Goal: Information Seeking & Learning: Find specific fact

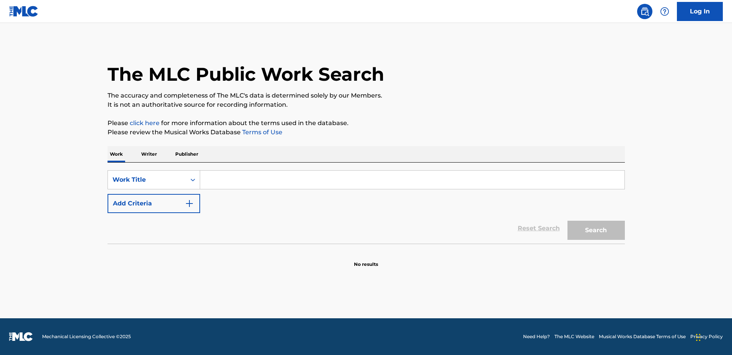
click at [394, 188] on input "Search Form" at bounding box center [412, 180] width 424 height 18
type input "Thoughtful"
click at [161, 215] on div "Reset Search Search" at bounding box center [365, 228] width 517 height 31
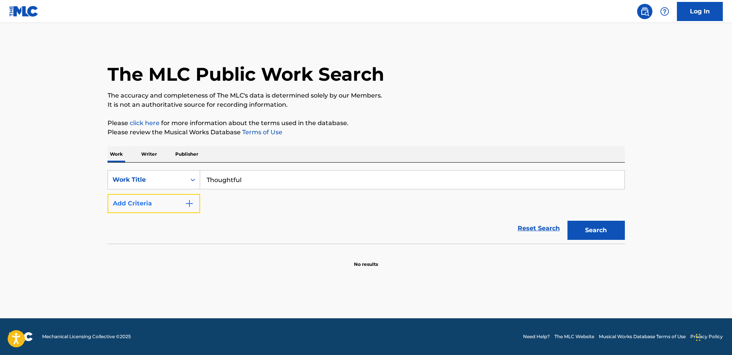
click at [178, 200] on button "Add Criteria" at bounding box center [153, 203] width 93 height 19
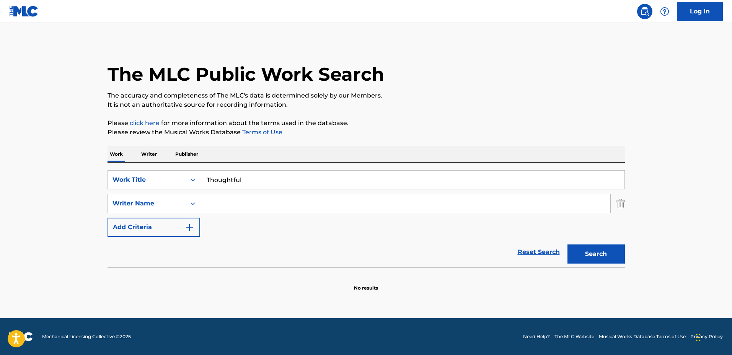
click at [227, 199] on input "Search Form" at bounding box center [405, 203] width 410 height 18
type input "[PERSON_NAME]"
click at [567, 244] on button "Search" at bounding box center [595, 253] width 57 height 19
click at [334, 171] on input "Thoughtful" at bounding box center [412, 180] width 424 height 18
drag, startPoint x: 345, startPoint y: 180, endPoint x: 166, endPoint y: 173, distance: 179.9
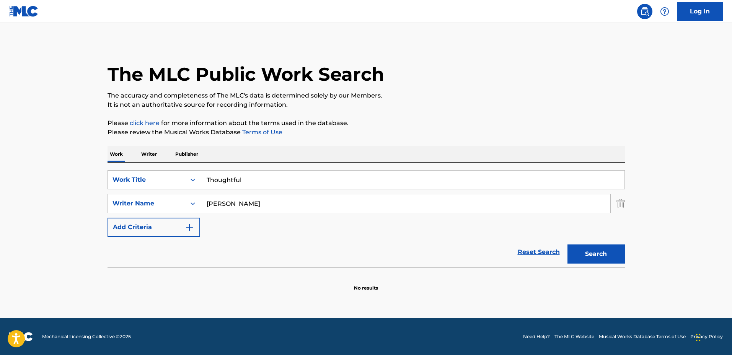
click at [166, 173] on div "SearchWithCriteriabc560486-734f-4ffe-8355-eb358aedfb4c Work Title Thoughtful" at bounding box center [365, 179] width 517 height 19
type input "z"
type input "Weightless"
click at [567, 244] on button "Search" at bounding box center [595, 253] width 57 height 19
drag, startPoint x: 266, startPoint y: 201, endPoint x: 236, endPoint y: 199, distance: 30.7
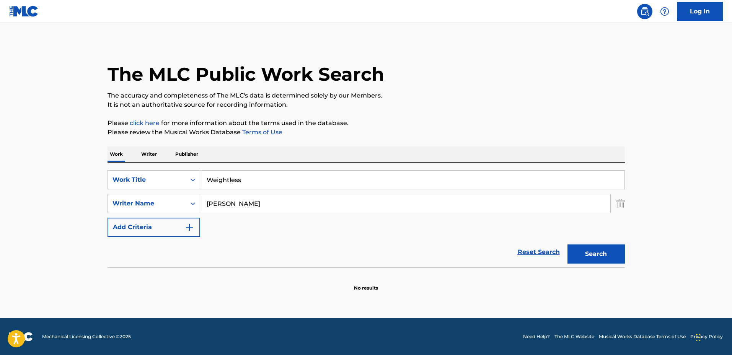
click at [236, 199] on input "[PERSON_NAME]" at bounding box center [405, 203] width 410 height 18
click at [567, 244] on button "Search" at bounding box center [595, 253] width 57 height 19
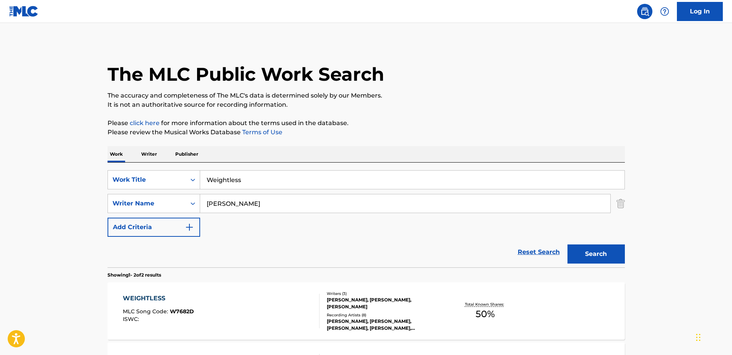
click at [348, 238] on div "Reset Search Search" at bounding box center [365, 252] width 517 height 31
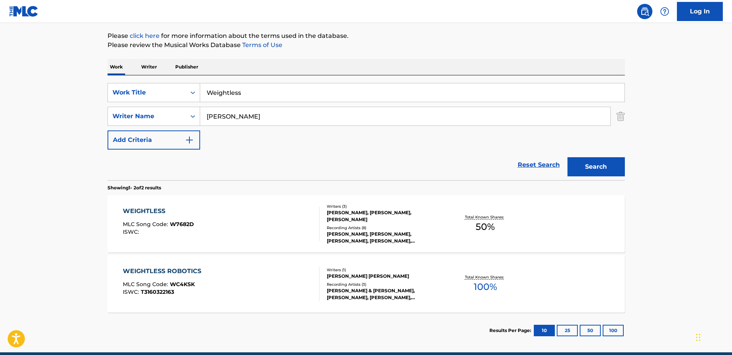
scroll to position [96, 0]
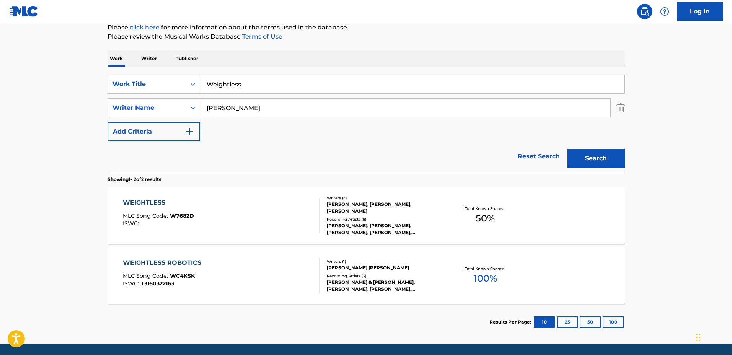
drag, startPoint x: 266, startPoint y: 100, endPoint x: 155, endPoint y: 97, distance: 110.6
click at [155, 97] on div "SearchWithCriteriabc560486-734f-4ffe-8355-eb358aedfb4c Work Title Weightless Se…" at bounding box center [365, 108] width 517 height 67
type input "[PERSON_NAME]"
click at [567, 149] on button "Search" at bounding box center [595, 158] width 57 height 19
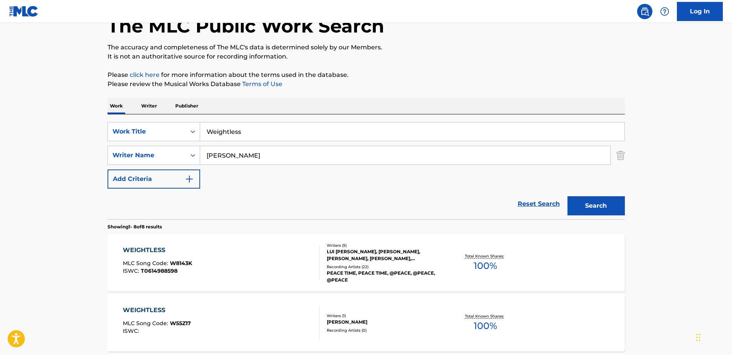
scroll to position [48, 0]
drag, startPoint x: 342, startPoint y: 124, endPoint x: 129, endPoint y: 115, distance: 212.9
click at [129, 115] on div "SearchWithCriteriabc560486-734f-4ffe-8355-eb358aedfb4c Work Title Weightless Se…" at bounding box center [365, 167] width 517 height 105
type input "Pause for a Moment"
drag, startPoint x: 248, startPoint y: 152, endPoint x: 176, endPoint y: 150, distance: 72.7
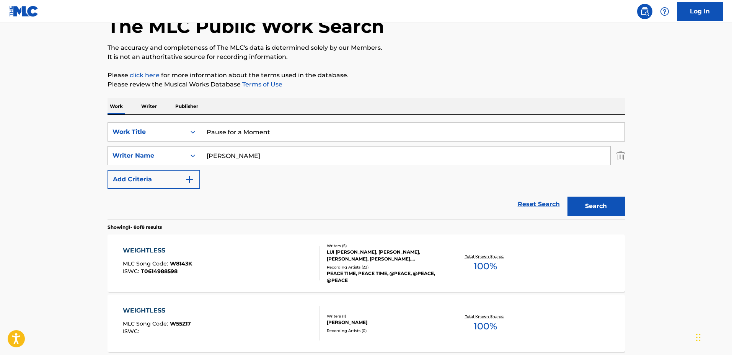
click at [176, 150] on div "SearchWithCriteria85b22f44-f96f-4be5-9233-43bb7fcc3db6 Writer Name [PERSON_NAME]" at bounding box center [365, 155] width 517 height 19
type input "[PERSON_NAME]"
click at [567, 197] on button "Search" at bounding box center [595, 206] width 57 height 19
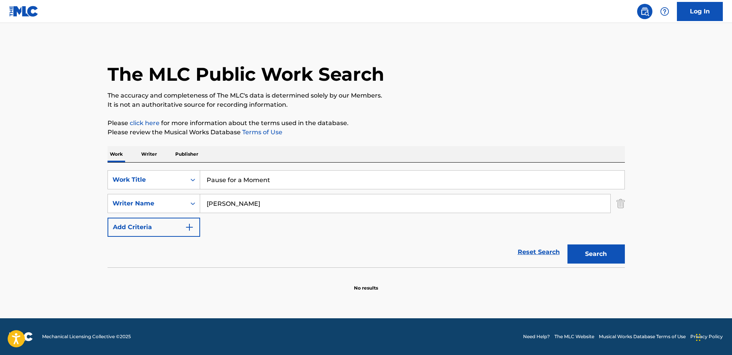
drag, startPoint x: 339, startPoint y: 171, endPoint x: 212, endPoint y: 155, distance: 128.3
click at [212, 155] on div "Work Writer Publisher SearchWithCriteriabc560486-734f-4ffe-8355-eb358aedfb4c Wo…" at bounding box center [365, 218] width 517 height 145
type input "P"
click at [567, 244] on button "Search" at bounding box center [595, 253] width 57 height 19
drag, startPoint x: 298, startPoint y: 177, endPoint x: 182, endPoint y: 168, distance: 116.2
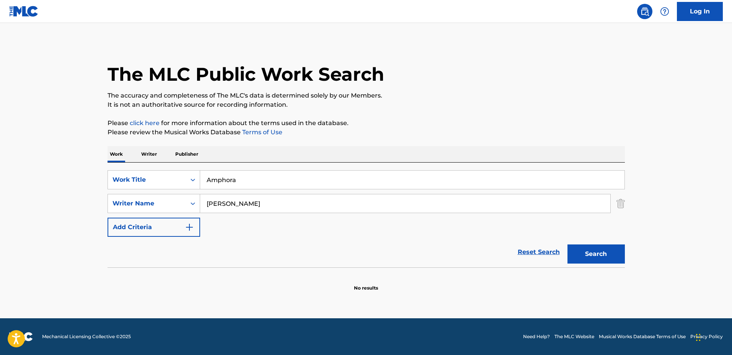
click at [182, 168] on div "SearchWithCriteriabc560486-734f-4ffe-8355-eb358aedfb4c Work Title Amphora Searc…" at bounding box center [365, 215] width 517 height 105
type input "dreamlands"
drag, startPoint x: 203, startPoint y: 205, endPoint x: 130, endPoint y: 203, distance: 73.5
click at [124, 205] on div "SearchWithCriteria85b22f44-f96f-4be5-9233-43bb7fcc3db6 Writer Name [PERSON_NAME]" at bounding box center [365, 203] width 517 height 19
type input "[PERSON_NAME]"
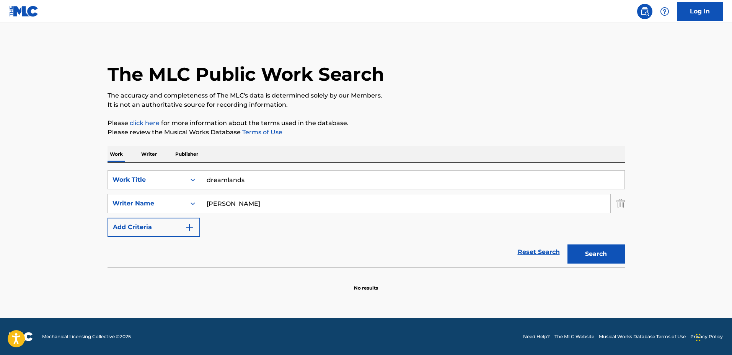
click at [567, 244] on button "Search" at bounding box center [595, 253] width 57 height 19
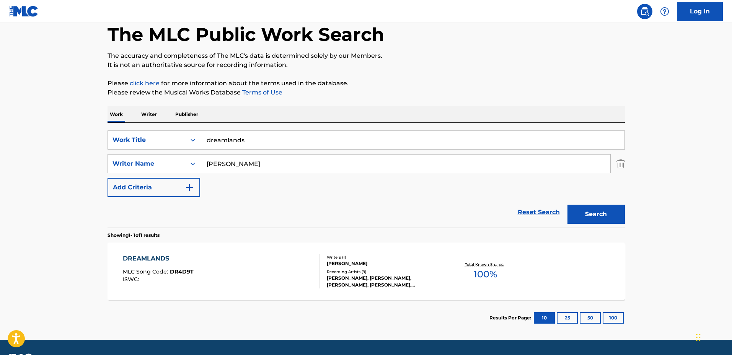
scroll to position [48, 0]
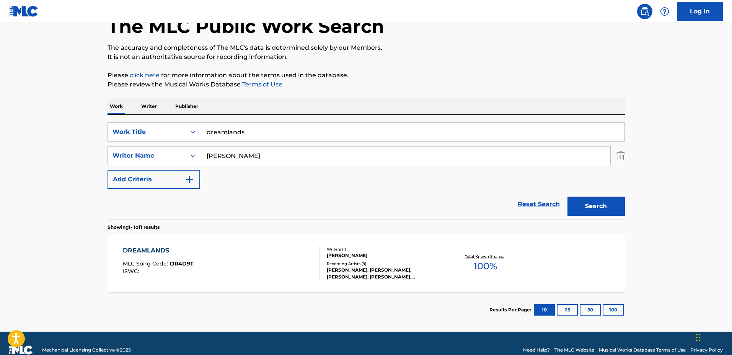
click at [433, 244] on div "DREAMLANDS MLC Song Code : DR4D9T ISWC : Writers ( 1 ) [PERSON_NAME] Recording …" at bounding box center [365, 262] width 517 height 57
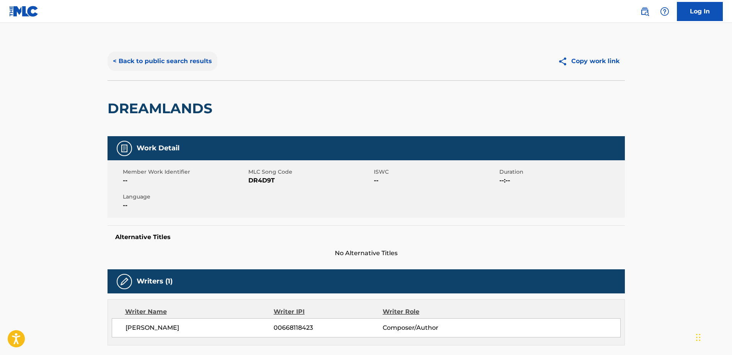
click at [184, 60] on button "< Back to public search results" at bounding box center [162, 61] width 110 height 19
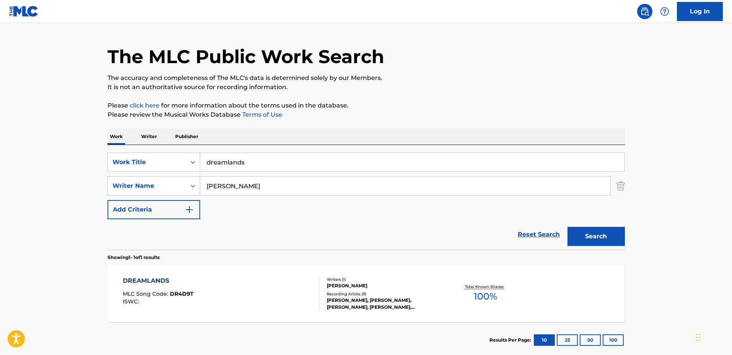
drag, startPoint x: 350, startPoint y: 156, endPoint x: 182, endPoint y: 146, distance: 167.8
click at [180, 147] on div "SearchWithCriteriabc560486-734f-4ffe-8355-eb358aedfb4c Work Title dreamlands Se…" at bounding box center [365, 197] width 517 height 105
type input "h"
type input "Heavy Clouds"
drag, startPoint x: 288, startPoint y: 184, endPoint x: 215, endPoint y: 186, distance: 73.1
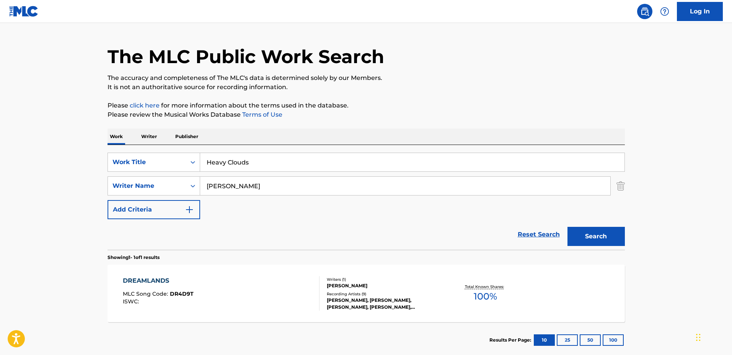
click at [149, 179] on div "SearchWithCriteria85b22f44-f96f-4be5-9233-43bb7fcc3db6 Writer Name [PERSON_NAME]" at bounding box center [365, 185] width 517 height 19
type input "[PERSON_NAME]"
click at [567, 227] on button "Search" at bounding box center [595, 236] width 57 height 19
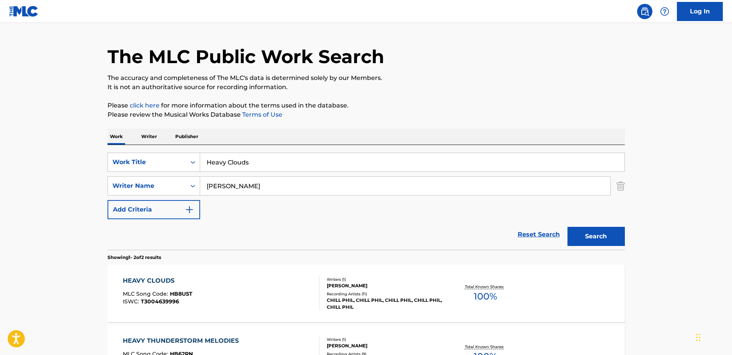
click at [289, 287] on div "HEAVY CLOUDS MLC Song Code : HB8U5T ISWC : T3004639996" at bounding box center [221, 293] width 197 height 34
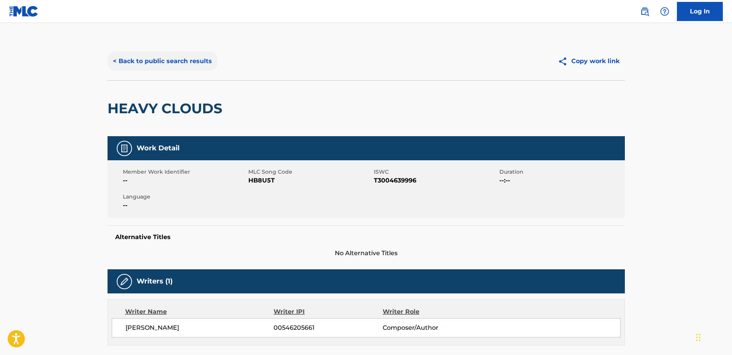
click at [178, 62] on button "< Back to public search results" at bounding box center [162, 61] width 110 height 19
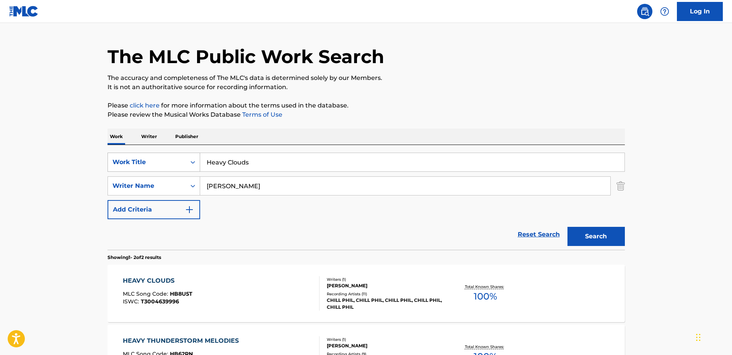
drag, startPoint x: 325, startPoint y: 158, endPoint x: 140, endPoint y: 152, distance: 184.4
click at [140, 153] on div "SearchWithCriteriabc560486-734f-4ffe-8355-eb358aedfb4c Work Title Heavy Clouds" at bounding box center [365, 162] width 517 height 19
type input "Sirius"
drag, startPoint x: 284, startPoint y: 190, endPoint x: 148, endPoint y: 179, distance: 137.0
click at [148, 179] on div "SearchWithCriteria85b22f44-f96f-4be5-9233-43bb7fcc3db6 Writer Name [PERSON_NAME]" at bounding box center [365, 185] width 517 height 19
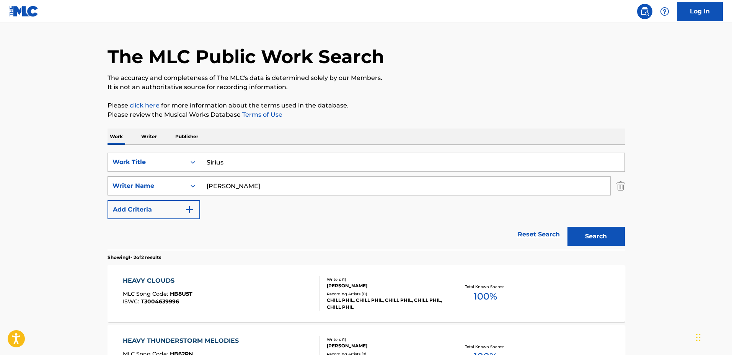
type input "[PERSON_NAME]"
click at [567, 227] on button "Search" at bounding box center [595, 236] width 57 height 19
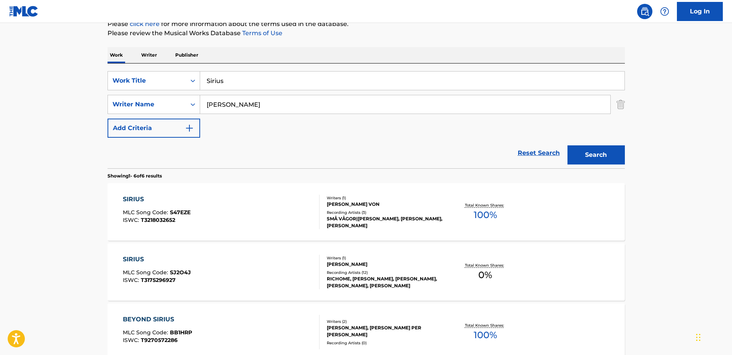
scroll to position [113, 0]
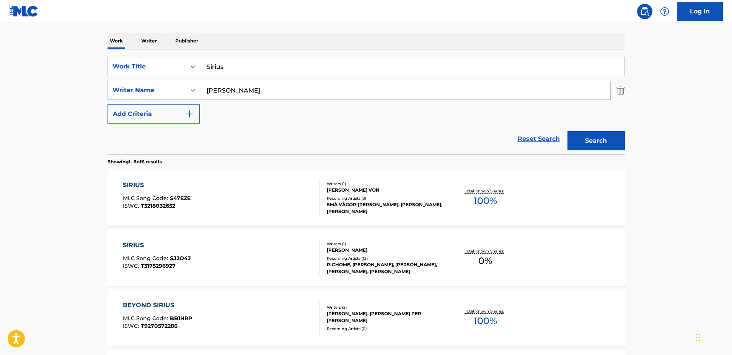
click at [434, 249] on div "[PERSON_NAME]" at bounding box center [385, 250] width 116 height 7
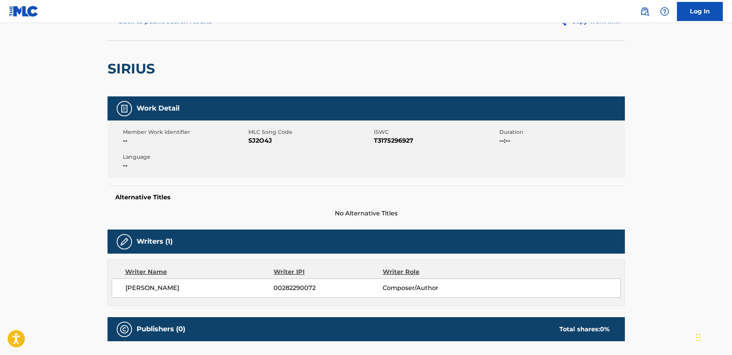
scroll to position [48, 0]
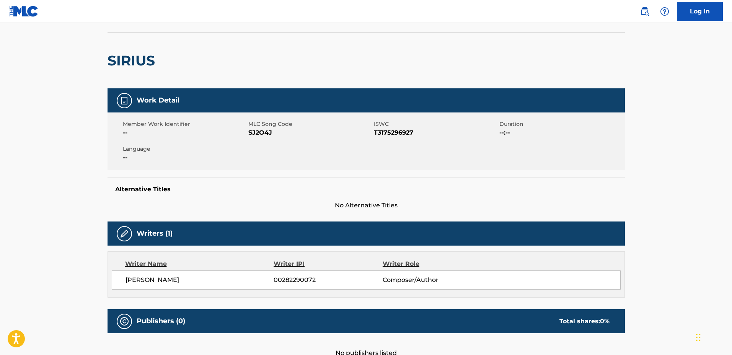
click at [169, 62] on div "SIRIUS" at bounding box center [365, 61] width 517 height 56
click at [153, 39] on div "SIRIUS" at bounding box center [132, 60] width 51 height 55
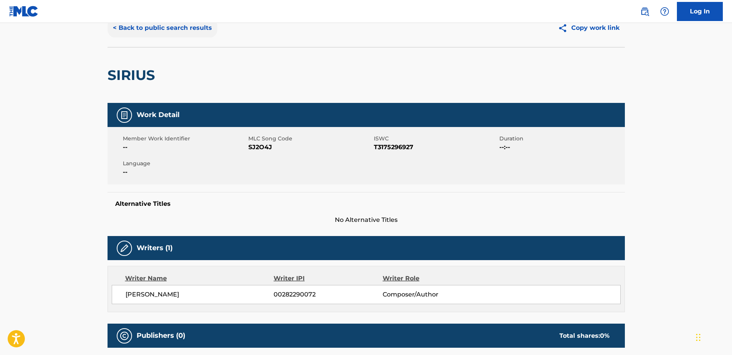
scroll to position [0, 0]
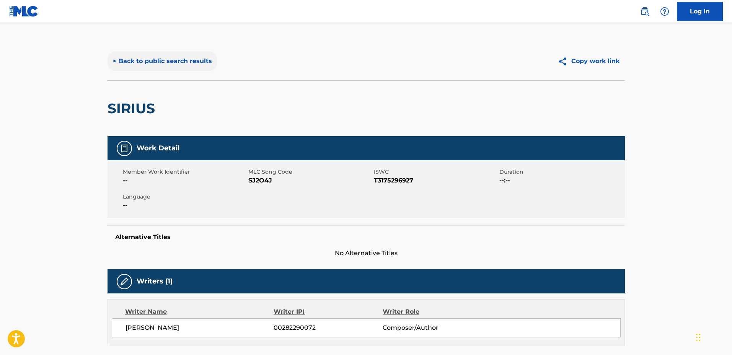
click at [175, 67] on button "< Back to public search results" at bounding box center [162, 61] width 110 height 19
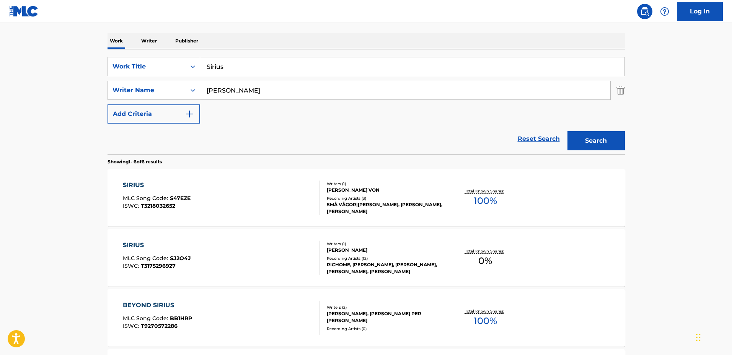
drag, startPoint x: 196, startPoint y: 50, endPoint x: 144, endPoint y: 47, distance: 52.1
click at [128, 44] on div "Work Writer Publisher SearchWithCriteriabc560486-734f-4ffe-8355-eb358aedfb4c Wo…" at bounding box center [365, 298] width 517 height 530
type input "2030"
drag, startPoint x: 254, startPoint y: 93, endPoint x: 182, endPoint y: 82, distance: 73.2
click at [178, 82] on div "SearchWithCriteria85b22f44-f96f-4be5-9233-43bb7fcc3db6 Writer Name [PERSON_NAME]" at bounding box center [365, 90] width 517 height 19
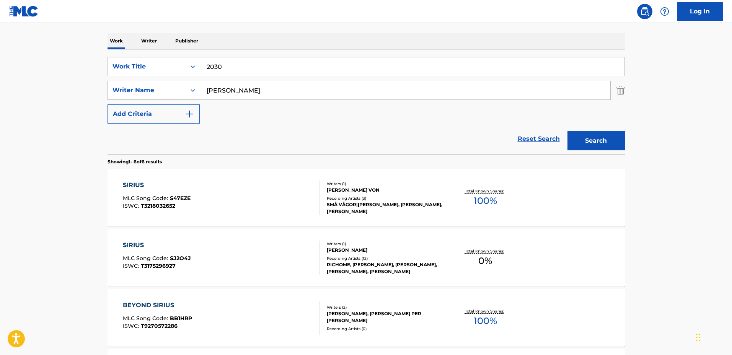
type input "[PERSON_NAME]"
click at [567, 131] on button "Search" at bounding box center [595, 140] width 57 height 19
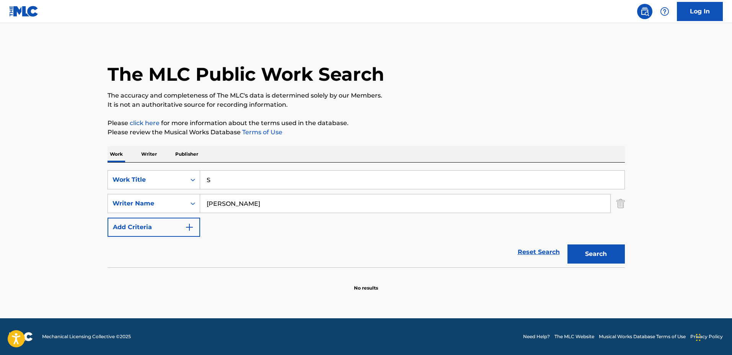
drag, startPoint x: 270, startPoint y: 180, endPoint x: 161, endPoint y: 166, distance: 110.6
click at [161, 166] on div "SearchWithCriteriabc560486-734f-4ffe-8355-eb358aedfb4c Work Title S SearchWithC…" at bounding box center [365, 215] width 517 height 105
type input "a"
type input "safe place"
click at [567, 244] on button "Search" at bounding box center [595, 253] width 57 height 19
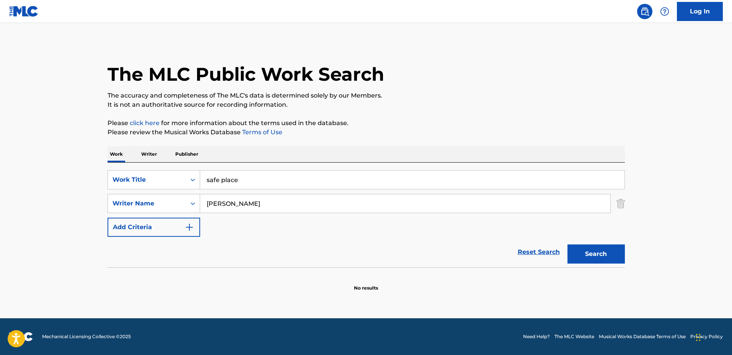
drag, startPoint x: 269, startPoint y: 205, endPoint x: 227, endPoint y: 199, distance: 42.9
click at [227, 199] on input "[PERSON_NAME]" at bounding box center [405, 203] width 410 height 18
type input "[PERSON_NAME]"
click at [567, 244] on button "Search" at bounding box center [595, 253] width 57 height 19
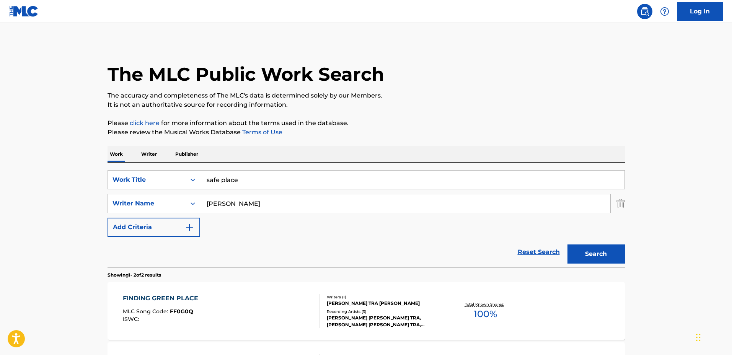
click at [404, 234] on div "SearchWithCriteriabc560486-734f-4ffe-8355-eb358aedfb4c Work Title safe place Se…" at bounding box center [365, 203] width 517 height 67
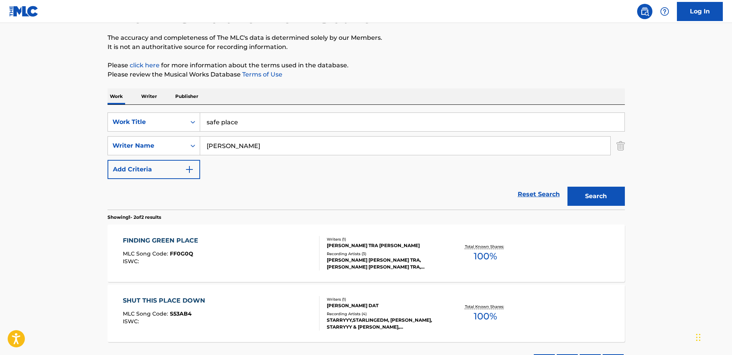
scroll to position [121, 0]
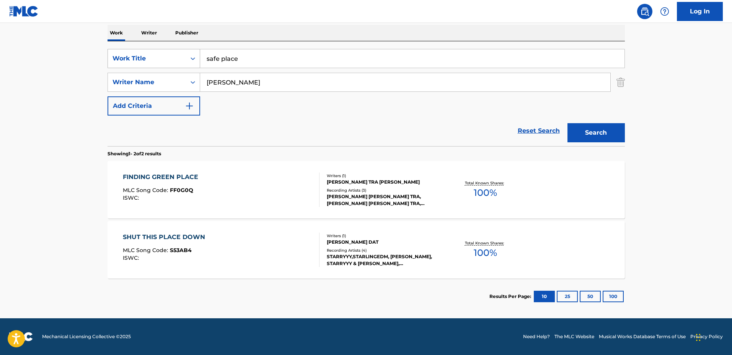
drag, startPoint x: 205, startPoint y: 51, endPoint x: 169, endPoint y: 50, distance: 35.2
click at [167, 50] on div "SearchWithCriteriabc560486-734f-4ffe-8355-eb358aedfb4c Work Title safe place" at bounding box center [365, 58] width 517 height 19
type input "as the light fades"
drag, startPoint x: 266, startPoint y: 77, endPoint x: 166, endPoint y: 71, distance: 99.7
click at [166, 71] on div "SearchWithCriteriabc560486-734f-4ffe-8355-eb358aedfb4c Work Title as the light …" at bounding box center [365, 82] width 517 height 67
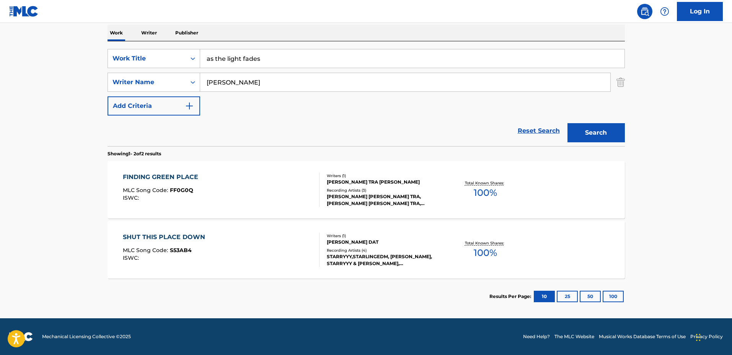
type input "[PERSON_NAME]"
click at [567, 123] on button "Search" at bounding box center [595, 132] width 57 height 19
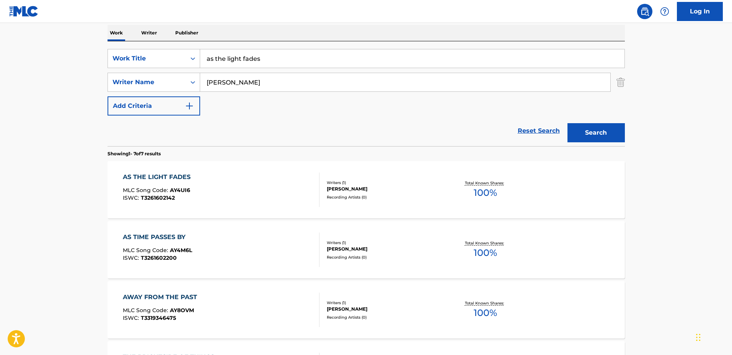
click at [397, 188] on div "[PERSON_NAME]" at bounding box center [385, 189] width 116 height 7
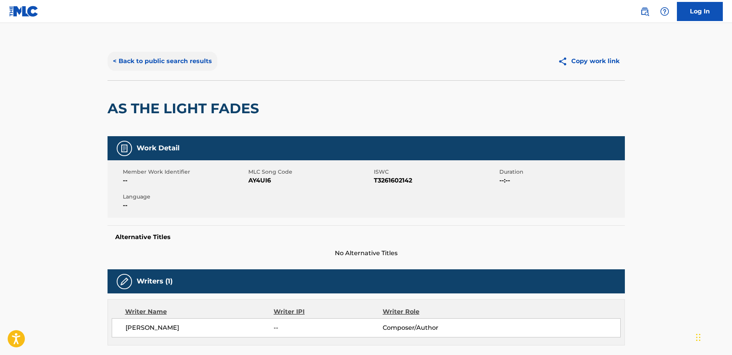
click at [152, 55] on button "< Back to public search results" at bounding box center [162, 61] width 110 height 19
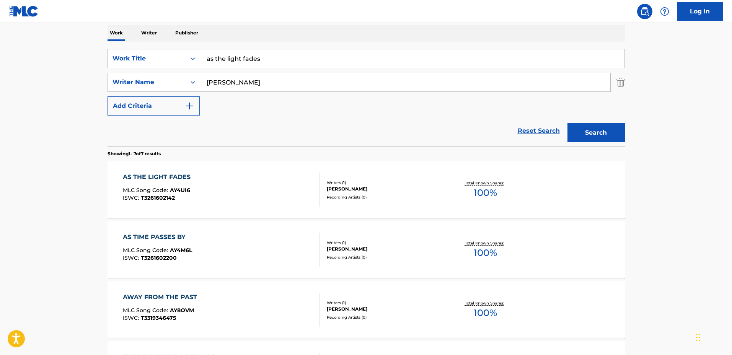
drag, startPoint x: 167, startPoint y: 50, endPoint x: 161, endPoint y: 49, distance: 5.8
click at [161, 49] on div "SearchWithCriteriabc560486-734f-4ffe-8355-eb358aedfb4c Work Title as the light …" at bounding box center [365, 58] width 517 height 19
type input "the child i was"
drag, startPoint x: 175, startPoint y: 75, endPoint x: 167, endPoint y: 74, distance: 8.5
click at [167, 74] on div "SearchWithCriteria85b22f44-f96f-4be5-9233-43bb7fcc3db6 Writer Name [PERSON_NAME]" at bounding box center [365, 82] width 517 height 19
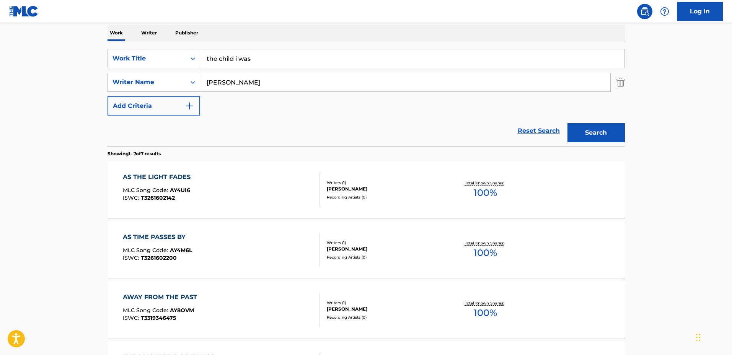
type input "[PERSON_NAME]"
click at [567, 123] on button "Search" at bounding box center [595, 132] width 57 height 19
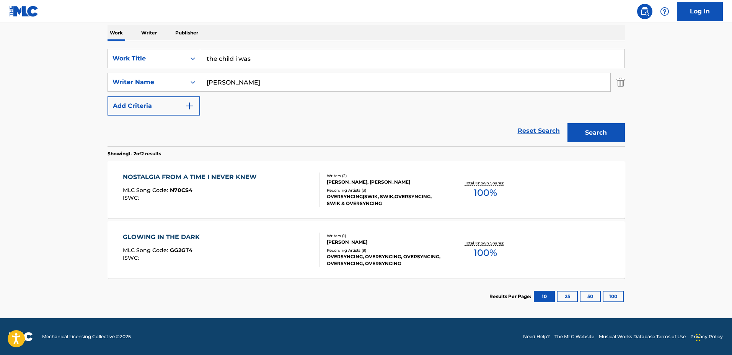
click at [487, 208] on div "NOSTALGIA FROM A TIME I NEVER KNEW MLC Song Code : N70CS4 ISWC : Writers ( 2 ) …" at bounding box center [365, 189] width 517 height 57
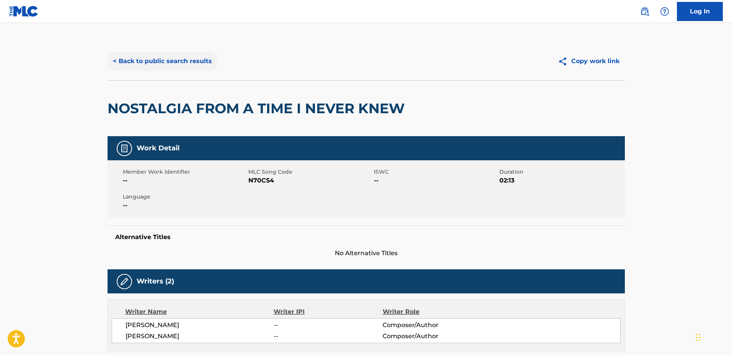
click at [186, 60] on button "< Back to public search results" at bounding box center [162, 61] width 110 height 19
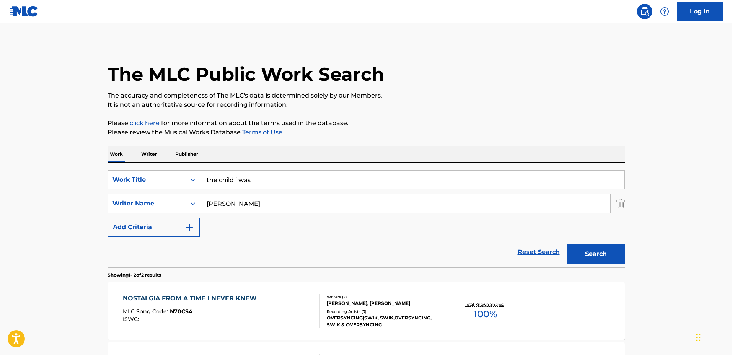
scroll to position [78, 0]
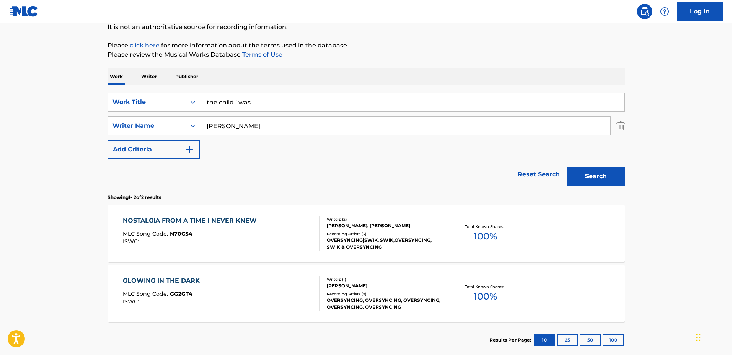
click at [330, 105] on input "the child i was" at bounding box center [412, 102] width 424 height 18
drag, startPoint x: 252, startPoint y: 92, endPoint x: 148, endPoint y: 86, distance: 104.2
click at [148, 86] on div "SearchWithCriteriabc560486-734f-4ffe-8355-eb358aedfb4c Work Title the child i w…" at bounding box center [365, 137] width 517 height 105
click at [567, 167] on button "Search" at bounding box center [595, 176] width 57 height 19
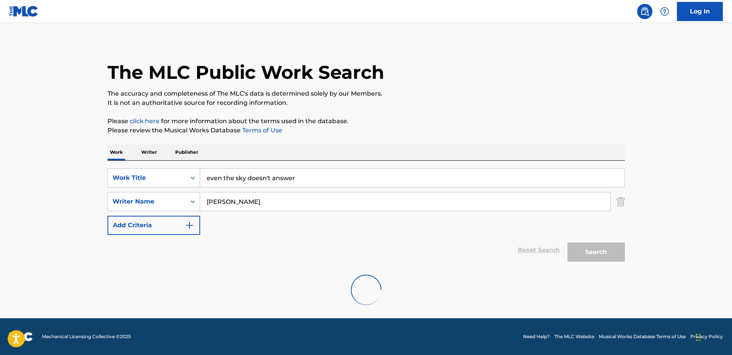
scroll to position [61, 0]
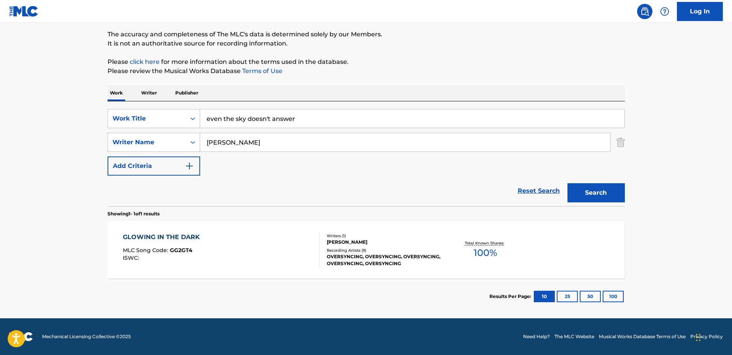
click at [341, 117] on input "even the sky doesn't answer" at bounding box center [412, 118] width 424 height 18
drag, startPoint x: 184, startPoint y: 105, endPoint x: 125, endPoint y: 104, distance: 58.9
click at [124, 104] on div "SearchWithCriteriabc560486-734f-4ffe-8355-eb358aedfb4c Work Title even the sky …" at bounding box center [365, 153] width 517 height 105
type input "S"
type input "sometimes"
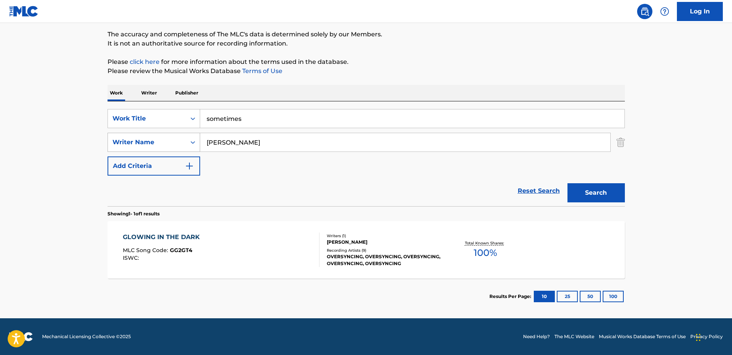
drag, startPoint x: 203, startPoint y: 135, endPoint x: 145, endPoint y: 135, distance: 57.8
click at [143, 134] on div "SearchWithCriteria85b22f44-f96f-4be5-9233-43bb7fcc3db6 Writer Name [PERSON_NAME]" at bounding box center [365, 142] width 517 height 19
type input "Chien Do Dang"
click at [567, 183] on button "Search" at bounding box center [595, 192] width 57 height 19
click at [414, 253] on div "Recording Artists ( 14 )" at bounding box center [385, 254] width 116 height 6
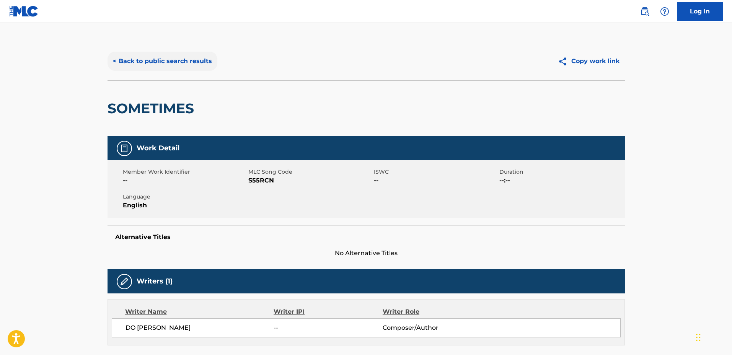
click at [179, 59] on button "< Back to public search results" at bounding box center [162, 61] width 110 height 19
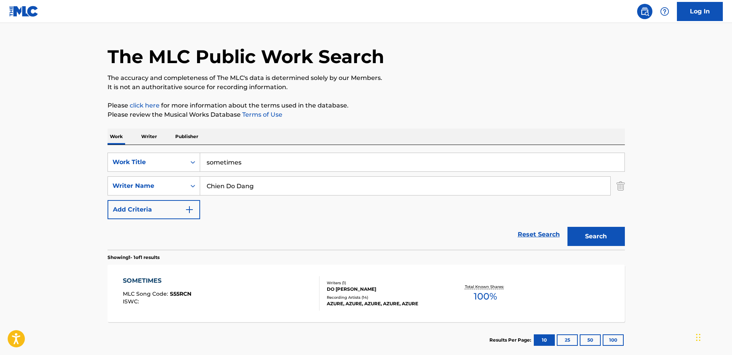
drag, startPoint x: 270, startPoint y: 166, endPoint x: 278, endPoint y: 163, distance: 9.1
click at [270, 166] on input "sometimes" at bounding box center [412, 162] width 424 height 18
drag, startPoint x: 277, startPoint y: 161, endPoint x: 132, endPoint y: 148, distance: 145.5
click at [132, 148] on div "SearchWithCriteriabc560486-734f-4ffe-8355-eb358aedfb4c Work Title sometimes Sea…" at bounding box center [365, 197] width 517 height 105
type input "everlast"
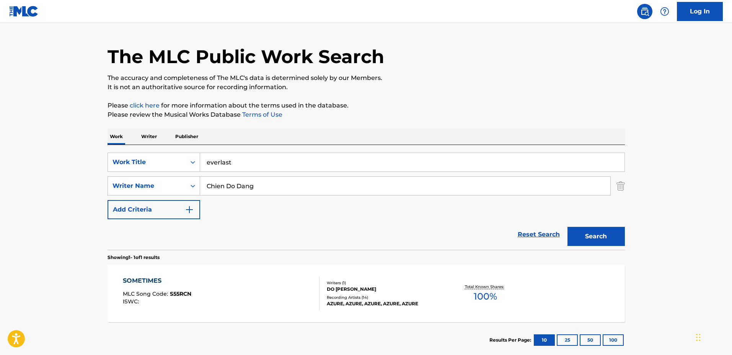
click at [298, 177] on input "Chien Do Dang" at bounding box center [405, 186] width 410 height 18
click at [168, 178] on div "SearchWithCriteria85b22f44-f96f-4be5-9233-43bb7fcc3db6 Writer Name Chien Do Dang" at bounding box center [365, 185] width 517 height 19
type input "[PERSON_NAME]"
click at [567, 227] on button "Search" at bounding box center [595, 236] width 57 height 19
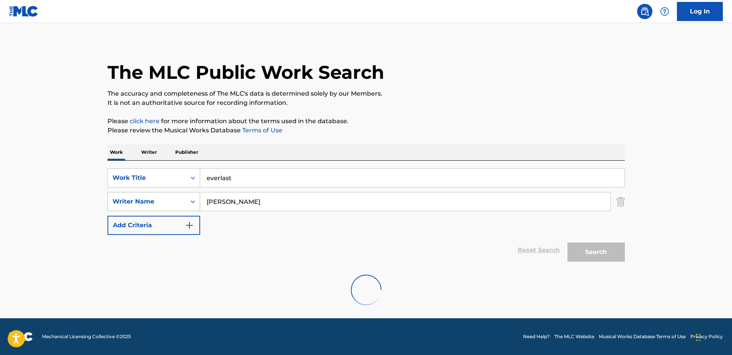
scroll to position [0, 0]
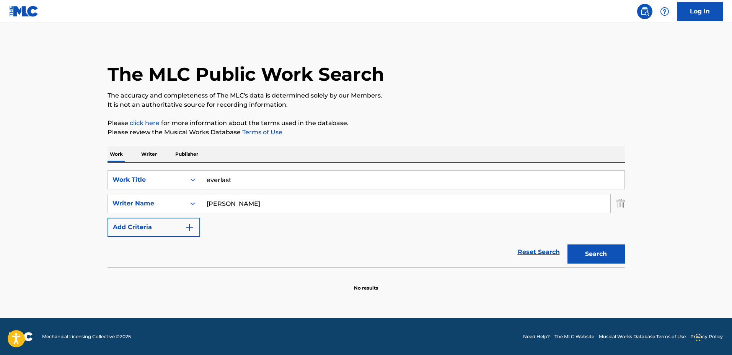
drag, startPoint x: 253, startPoint y: 171, endPoint x: 265, endPoint y: 177, distance: 13.5
click at [253, 171] on input "everlast" at bounding box center [412, 180] width 424 height 18
drag, startPoint x: 265, startPoint y: 177, endPoint x: 137, endPoint y: 170, distance: 128.7
click at [137, 170] on div "SearchWithCriteriabc560486-734f-4ffe-8355-eb358aedfb4c Work Title everlast" at bounding box center [365, 179] width 517 height 19
type input "after a while"
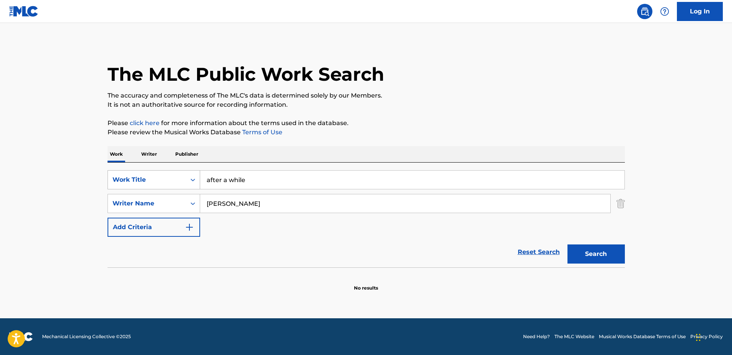
click at [567, 244] on button "Search" at bounding box center [595, 253] width 57 height 19
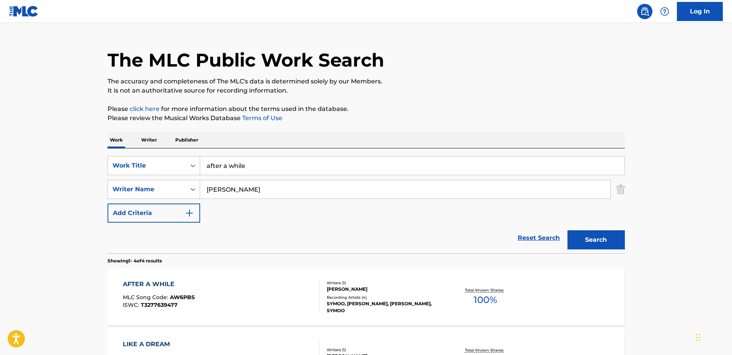
scroll to position [48, 0]
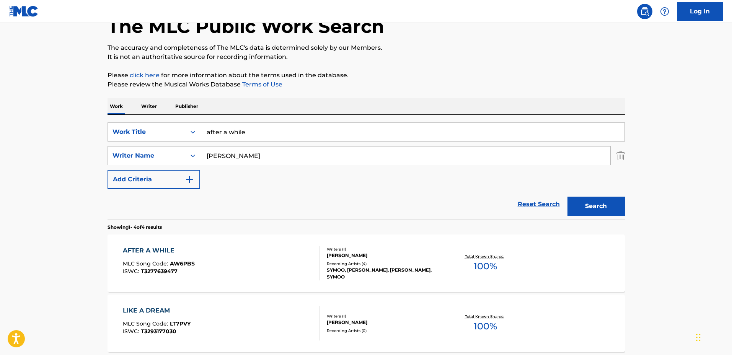
click at [406, 238] on div "AFTER A WHILE MLC Song Code : AW6PBS ISWC : T3277639477 Writers ( 1 ) [PERSON_N…" at bounding box center [365, 262] width 517 height 57
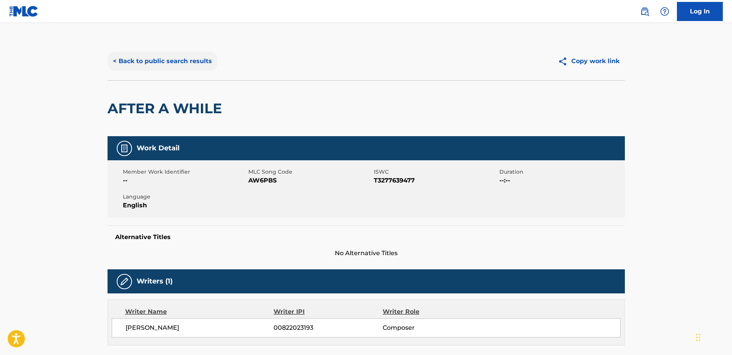
click at [176, 62] on button "< Back to public search results" at bounding box center [162, 61] width 110 height 19
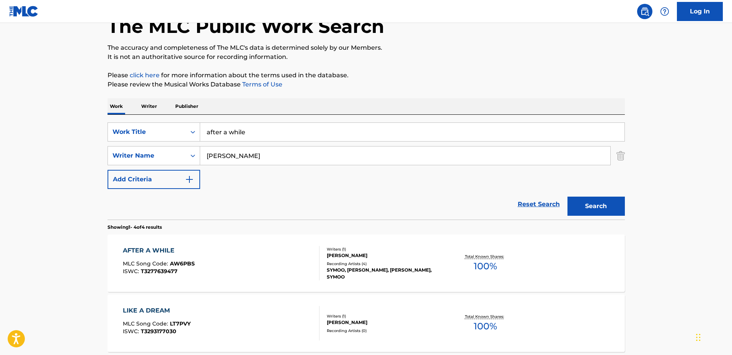
drag, startPoint x: 239, startPoint y: 135, endPoint x: 251, endPoint y: 135, distance: 12.6
click at [239, 135] on input "after a while" at bounding box center [412, 132] width 424 height 18
drag, startPoint x: 269, startPoint y: 133, endPoint x: 166, endPoint y: 118, distance: 103.6
click at [166, 118] on div "SearchWithCriteriabc560486-734f-4ffe-8355-eb358aedfb4c Work Title after a while…" at bounding box center [365, 167] width 517 height 105
type input "surrender"
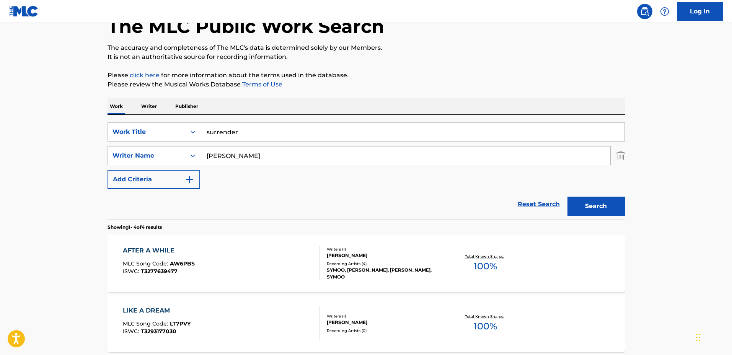
click at [300, 159] on input "[PERSON_NAME]" at bounding box center [405, 155] width 410 height 18
drag, startPoint x: 227, startPoint y: 150, endPoint x: 164, endPoint y: 147, distance: 62.8
click at [163, 146] on div "SearchWithCriteria85b22f44-f96f-4be5-9233-43bb7fcc3db6 Writer Name [PERSON_NAME]" at bounding box center [365, 155] width 517 height 19
type input "[PERSON_NAME]"
click at [567, 197] on button "Search" at bounding box center [595, 206] width 57 height 19
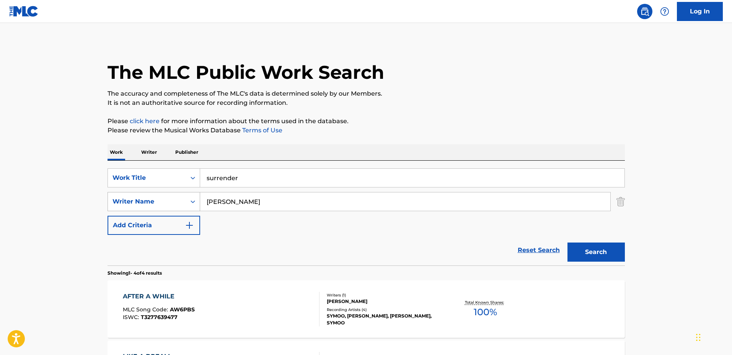
scroll to position [0, 0]
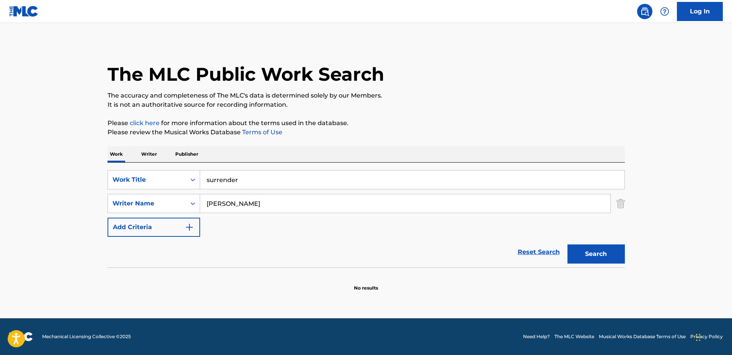
drag, startPoint x: 336, startPoint y: 178, endPoint x: 154, endPoint y: 160, distance: 182.9
click at [154, 160] on div "Work Writer Publisher SearchWithCriteriabc560486-734f-4ffe-8355-eb358aedfb4c Wo…" at bounding box center [365, 218] width 517 height 145
click at [567, 244] on button "Search" at bounding box center [595, 253] width 57 height 19
drag, startPoint x: 258, startPoint y: 181, endPoint x: 149, endPoint y: 173, distance: 109.6
click at [148, 173] on div "SearchWithCriteriabc560486-734f-4ffe-8355-eb358aedfb4c Work Title My Wish" at bounding box center [365, 179] width 517 height 19
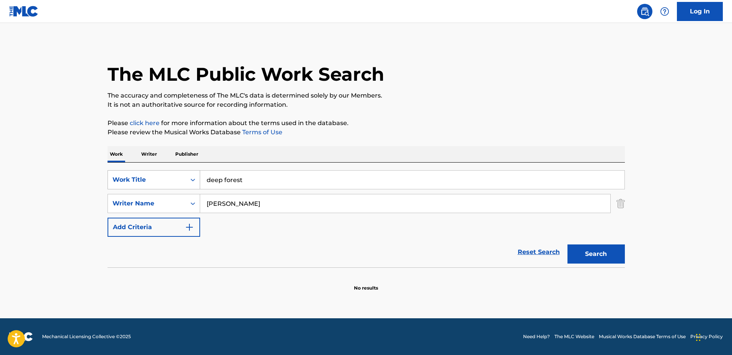
type input "deep forest"
click at [567, 244] on button "Search" at bounding box center [595, 253] width 57 height 19
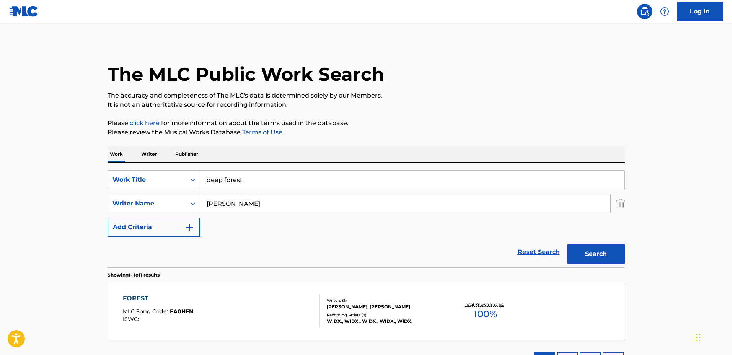
click at [278, 293] on div "FOREST MLC Song Code : FA0HFN ISWC : Writers ( 2 ) [PERSON_NAME], [PERSON_NAME]…" at bounding box center [365, 310] width 517 height 57
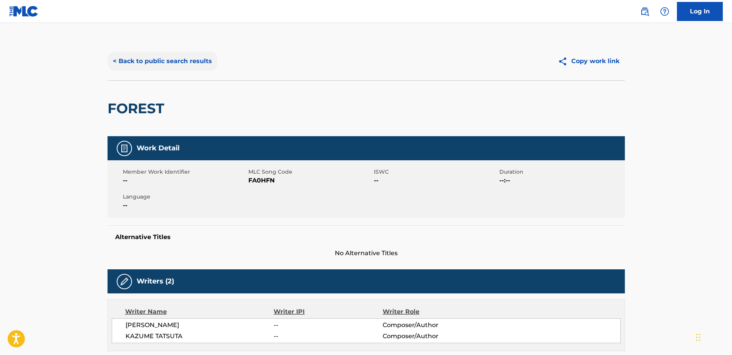
click at [186, 66] on button "< Back to public search results" at bounding box center [162, 61] width 110 height 19
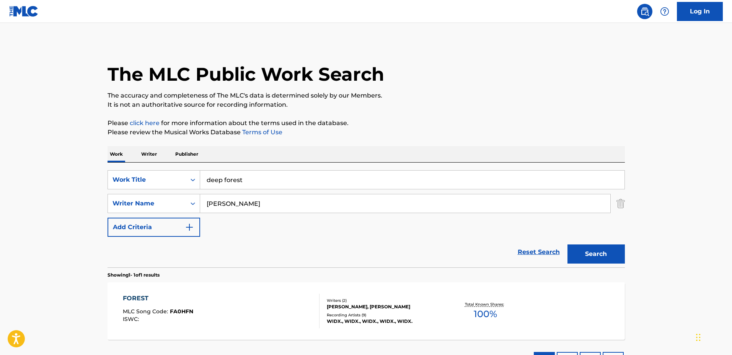
click at [285, 176] on input "deep forest" at bounding box center [412, 180] width 424 height 18
drag, startPoint x: 167, startPoint y: 170, endPoint x: 135, endPoint y: 170, distance: 31.7
click at [135, 170] on div "SearchWithCriteriabc560486-734f-4ffe-8355-eb358aedfb4c Work Title deep forest" at bounding box center [365, 179] width 517 height 19
type input "i feel cold"
click at [270, 190] on div "SearchWithCriteriabc560486-734f-4ffe-8355-eb358aedfb4c Work Title i feel cold S…" at bounding box center [365, 203] width 517 height 67
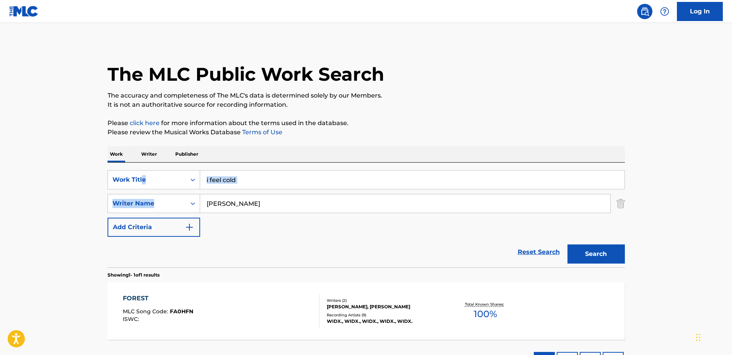
drag, startPoint x: 272, startPoint y: 189, endPoint x: 262, endPoint y: 200, distance: 16.0
click at [142, 190] on div "SearchWithCriteriabc560486-734f-4ffe-8355-eb358aedfb4c Work Title i feel cold S…" at bounding box center [365, 203] width 517 height 67
click at [267, 201] on input "[PERSON_NAME]" at bounding box center [405, 203] width 410 height 18
drag, startPoint x: 242, startPoint y: 199, endPoint x: 163, endPoint y: 195, distance: 79.3
click at [163, 195] on div "SearchWithCriteria85b22f44-f96f-4be5-9233-43bb7fcc3db6 Writer Name [PERSON_NAME]" at bounding box center [365, 203] width 517 height 19
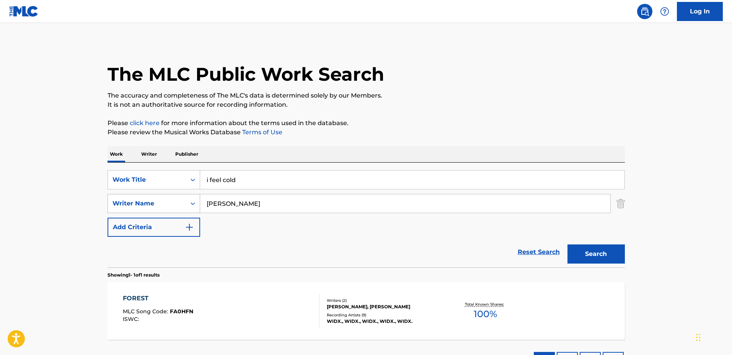
type input "[PERSON_NAME]"
click at [567, 244] on button "Search" at bounding box center [595, 253] width 57 height 19
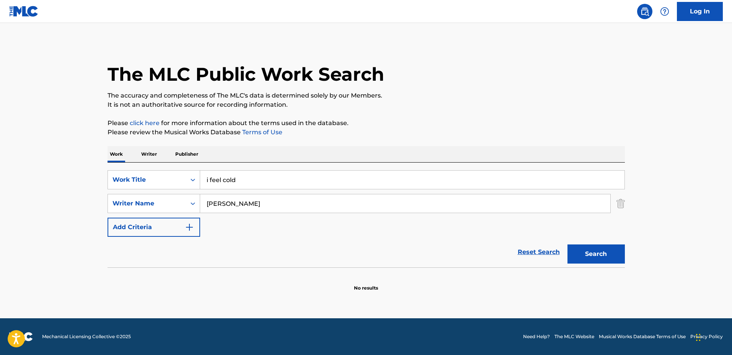
click at [319, 172] on input "i feel cold" at bounding box center [412, 180] width 424 height 18
drag, startPoint x: 251, startPoint y: 173, endPoint x: 177, endPoint y: 173, distance: 73.1
click at [177, 173] on div "SearchWithCriteriabc560486-734f-4ffe-8355-eb358aedfb4c Work Title i feel cold" at bounding box center [365, 179] width 517 height 19
type input "i remember you"
click at [274, 203] on input "[PERSON_NAME]" at bounding box center [405, 203] width 410 height 18
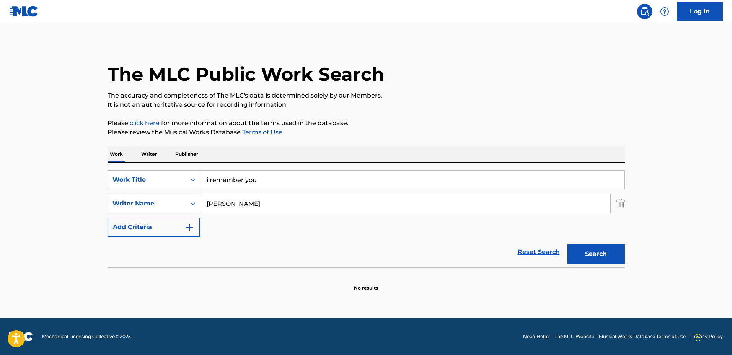
drag, startPoint x: 279, startPoint y: 202, endPoint x: 164, endPoint y: 198, distance: 115.6
click at [164, 197] on div "SearchWithCriteria85b22f44-f96f-4be5-9233-43bb7fcc3db6 Writer Name [PERSON_NAME]" at bounding box center [365, 203] width 517 height 19
type input "[PERSON_NAME]"
click at [567, 244] on button "Search" at bounding box center [595, 253] width 57 height 19
click at [279, 177] on input "i remember you" at bounding box center [412, 180] width 424 height 18
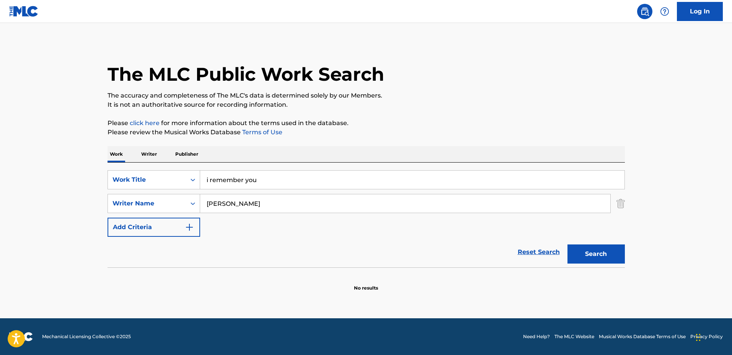
drag, startPoint x: 265, startPoint y: 173, endPoint x: 159, endPoint y: 165, distance: 106.6
click at [160, 164] on div "SearchWithCriteriabc560486-734f-4ffe-8355-eb358aedfb4c Work Title i remember yo…" at bounding box center [365, 215] width 517 height 105
type input "J"
type input "june"
click at [567, 244] on button "Search" at bounding box center [595, 253] width 57 height 19
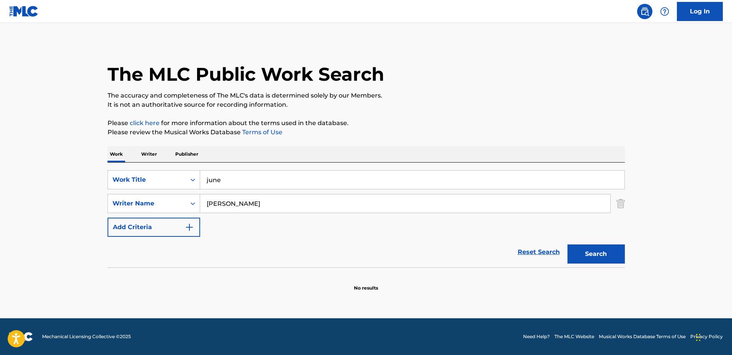
click at [252, 173] on input "june" at bounding box center [412, 180] width 424 height 18
click at [188, 172] on div "SearchWithCriteriabc560486-734f-4ffe-8355-eb358aedfb4c Work Title june" at bounding box center [365, 179] width 517 height 19
click at [567, 244] on button "Search" at bounding box center [595, 253] width 57 height 19
click at [326, 174] on input "snowfield" at bounding box center [412, 180] width 424 height 18
drag, startPoint x: 311, startPoint y: 175, endPoint x: 140, endPoint y: 170, distance: 170.7
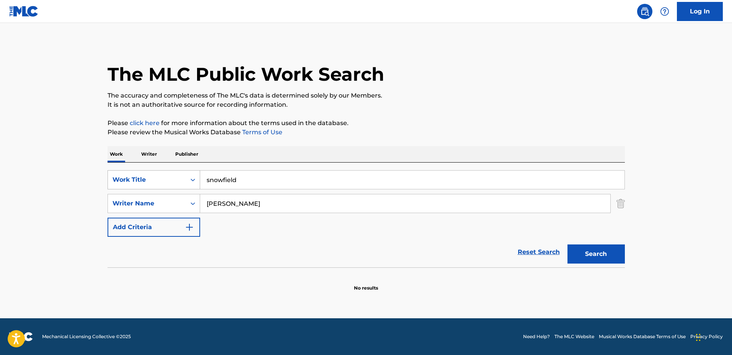
click at [141, 170] on div "SearchWithCriteriabc560486-734f-4ffe-8355-eb358aedfb4c Work Title snowfield" at bounding box center [365, 179] width 517 height 19
type input "my only vow"
click at [292, 205] on input "[PERSON_NAME]" at bounding box center [405, 203] width 410 height 18
drag, startPoint x: 208, startPoint y: 202, endPoint x: 153, endPoint y: 199, distance: 55.9
click at [153, 199] on div "SearchWithCriteria85b22f44-f96f-4be5-9233-43bb7fcc3db6 Writer Name [PERSON_NAME]" at bounding box center [365, 203] width 517 height 19
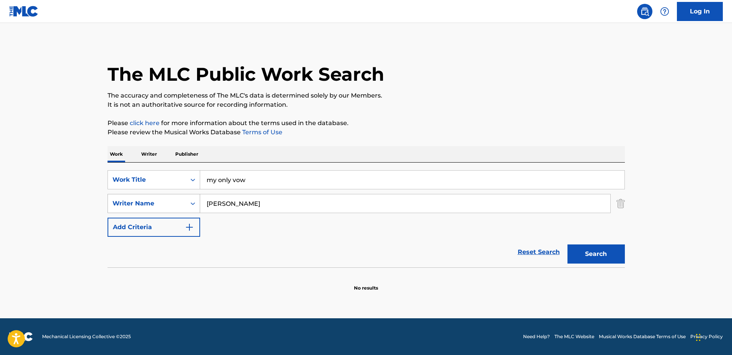
click at [567, 244] on button "Search" at bounding box center [595, 253] width 57 height 19
drag, startPoint x: 275, startPoint y: 203, endPoint x: 258, endPoint y: 204, distance: 17.2
click at [230, 199] on input "[PERSON_NAME]" at bounding box center [405, 203] width 410 height 18
click at [567, 244] on button "Search" at bounding box center [595, 253] width 57 height 19
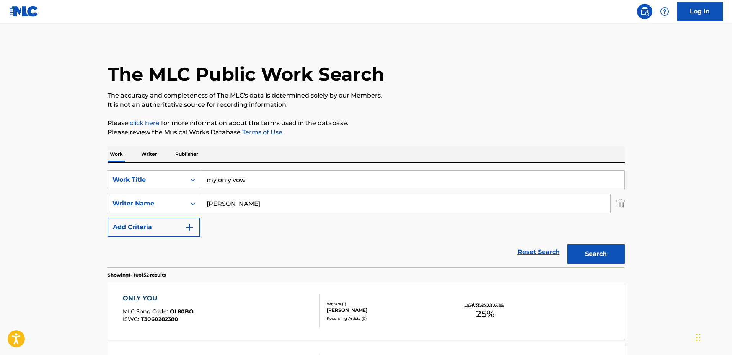
click at [263, 203] on input "[PERSON_NAME]" at bounding box center [405, 203] width 410 height 18
type input "[PERSON_NAME]"
click at [300, 183] on input "my only vow" at bounding box center [412, 180] width 424 height 18
drag, startPoint x: 269, startPoint y: 180, endPoint x: 165, endPoint y: 177, distance: 104.4
click at [165, 177] on div "SearchWithCriteriabc560486-734f-4ffe-8355-eb358aedfb4c Work Title my only vow" at bounding box center [365, 179] width 517 height 19
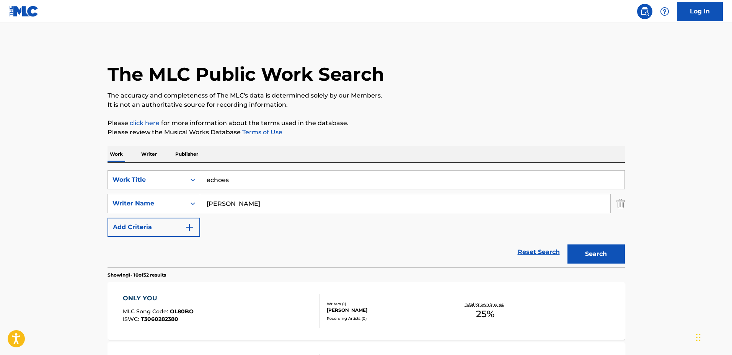
click at [567, 244] on button "Search" at bounding box center [595, 253] width 57 height 19
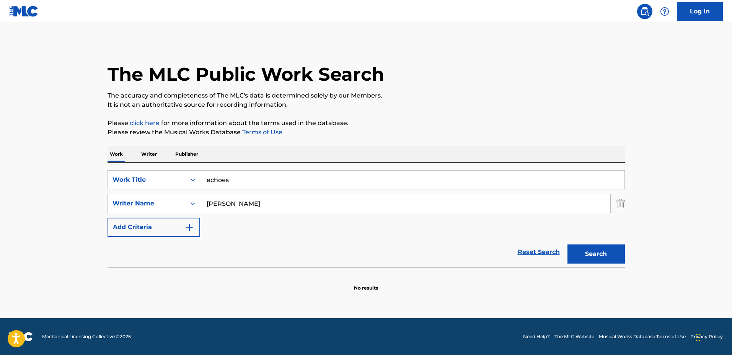
click at [271, 186] on input "echoes" at bounding box center [412, 180] width 424 height 18
drag, startPoint x: 256, startPoint y: 183, endPoint x: 263, endPoint y: 181, distance: 6.8
click at [257, 183] on input "echoes" at bounding box center [412, 180] width 424 height 18
drag, startPoint x: 256, startPoint y: 181, endPoint x: 153, endPoint y: 170, distance: 103.4
click at [153, 170] on div "SearchWithCriteriabc560486-734f-4ffe-8355-eb358aedfb4c Work Title echoes" at bounding box center [365, 179] width 517 height 19
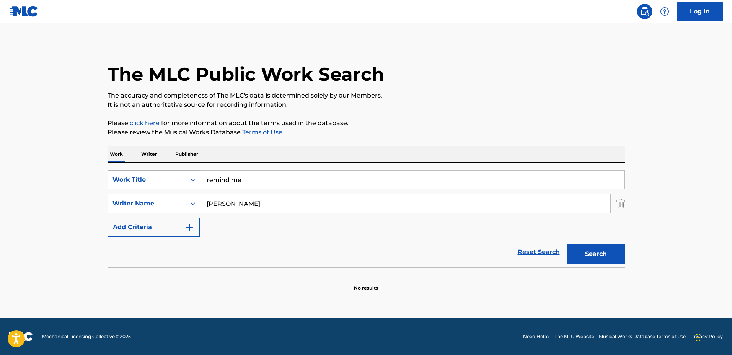
click at [567, 244] on button "Search" at bounding box center [595, 253] width 57 height 19
click at [274, 175] on input "remind me" at bounding box center [412, 180] width 424 height 18
drag, startPoint x: 213, startPoint y: 175, endPoint x: 158, endPoint y: 175, distance: 55.5
click at [158, 175] on div "SearchWithCriteriabc560486-734f-4ffe-8355-eb358aedfb4c Work Title remind me" at bounding box center [365, 179] width 517 height 19
click at [567, 244] on button "Search" at bounding box center [595, 253] width 57 height 19
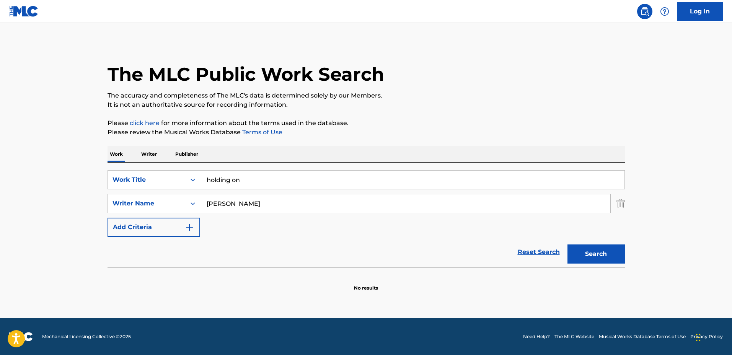
click at [446, 82] on div "The MLC Public Work Search" at bounding box center [365, 70] width 517 height 56
click at [644, 99] on main "The MLC Public Work Search The accuracy and completeness of The MLC's data is d…" at bounding box center [366, 170] width 732 height 295
click at [534, 70] on div "The MLC Public Work Search" at bounding box center [365, 70] width 517 height 56
drag, startPoint x: 438, startPoint y: 187, endPoint x: 231, endPoint y: 174, distance: 207.0
click at [221, 174] on input "holding on" at bounding box center [412, 180] width 424 height 18
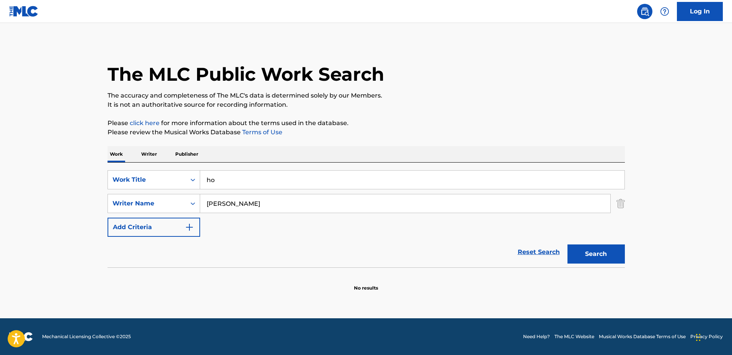
type input "h"
type input "wintersong"
click at [269, 203] on input "[PERSON_NAME]" at bounding box center [405, 203] width 410 height 18
drag, startPoint x: 275, startPoint y: 207, endPoint x: 128, endPoint y: 191, distance: 147.7
click at [128, 191] on div "SearchWithCriteriabc560486-734f-4ffe-8355-eb358aedfb4c Work Title wintersong Se…" at bounding box center [365, 203] width 517 height 67
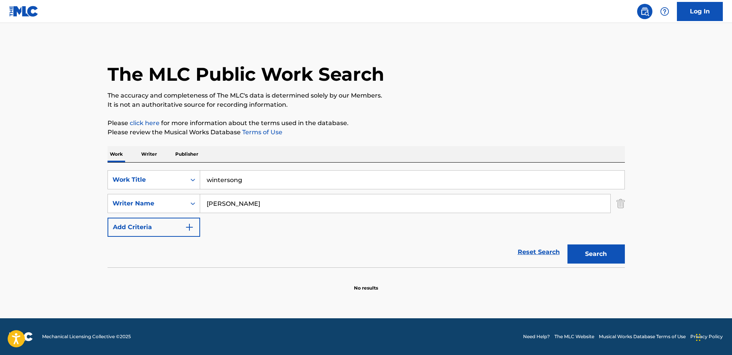
type input "[PERSON_NAME]"
click at [567, 244] on button "Search" at bounding box center [595, 253] width 57 height 19
drag, startPoint x: 329, startPoint y: 177, endPoint x: 161, endPoint y: 173, distance: 168.4
click at [154, 173] on div "SearchWithCriteriabc560486-734f-4ffe-8355-eb358aedfb4c Work Title wintersong" at bounding box center [365, 179] width 517 height 19
type input "Farewell"
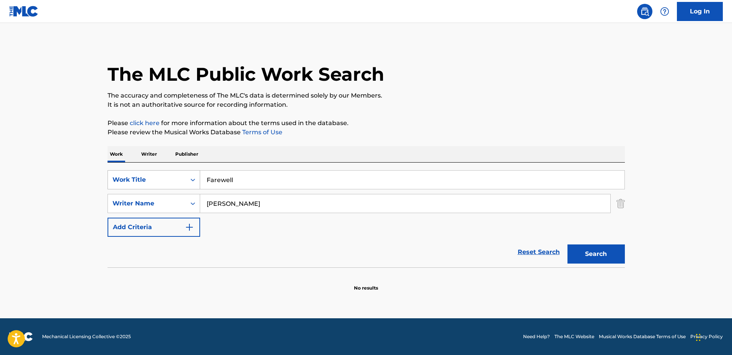
drag, startPoint x: 287, startPoint y: 199, endPoint x: 160, endPoint y: 189, distance: 127.4
click at [159, 189] on div "SearchWithCriteriabc560486-734f-4ffe-8355-eb358aedfb4c Work Title Farewell Sear…" at bounding box center [365, 203] width 517 height 67
type input "[PERSON_NAME]"
click at [567, 244] on button "Search" at bounding box center [595, 253] width 57 height 19
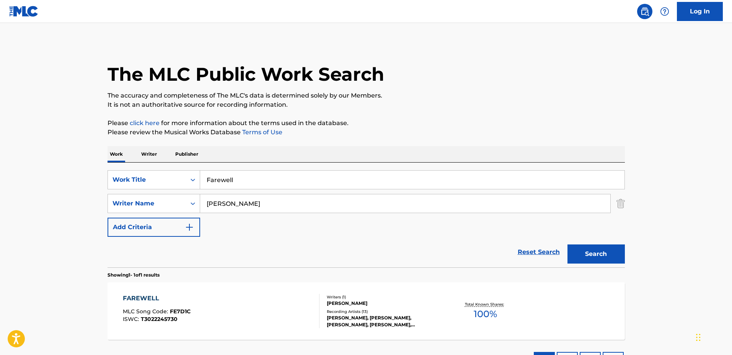
click at [444, 301] on div "Total Known Shares: 100 %" at bounding box center [485, 310] width 86 height 23
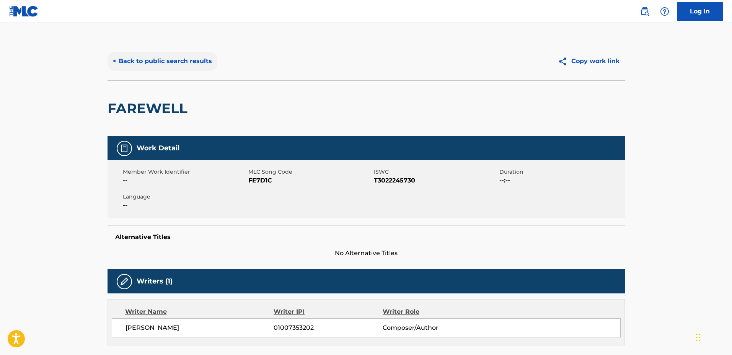
click at [170, 63] on button "< Back to public search results" at bounding box center [162, 61] width 110 height 19
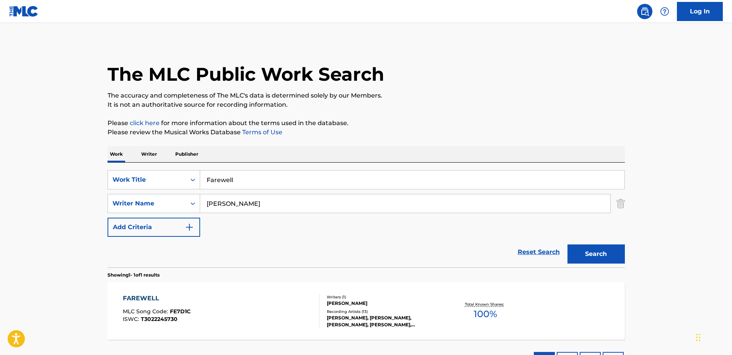
click at [309, 171] on input "Farewell" at bounding box center [412, 180] width 424 height 18
drag, startPoint x: 317, startPoint y: 176, endPoint x: 138, endPoint y: 161, distance: 180.0
click at [138, 162] on div "Work Writer Publisher SearchWithCriteriabc560486-734f-4ffe-8355-eb358aedfb4c Wo…" at bounding box center [365, 261] width 517 height 230
type input "Butterflies"
drag, startPoint x: 290, startPoint y: 201, endPoint x: 153, endPoint y: 197, distance: 137.4
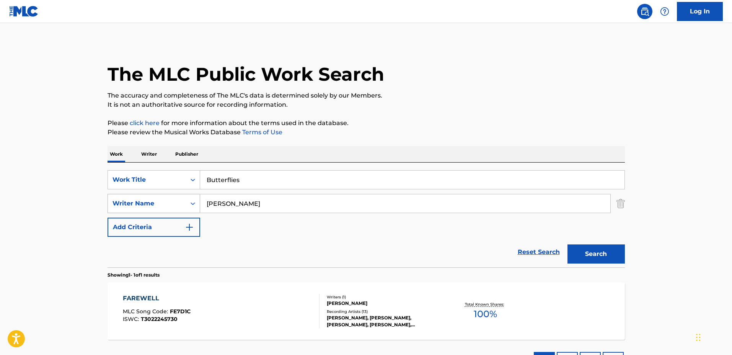
click at [153, 197] on div "SearchWithCriteria85b22f44-f96f-4be5-9233-43bb7fcc3db6 Writer Name [PERSON_NAME]" at bounding box center [365, 203] width 517 height 19
type input "[PERSON_NAME]"
click at [567, 244] on button "Search" at bounding box center [595, 253] width 57 height 19
click at [272, 288] on div "BUTTERFLIES MLC Song Code : BC145K ISWC : T3068608168 Writers ( 2 ) [PERSON_NAM…" at bounding box center [365, 310] width 517 height 57
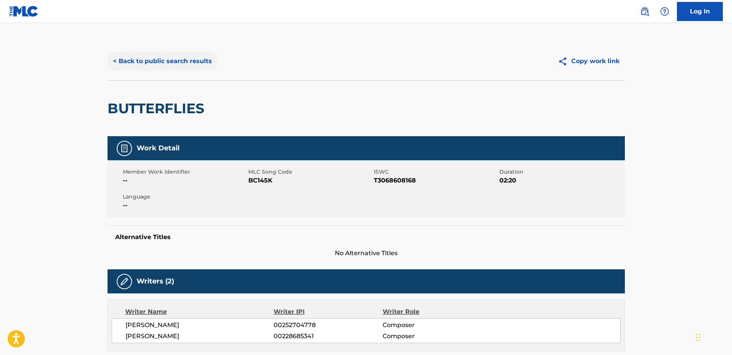
click at [160, 59] on button "< Back to public search results" at bounding box center [162, 61] width 110 height 19
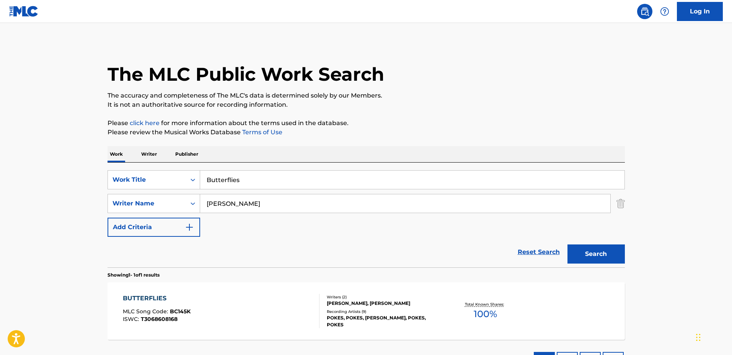
drag, startPoint x: 345, startPoint y: 181, endPoint x: 122, endPoint y: 167, distance: 222.7
click at [121, 167] on div "SearchWithCriteriabc560486-734f-4ffe-8355-eb358aedfb4c Work Title Butterflies S…" at bounding box center [365, 215] width 517 height 105
type input "Night Blind"
drag, startPoint x: 262, startPoint y: 200, endPoint x: 134, endPoint y: 188, distance: 129.0
click at [132, 186] on div "SearchWithCriteriabc560486-734f-4ffe-8355-eb358aedfb4c Work Title Night Blind S…" at bounding box center [365, 203] width 517 height 67
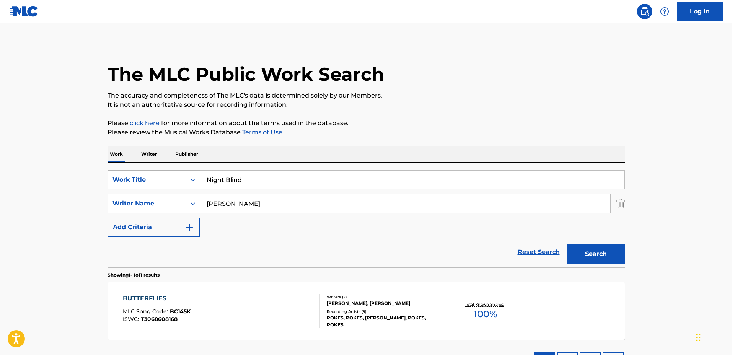
type input "[PERSON_NAME]"
click at [567, 244] on button "Search" at bounding box center [595, 253] width 57 height 19
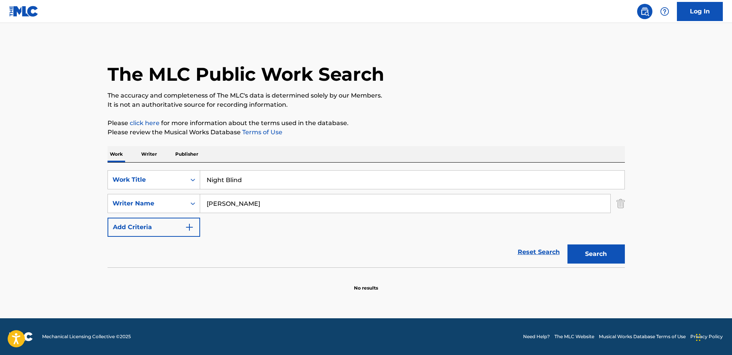
drag, startPoint x: 283, startPoint y: 205, endPoint x: 186, endPoint y: 192, distance: 98.4
click at [186, 192] on div "SearchWithCriteriabc560486-734f-4ffe-8355-eb358aedfb4c Work Title Night Blind S…" at bounding box center [365, 203] width 517 height 67
click at [567, 244] on button "Search" at bounding box center [595, 253] width 57 height 19
click at [247, 200] on input "[PERSON_NAME]" at bounding box center [405, 203] width 410 height 18
type input "[PERSON_NAME]"
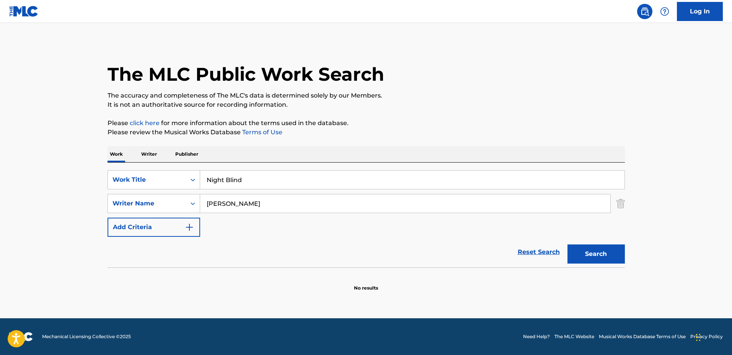
click at [567, 244] on button "Search" at bounding box center [595, 253] width 57 height 19
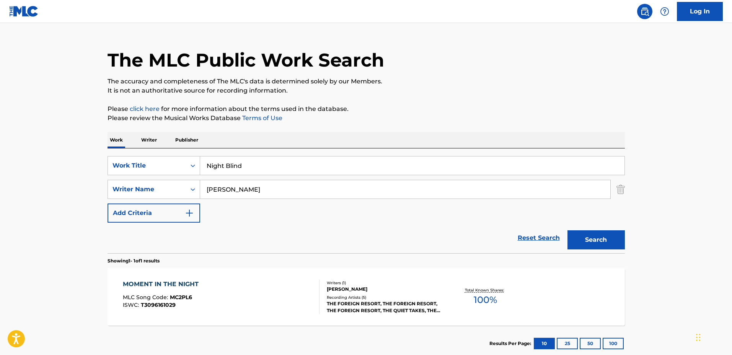
scroll to position [48, 0]
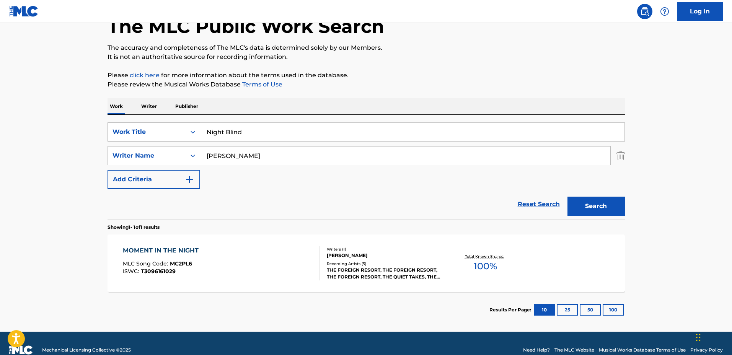
drag, startPoint x: 288, startPoint y: 137, endPoint x: 158, endPoint y: 130, distance: 129.9
click at [158, 130] on div "SearchWithCriteriabc560486-734f-4ffe-8355-eb358aedfb4c Work Title Night Blind" at bounding box center [365, 131] width 517 height 19
type input "[PERSON_NAME]"
click at [276, 155] on input "[PERSON_NAME]" at bounding box center [405, 155] width 410 height 18
drag, startPoint x: 252, startPoint y: 155, endPoint x: 182, endPoint y: 150, distance: 70.1
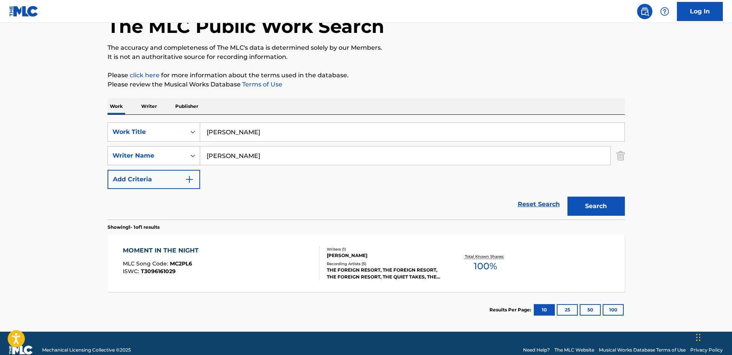
click at [182, 150] on div "SearchWithCriteria85b22f44-f96f-4be5-9233-43bb7fcc3db6 Writer Name [PERSON_NAME]" at bounding box center [365, 155] width 517 height 19
type input "[PERSON_NAME]"
click at [567, 197] on button "Search" at bounding box center [595, 206] width 57 height 19
click at [385, 246] on div "Writers ( 2 )" at bounding box center [385, 246] width 116 height 6
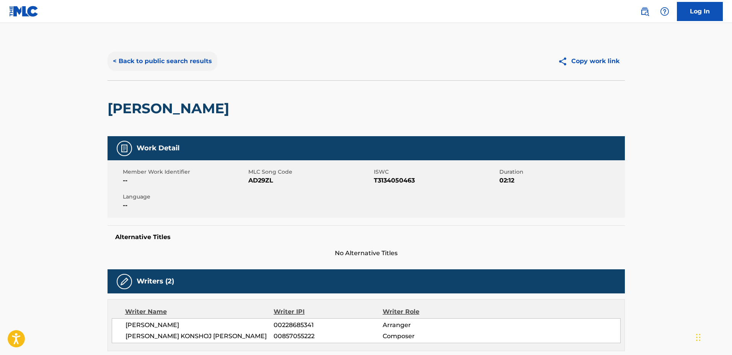
click at [161, 59] on button "< Back to public search results" at bounding box center [162, 61] width 110 height 19
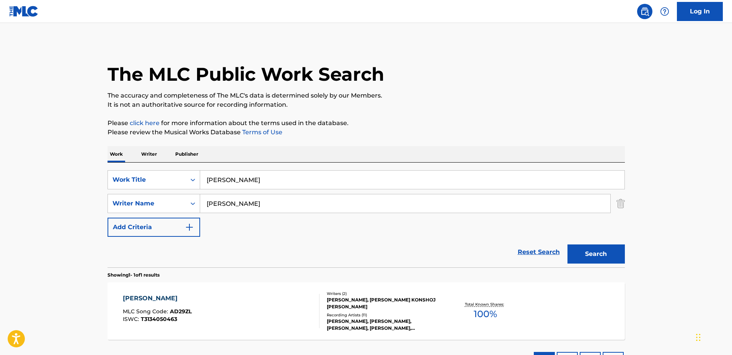
scroll to position [18, 0]
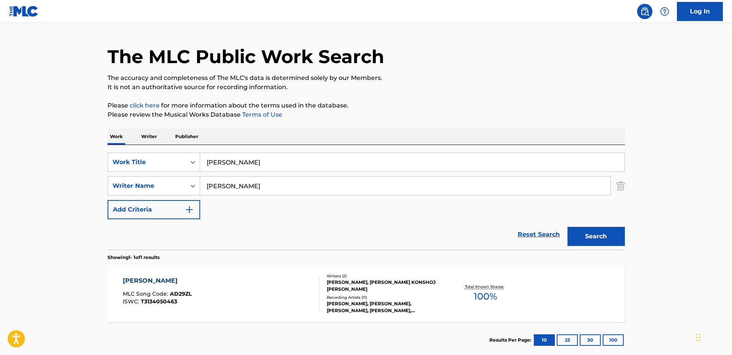
click at [301, 161] on input "[PERSON_NAME]" at bounding box center [412, 162] width 424 height 18
drag, startPoint x: 311, startPoint y: 163, endPoint x: 150, endPoint y: 156, distance: 161.2
click at [150, 156] on div "SearchWithCriteriabc560486-734f-4ffe-8355-eb358aedfb4c Work Title [PERSON_NAME]" at bounding box center [365, 162] width 517 height 19
type input "[PERSON_NAME]"
drag, startPoint x: 262, startPoint y: 177, endPoint x: 164, endPoint y: 172, distance: 97.7
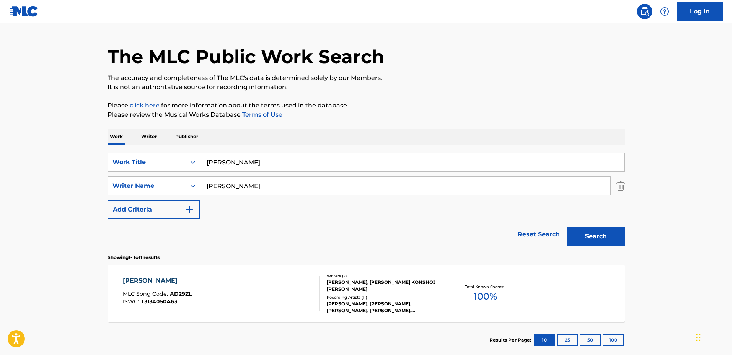
click at [164, 172] on div "SearchWithCriteriabc560486-734f-4ffe-8355-eb358aedfb4c Work Title [PERSON_NAME]…" at bounding box center [365, 186] width 517 height 67
type input "[PERSON_NAME]"
click at [567, 227] on button "Search" at bounding box center [595, 236] width 57 height 19
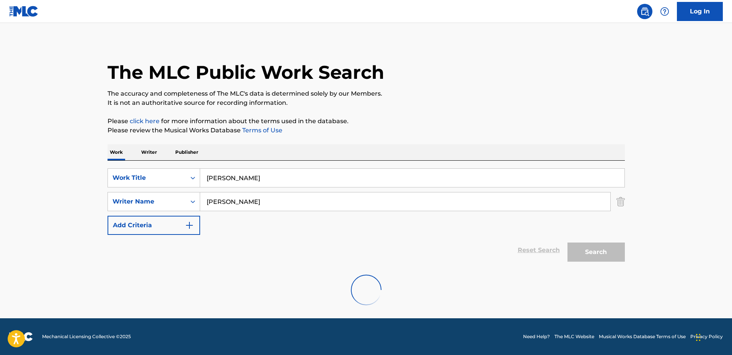
scroll to position [0, 0]
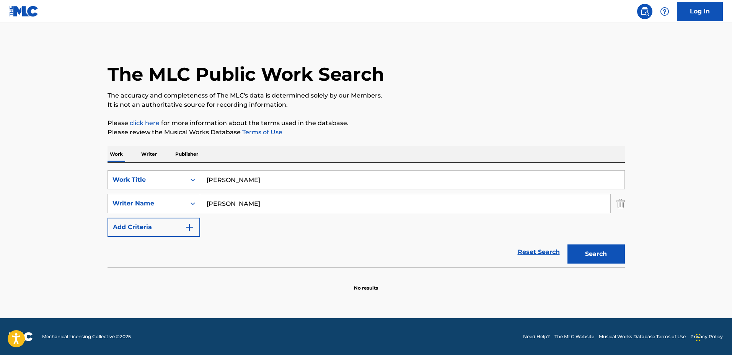
drag, startPoint x: 182, startPoint y: 178, endPoint x: 163, endPoint y: 178, distance: 18.4
click at [163, 178] on div "SearchWithCriteriabc560486-734f-4ffe-8355-eb358aedfb4c Work Title [PERSON_NAME]" at bounding box center [365, 179] width 517 height 19
click at [567, 244] on button "Search" at bounding box center [595, 253] width 57 height 19
click at [272, 173] on input "El Frida" at bounding box center [412, 180] width 424 height 18
drag, startPoint x: 273, startPoint y: 177, endPoint x: 166, endPoint y: 173, distance: 107.2
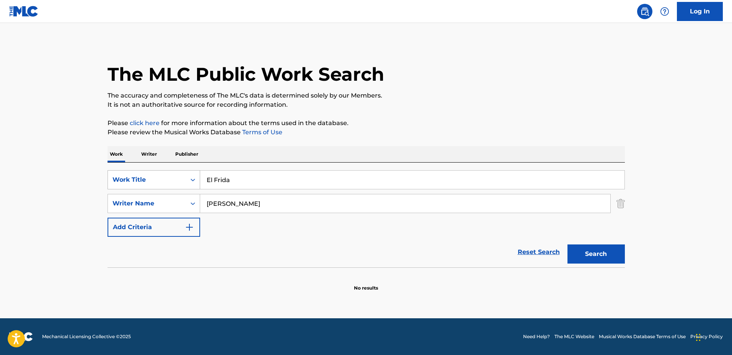
click at [166, 173] on div "SearchWithCriteriabc560486-734f-4ffe-8355-eb358aedfb4c Work Title El Frida" at bounding box center [365, 179] width 517 height 19
type input "Starting The Day"
click at [269, 202] on input "[PERSON_NAME]" at bounding box center [405, 203] width 410 height 18
drag, startPoint x: 246, startPoint y: 201, endPoint x: 190, endPoint y: 198, distance: 55.5
click at [190, 198] on div "SearchWithCriteria85b22f44-f96f-4be5-9233-43bb7fcc3db6 Writer Name [PERSON_NAME]" at bounding box center [365, 203] width 517 height 19
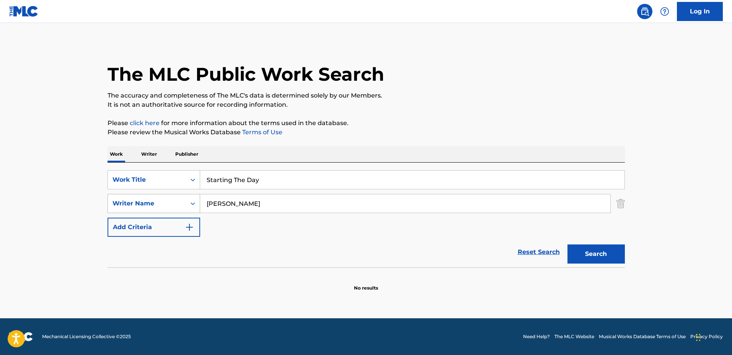
type input "[PERSON_NAME]"
click at [567, 244] on button "Search" at bounding box center [595, 253] width 57 height 19
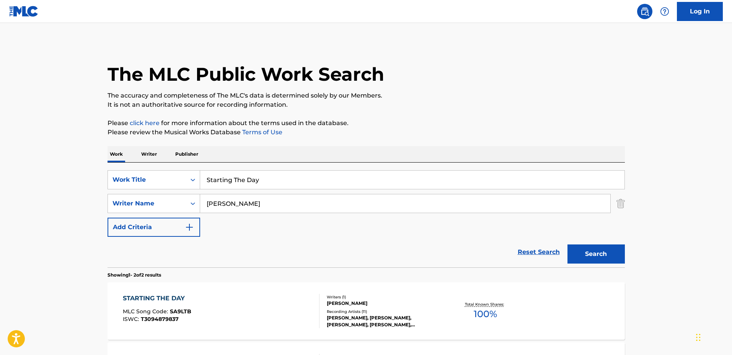
click at [247, 280] on section "STARTING THE DAY MLC Song Code : SA9LTB ISWC : T3094879837 Writers ( 1 ) [PERSO…" at bounding box center [365, 338] width 517 height 121
click at [250, 285] on div "STARTING THE DAY MLC Song Code : SA9LTB ISWC : T3094879837 Writers ( 1 ) [PERSO…" at bounding box center [365, 310] width 517 height 57
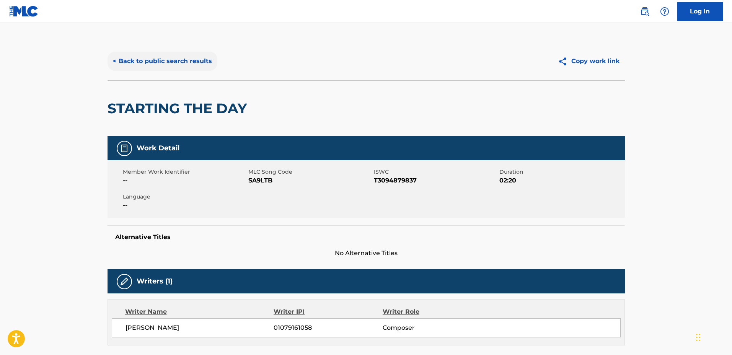
click at [192, 58] on button "< Back to public search results" at bounding box center [162, 61] width 110 height 19
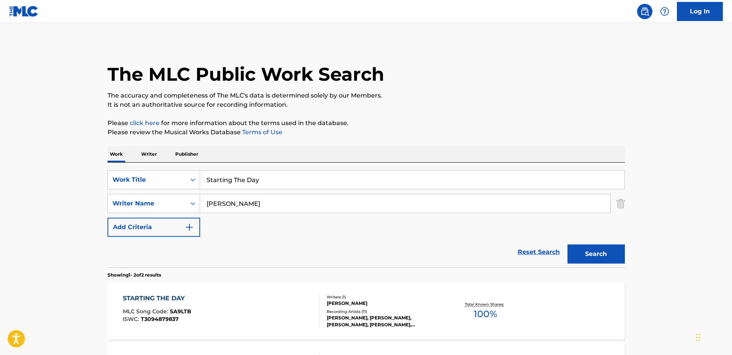
click at [339, 181] on input "Starting The Day" at bounding box center [412, 180] width 424 height 18
click at [174, 174] on div "SearchWithCriteriabc560486-734f-4ffe-8355-eb358aedfb4c Work Title Starting The …" at bounding box center [365, 179] width 517 height 19
type input "Ousia"
drag, startPoint x: 296, startPoint y: 202, endPoint x: 170, endPoint y: 194, distance: 126.1
click at [170, 194] on div "SearchWithCriteria85b22f44-f96f-4be5-9233-43bb7fcc3db6 Writer Name [PERSON_NAME]" at bounding box center [365, 203] width 517 height 19
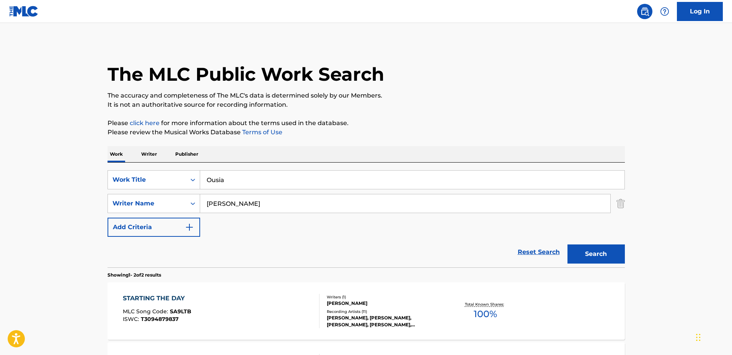
click at [567, 244] on button "Search" at bounding box center [595, 253] width 57 height 19
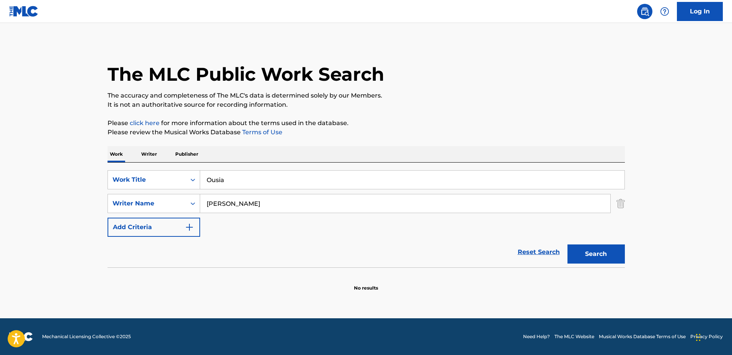
click at [267, 201] on input "[PERSON_NAME]" at bounding box center [405, 203] width 410 height 18
click at [567, 244] on button "Search" at bounding box center [595, 253] width 57 height 19
drag, startPoint x: 291, startPoint y: 204, endPoint x: 249, endPoint y: 200, distance: 42.7
click at [249, 200] on input "[PERSON_NAME]" at bounding box center [405, 203] width 410 height 18
drag, startPoint x: 311, startPoint y: 205, endPoint x: 229, endPoint y: 199, distance: 82.1
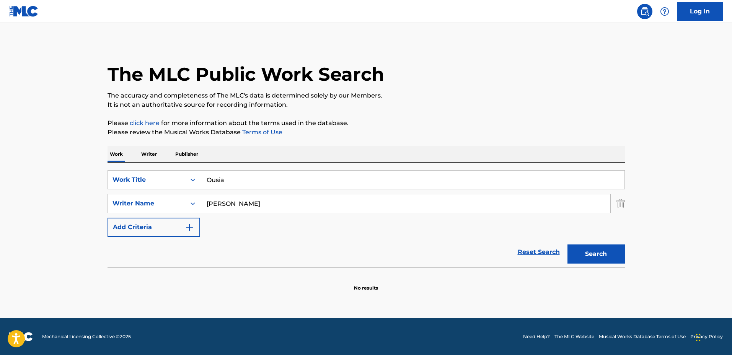
click at [229, 199] on input "[PERSON_NAME]" at bounding box center [405, 203] width 410 height 18
click at [281, 202] on input "[PERSON_NAME]" at bounding box center [405, 203] width 410 height 18
click at [236, 205] on input "[PERSON_NAME]" at bounding box center [405, 203] width 410 height 18
type input "[PERSON_NAME]"
click at [567, 244] on button "Search" at bounding box center [595, 253] width 57 height 19
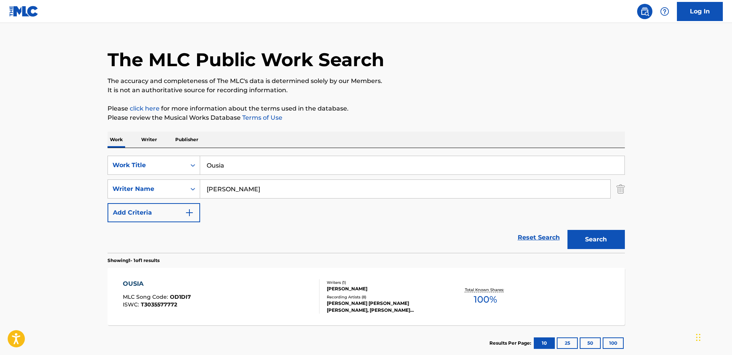
scroll to position [48, 0]
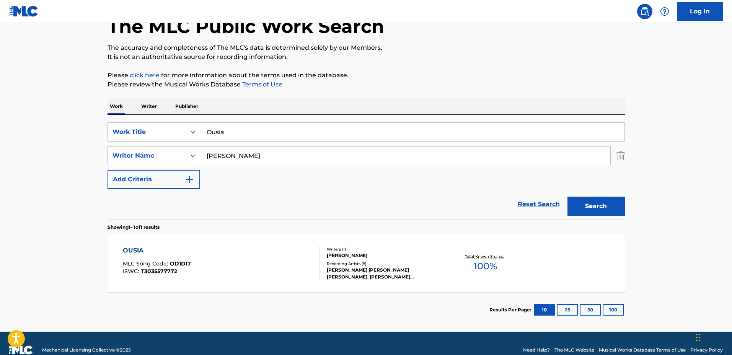
click at [428, 256] on div "[PERSON_NAME]" at bounding box center [385, 255] width 116 height 7
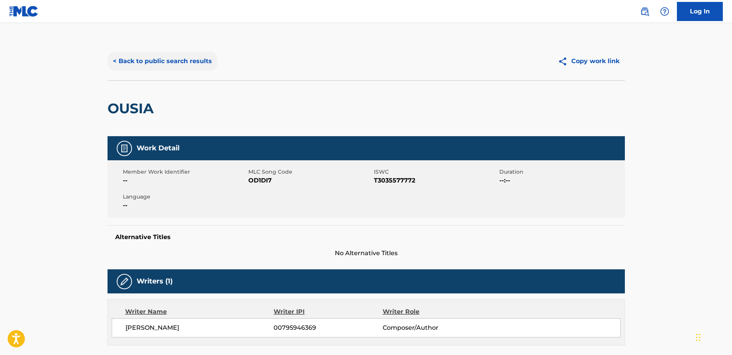
click at [181, 68] on button "< Back to public search results" at bounding box center [162, 61] width 110 height 19
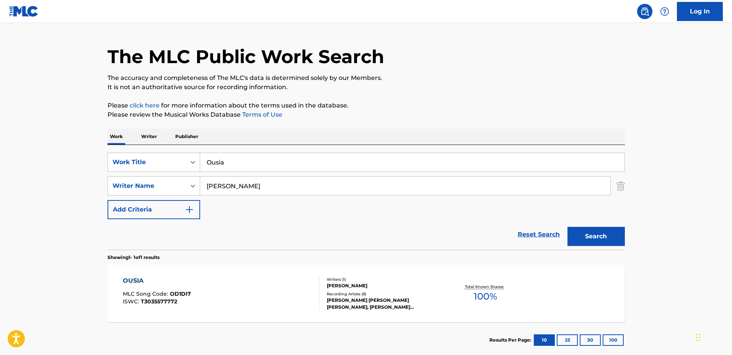
click at [272, 169] on input "Ousia" at bounding box center [412, 162] width 424 height 18
drag, startPoint x: 280, startPoint y: 165, endPoint x: 158, endPoint y: 152, distance: 122.7
click at [158, 153] on div "SearchWithCriteriabc560486-734f-4ffe-8355-eb358aedfb4c Work Title Ousia" at bounding box center [365, 162] width 517 height 19
type input "i"
type input "Fields of Purple"
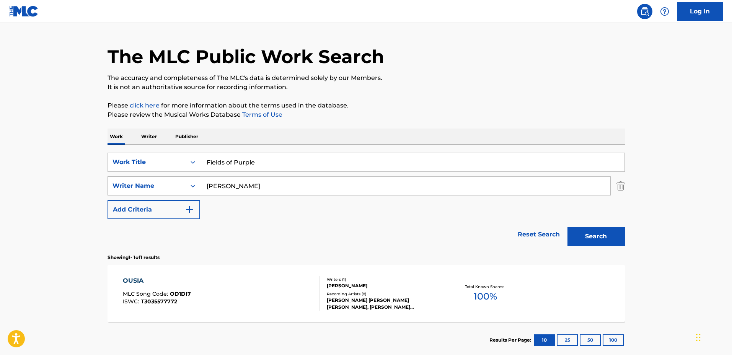
drag, startPoint x: 287, startPoint y: 187, endPoint x: 189, endPoint y: 182, distance: 97.7
click at [189, 182] on div "SearchWithCriteria85b22f44-f96f-4be5-9233-43bb7fcc3db6 Writer Name [PERSON_NAME]" at bounding box center [365, 185] width 517 height 19
type input "[PERSON_NAME]"
click at [567, 227] on button "Search" at bounding box center [595, 236] width 57 height 19
click at [302, 291] on div "FIELDS OF PURPLE MLC Song Code : FI7SNX ISWC : T3164273983" at bounding box center [221, 293] width 197 height 34
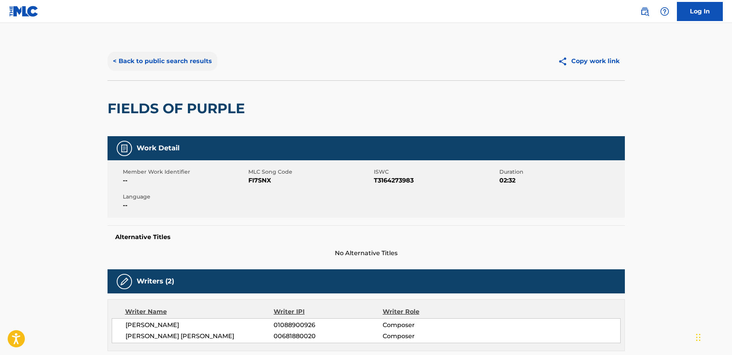
click at [180, 69] on button "< Back to public search results" at bounding box center [162, 61] width 110 height 19
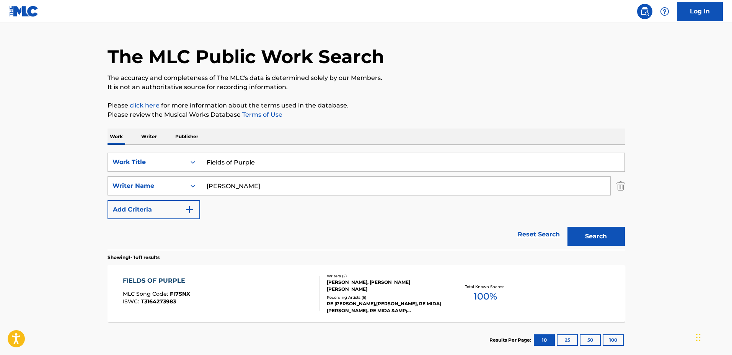
click at [372, 153] on input "Fields of Purple" at bounding box center [412, 162] width 424 height 18
drag, startPoint x: 378, startPoint y: 156, endPoint x: 140, endPoint y: 151, distance: 237.6
click at [140, 151] on div "SearchWithCriteriabc560486-734f-4ffe-8355-eb358aedfb4c Work Title Fields of Pur…" at bounding box center [365, 197] width 517 height 105
type input "When In The [PERSON_NAME]"
drag, startPoint x: 283, startPoint y: 188, endPoint x: 173, endPoint y: 186, distance: 110.9
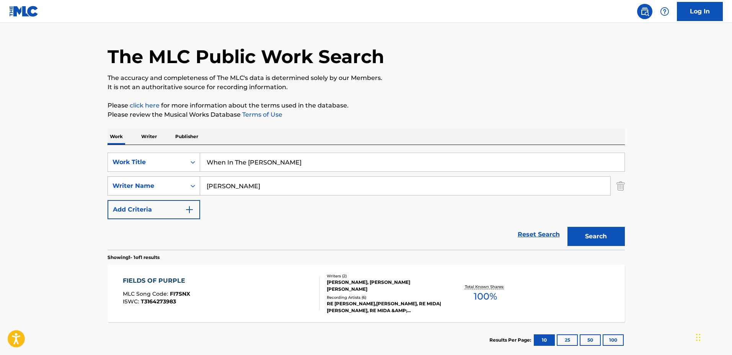
click at [154, 185] on div "SearchWithCriteria85b22f44-f96f-4be5-9233-43bb7fcc3db6 Writer Name [PERSON_NAME]" at bounding box center [365, 185] width 517 height 19
type input "T"
type input "[PERSON_NAME]"
click at [567, 227] on button "Search" at bounding box center [595, 236] width 57 height 19
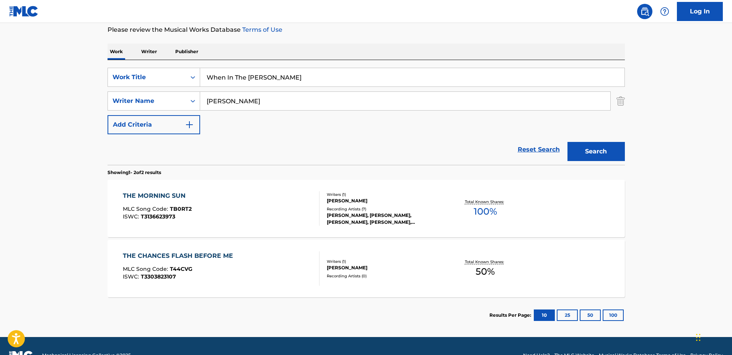
scroll to position [113, 0]
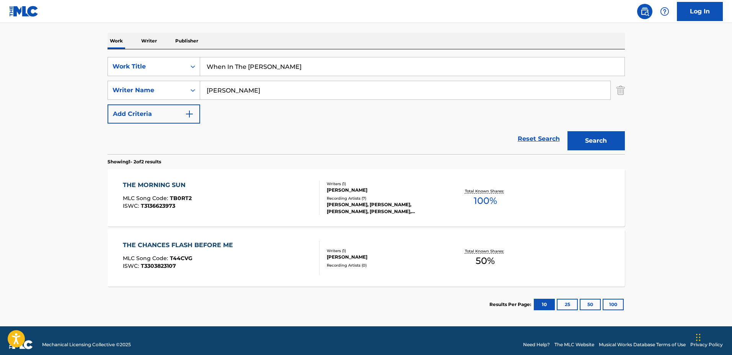
click at [283, 201] on div "THE MORNING SUN MLC Song Code : TB0RT2 ISWC : T3136623973" at bounding box center [221, 198] width 197 height 34
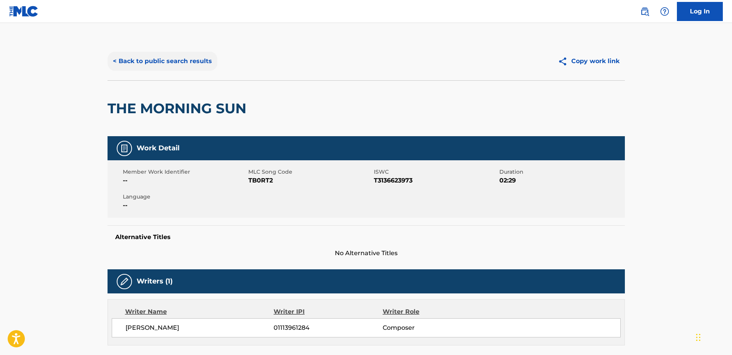
click at [177, 60] on button "< Back to public search results" at bounding box center [162, 61] width 110 height 19
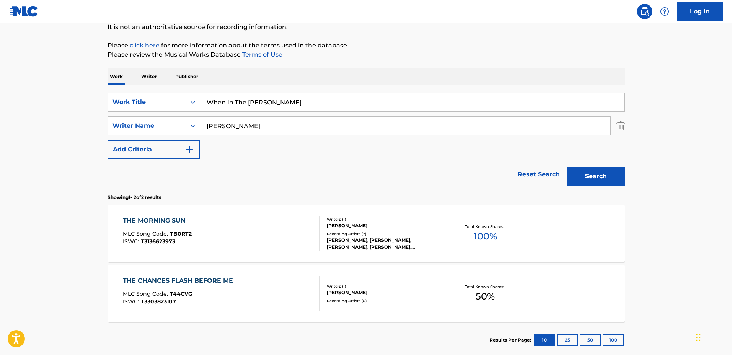
click at [231, 299] on div "ISWC : T3303823107" at bounding box center [180, 302] width 114 height 6
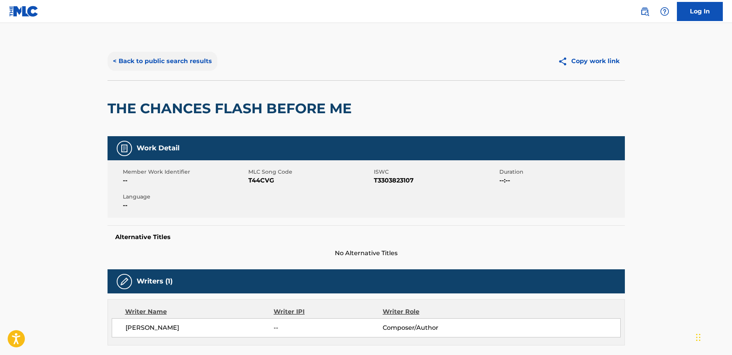
click at [167, 63] on button "< Back to public search results" at bounding box center [162, 61] width 110 height 19
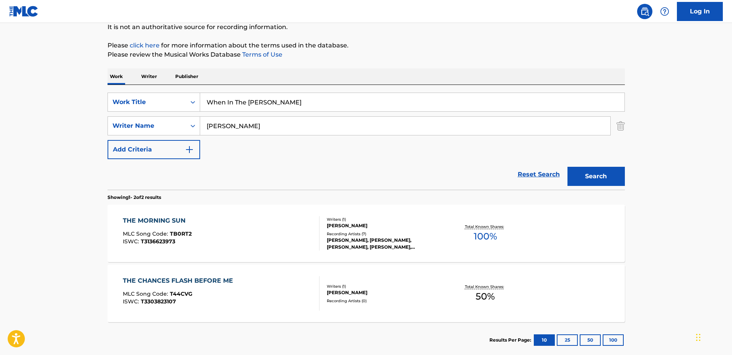
click at [243, 174] on div "Reset Search Search" at bounding box center [365, 174] width 517 height 31
drag, startPoint x: 308, startPoint y: 103, endPoint x: 319, endPoint y: 103, distance: 10.7
click at [308, 103] on input "When In The [PERSON_NAME]" at bounding box center [412, 102] width 424 height 18
drag, startPoint x: 319, startPoint y: 103, endPoint x: 162, endPoint y: 95, distance: 157.8
click at [162, 94] on div "SearchWithCriteriabc560486-734f-4ffe-8355-eb358aedfb4c Work Title When In The […" at bounding box center [365, 102] width 517 height 19
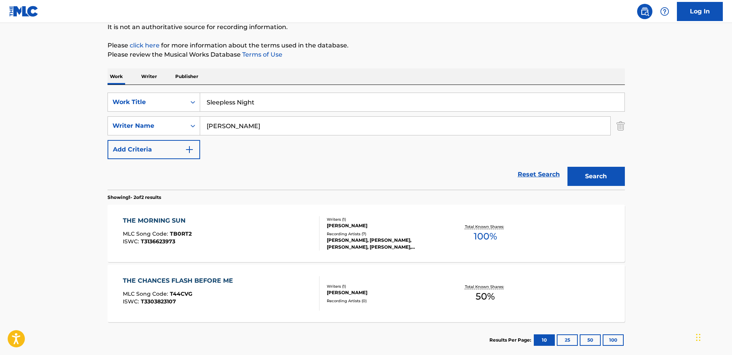
type input "Sleepless Night"
drag, startPoint x: 201, startPoint y: 125, endPoint x: 147, endPoint y: 121, distance: 53.7
click at [147, 121] on div "SearchWithCriteria85b22f44-f96f-4be5-9233-43bb7fcc3db6 Writer Name [PERSON_NAME]" at bounding box center [365, 125] width 517 height 19
type input "[PERSON_NAME]"
click at [567, 167] on button "Search" at bounding box center [595, 176] width 57 height 19
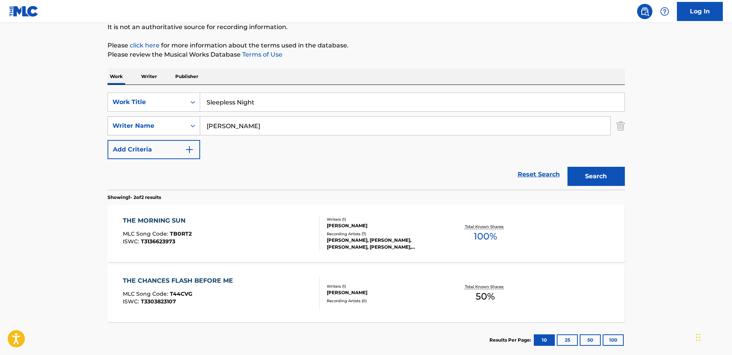
scroll to position [0, 0]
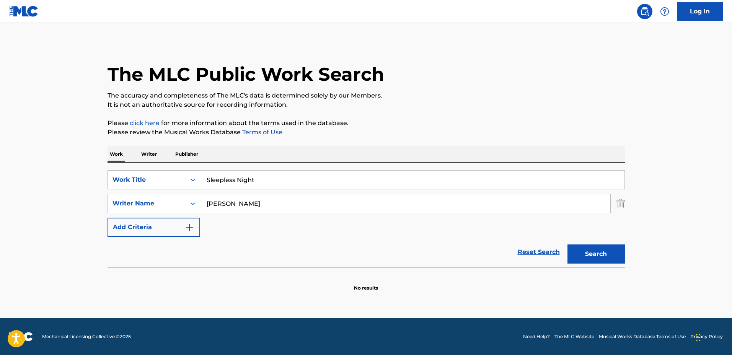
drag, startPoint x: 290, startPoint y: 179, endPoint x: 135, endPoint y: 174, distance: 155.0
click at [135, 174] on div "SearchWithCriteriabc560486-734f-4ffe-8355-eb358aedfb4c Work Title Sleepless Nig…" at bounding box center [365, 179] width 517 height 19
type input "Brother's Waltz"
click at [567, 244] on button "Search" at bounding box center [595, 253] width 57 height 19
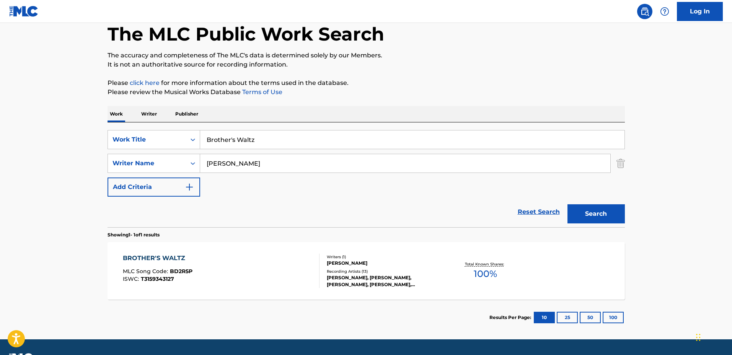
scroll to position [48, 0]
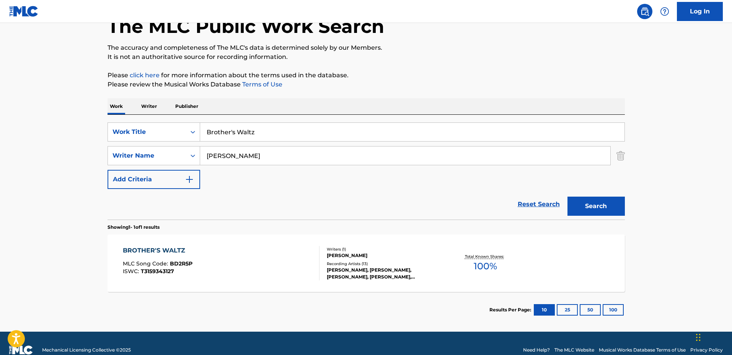
click at [425, 235] on div "BROTHER'S WALTZ MLC Song Code : BD2R5P ISWC : T3159343127 Writers ( 1 ) [PERSON…" at bounding box center [365, 262] width 517 height 57
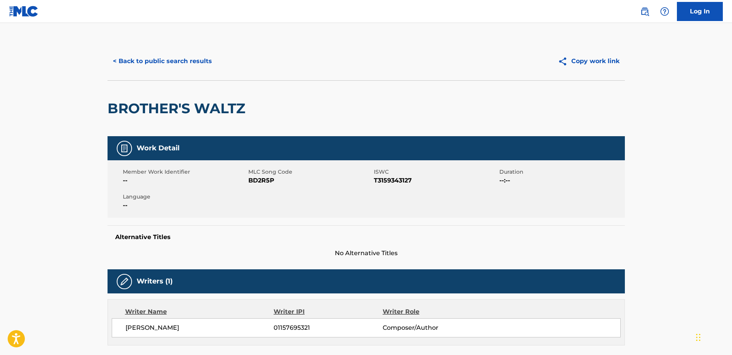
click at [150, 74] on div "< Back to public search results Copy work link" at bounding box center [365, 61] width 517 height 38
click at [150, 72] on div "< Back to public search results Copy work link" at bounding box center [365, 61] width 517 height 38
click at [159, 43] on div "< Back to public search results Copy work link" at bounding box center [365, 61] width 517 height 38
click at [163, 54] on button "< Back to public search results" at bounding box center [162, 61] width 110 height 19
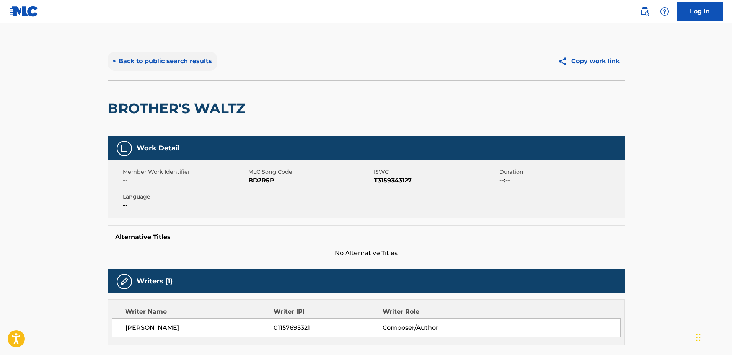
scroll to position [18, 0]
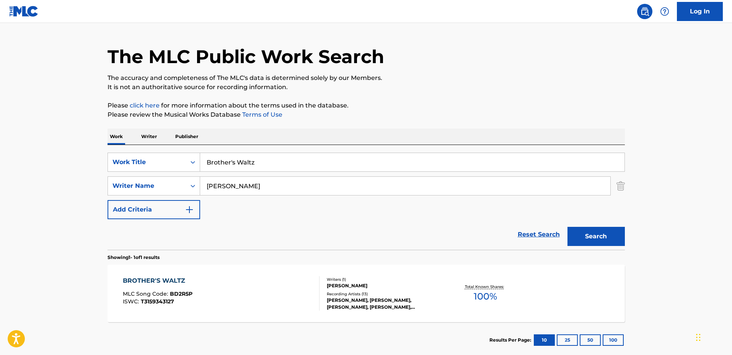
click at [269, 158] on input "Brother's Waltz" at bounding box center [412, 162] width 424 height 18
drag, startPoint x: 233, startPoint y: 156, endPoint x: 140, endPoint y: 150, distance: 93.1
click at [140, 150] on div "SearchWithCriteriabc560486-734f-4ffe-8355-eb358aedfb4c Work Title Brother's Wal…" at bounding box center [365, 197] width 517 height 105
type input "Sunrise"
drag, startPoint x: 257, startPoint y: 186, endPoint x: 174, endPoint y: 179, distance: 84.0
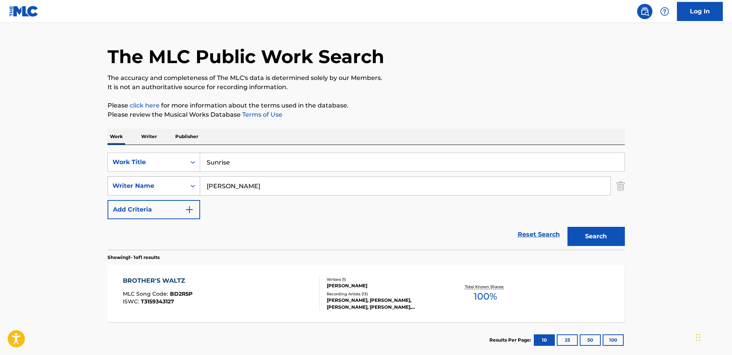
click at [174, 179] on div "SearchWithCriteria85b22f44-f96f-4be5-9233-43bb7fcc3db6 Writer Name [PERSON_NAME]" at bounding box center [365, 185] width 517 height 19
type input "[PERSON_NAME]"
click at [567, 227] on button "Search" at bounding box center [595, 236] width 57 height 19
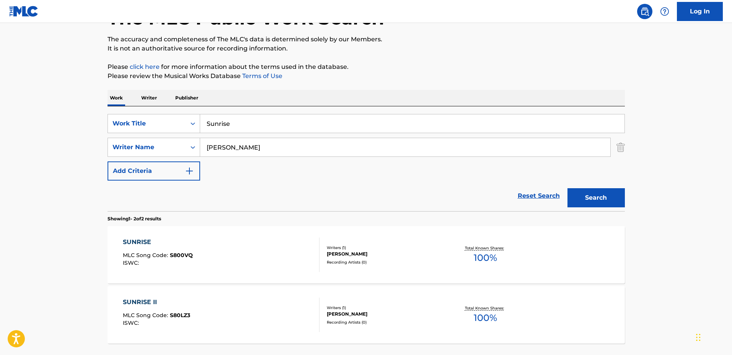
scroll to position [65, 0]
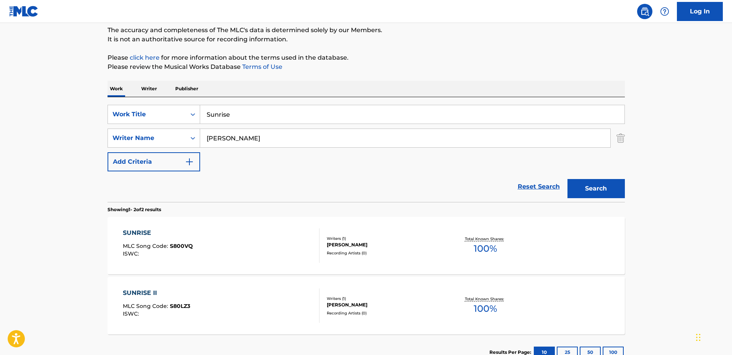
click at [300, 231] on div "SUNRISE MLC Song Code : S800VQ ISWC :" at bounding box center [221, 245] width 197 height 34
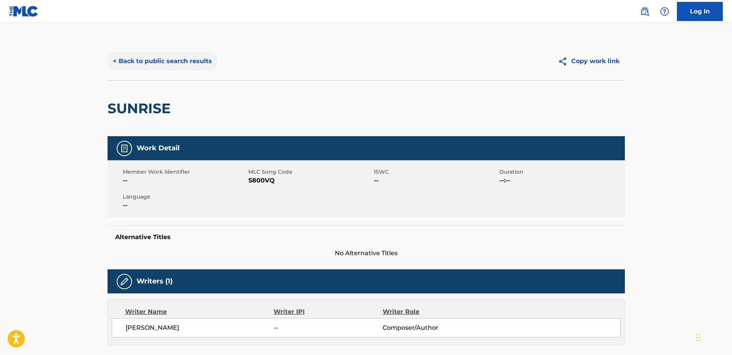
click at [172, 70] on button "< Back to public search results" at bounding box center [162, 61] width 110 height 19
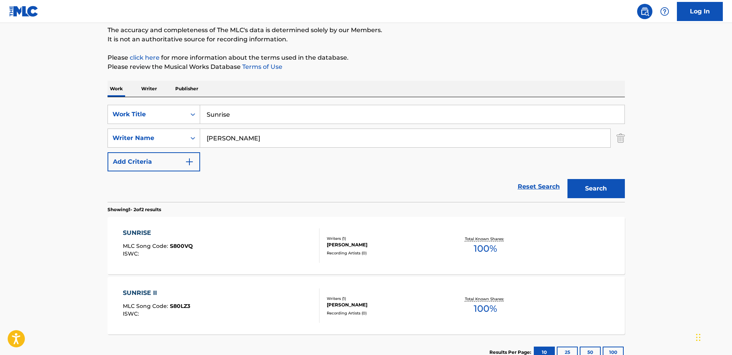
click at [301, 119] on input "Sunrise" at bounding box center [412, 114] width 424 height 18
drag, startPoint x: 299, startPoint y: 116, endPoint x: 145, endPoint y: 107, distance: 154.4
click at [148, 107] on div "SearchWithCriteriabc560486-734f-4ffe-8355-eb358aedfb4c Work Title Sunrise" at bounding box center [365, 114] width 517 height 19
type input "The Cottage"
drag, startPoint x: 259, startPoint y: 134, endPoint x: 181, endPoint y: 125, distance: 78.2
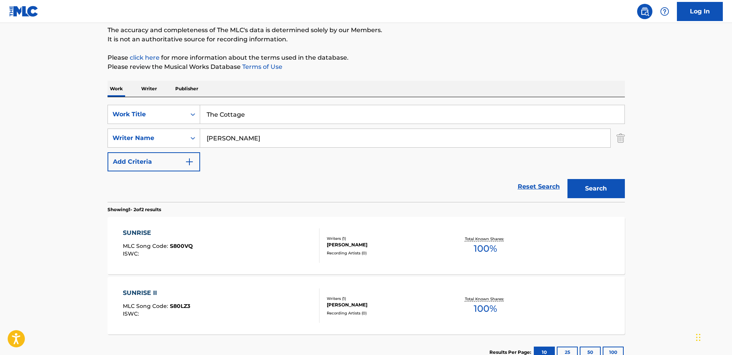
click at [181, 125] on div "SearchWithCriteriabc560486-734f-4ffe-8355-eb358aedfb4c Work Title The Cottage S…" at bounding box center [365, 138] width 517 height 67
type input "B"
type input "[PERSON_NAME] [PERSON_NAME]"
click at [567, 179] on button "Search" at bounding box center [595, 188] width 57 height 19
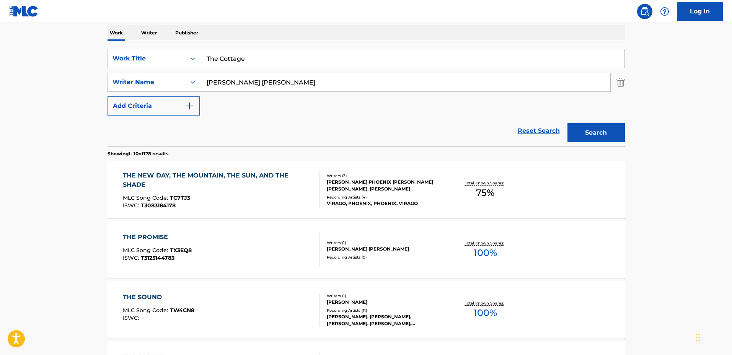
scroll to position [113, 0]
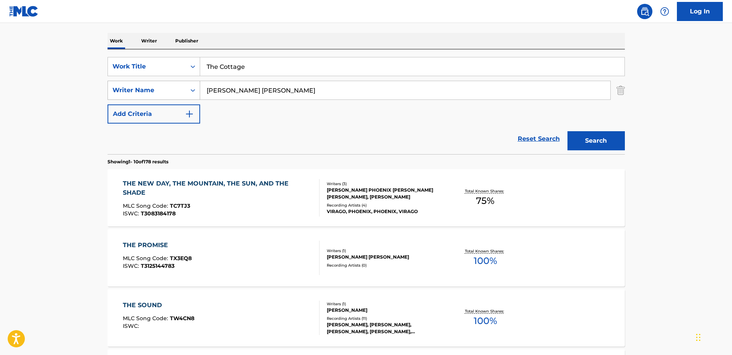
drag, startPoint x: 261, startPoint y: 90, endPoint x: 184, endPoint y: 80, distance: 77.5
click at [184, 81] on div "SearchWithCriteria85b22f44-f96f-4be5-9233-43bb7fcc3db6 Writer Name [PERSON_NAME…" at bounding box center [365, 90] width 517 height 19
click at [567, 131] on button "Search" at bounding box center [595, 140] width 57 height 19
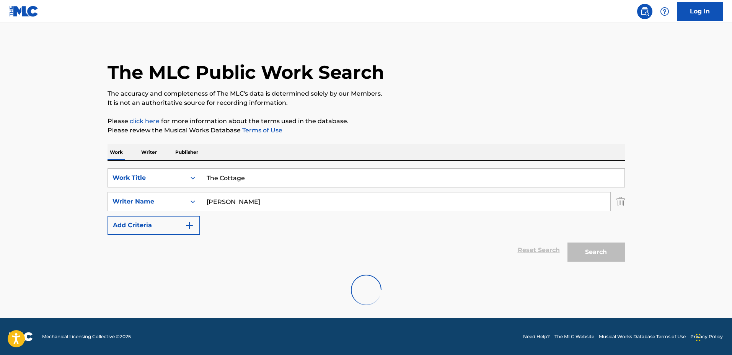
scroll to position [0, 0]
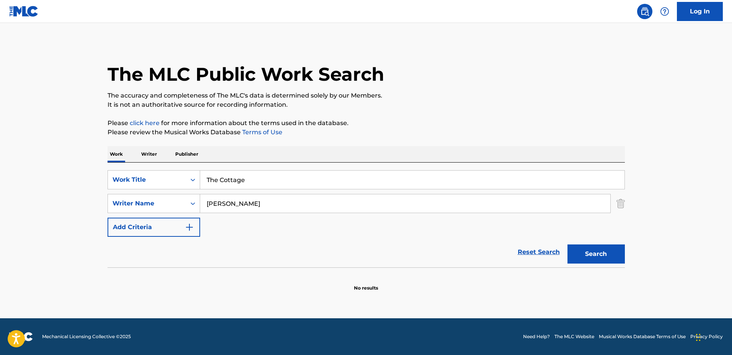
click at [240, 203] on input "[PERSON_NAME]" at bounding box center [405, 203] width 410 height 18
type input "[PERSON_NAME]"
click at [567, 244] on button "Search" at bounding box center [595, 253] width 57 height 19
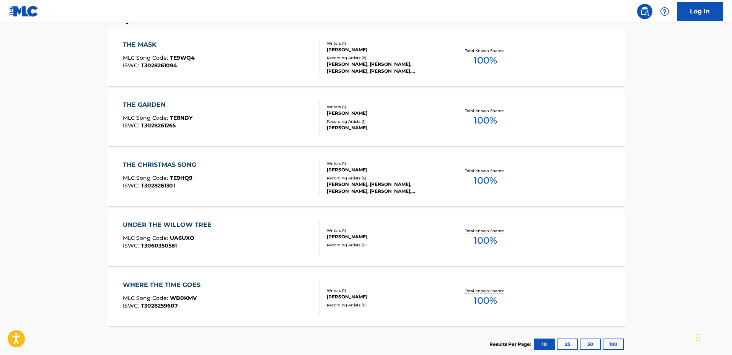
scroll to position [110, 0]
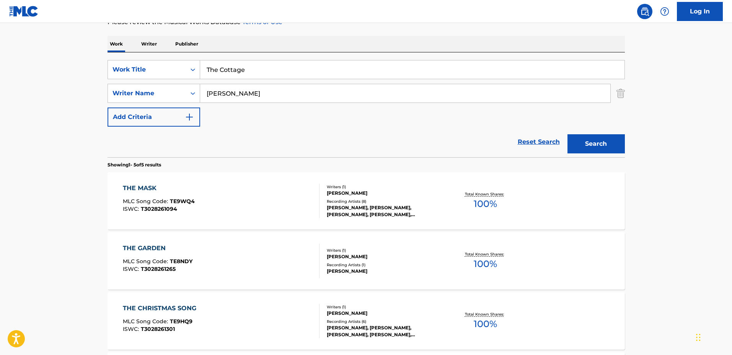
click at [265, 74] on input "The Cottage" at bounding box center [412, 69] width 424 height 18
drag, startPoint x: 245, startPoint y: 68, endPoint x: 161, endPoint y: 65, distance: 83.8
click at [160, 64] on div "SearchWithCriteriabc560486-734f-4ffe-8355-eb358aedfb4c Work Title The Cottage" at bounding box center [365, 69] width 517 height 19
type input "Piano Romance"
drag, startPoint x: 270, startPoint y: 95, endPoint x: 166, endPoint y: 83, distance: 104.7
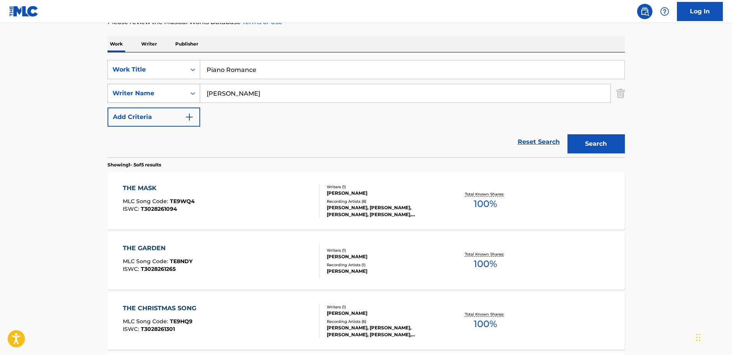
click at [162, 83] on div "SearchWithCriteriabc560486-734f-4ffe-8355-eb358aedfb4c Work Title Piano Romance…" at bounding box center [365, 93] width 517 height 67
click at [245, 91] on input "Jean" at bounding box center [405, 93] width 410 height 18
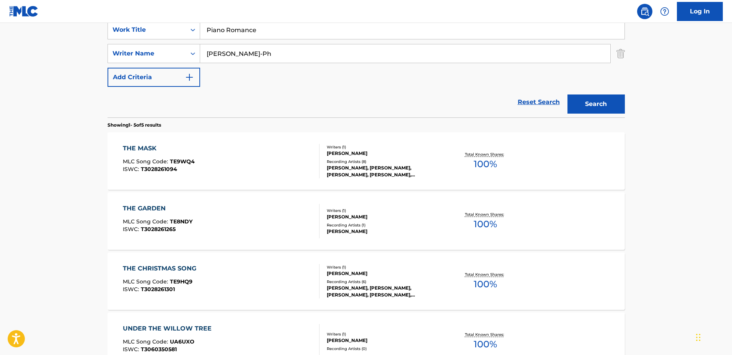
scroll to position [158, 0]
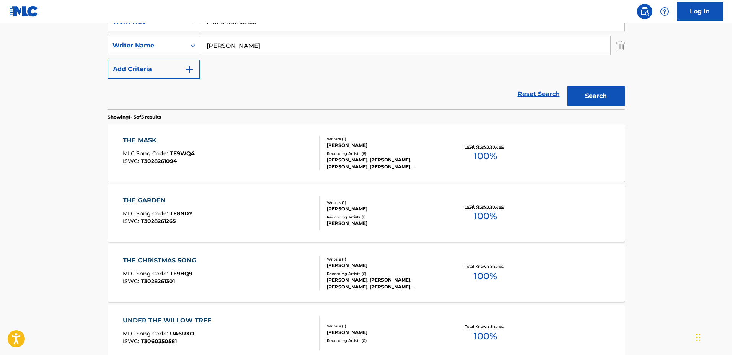
type input "[PERSON_NAME]"
click at [567, 86] on button "Search" at bounding box center [595, 95] width 57 height 19
click at [269, 145] on div "PIANO ROMANCE MLC Song Code : PA41RI ISWC : T7040772281" at bounding box center [221, 153] width 197 height 34
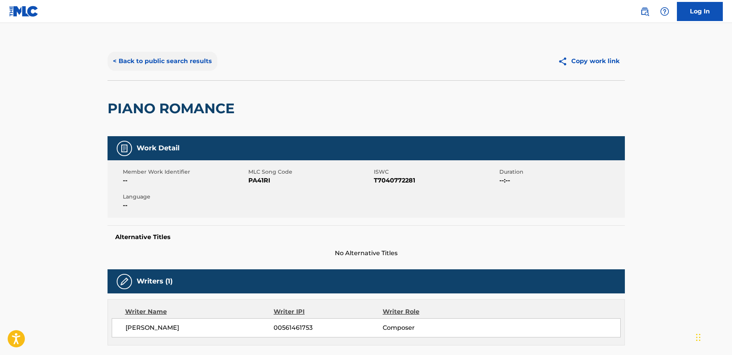
click at [174, 65] on button "< Back to public search results" at bounding box center [162, 61] width 110 height 19
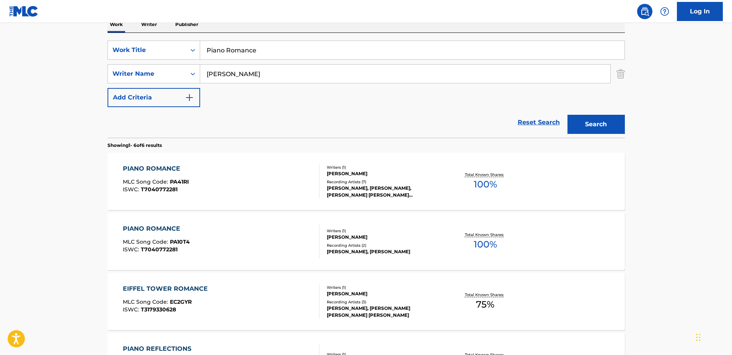
scroll to position [62, 0]
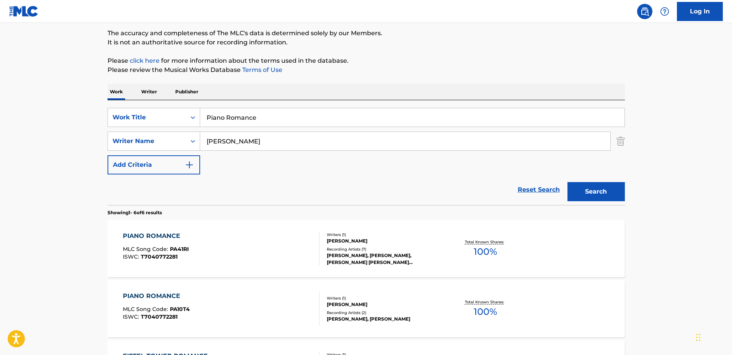
click at [286, 110] on input "Piano Romance" at bounding box center [412, 117] width 424 height 18
click at [174, 102] on div "SearchWithCriteriabc560486-734f-4ffe-8355-eb358aedfb4c Work Title Piano Romance…" at bounding box center [365, 152] width 517 height 105
type input "Then the Rain"
drag, startPoint x: 277, startPoint y: 140, endPoint x: 158, endPoint y: 138, distance: 118.2
click at [157, 138] on div "SearchWithCriteria85b22f44-f96f-4be5-9233-43bb7fcc3db6 Writer Name [PERSON_NAME]" at bounding box center [365, 141] width 517 height 19
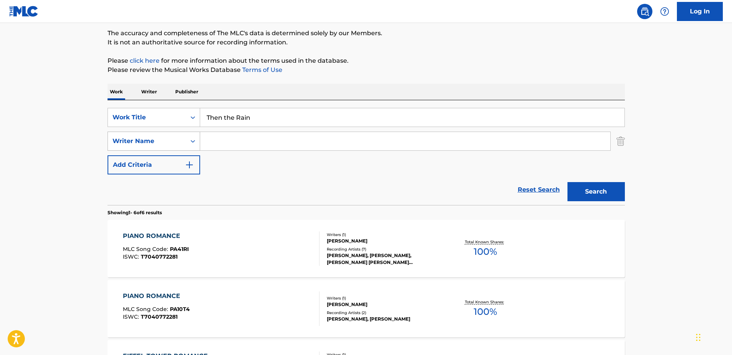
type input "J"
type input "[PERSON_NAME]"
click at [567, 182] on button "Search" at bounding box center [595, 191] width 57 height 19
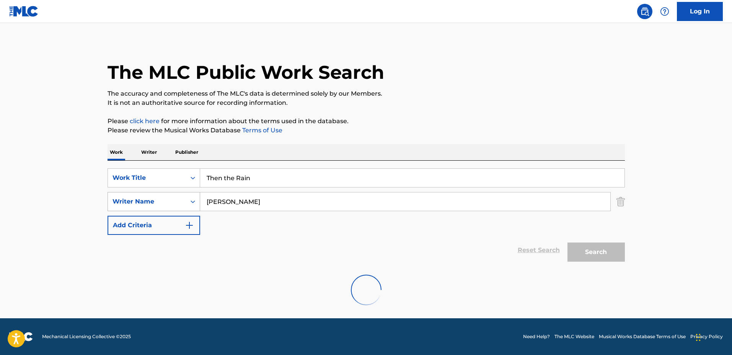
scroll to position [61, 0]
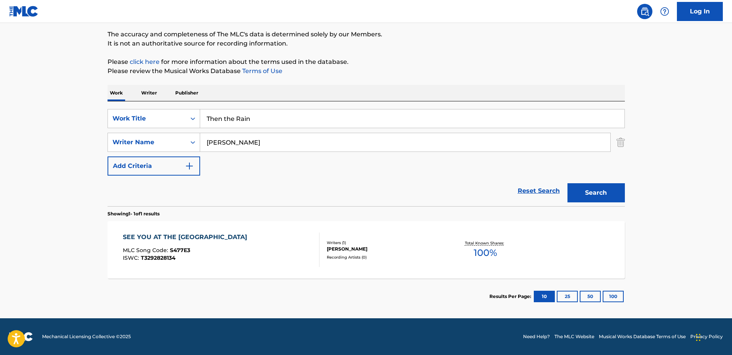
click at [427, 238] on div "SEE YOU AT THE EGDE MLC Song Code : S477E3 ISWC : T3292828134 Writers ( 1 ) [PE…" at bounding box center [365, 249] width 517 height 57
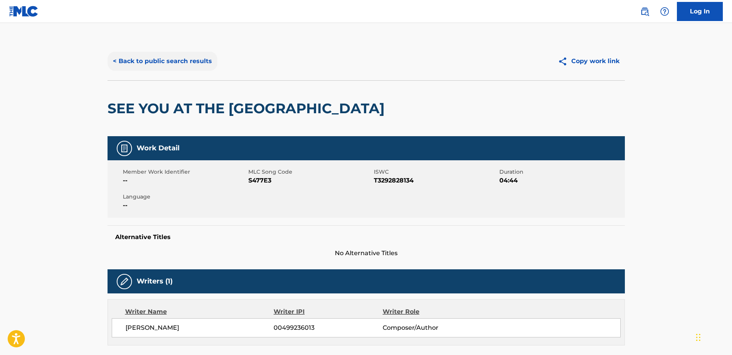
click at [195, 68] on button "< Back to public search results" at bounding box center [162, 61] width 110 height 19
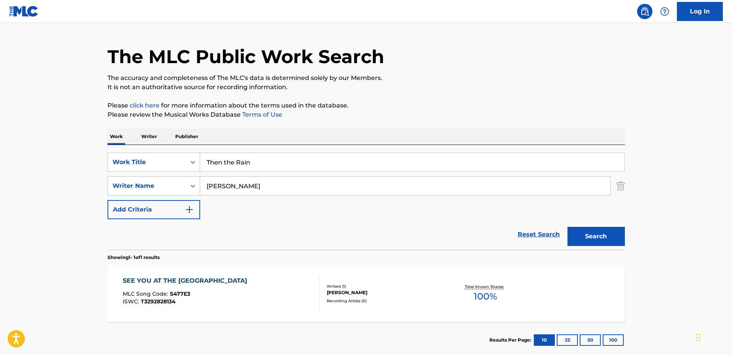
click at [241, 154] on input "Then the Rain" at bounding box center [412, 162] width 424 height 18
drag, startPoint x: 272, startPoint y: 163, endPoint x: 140, endPoint y: 156, distance: 132.9
click at [140, 156] on div "SearchWithCriteriabc560486-734f-4ffe-8355-eb358aedfb4c Work Title Then the Rain" at bounding box center [365, 162] width 517 height 19
type input "Void"
drag, startPoint x: 242, startPoint y: 234, endPoint x: 254, endPoint y: 205, distance: 32.2
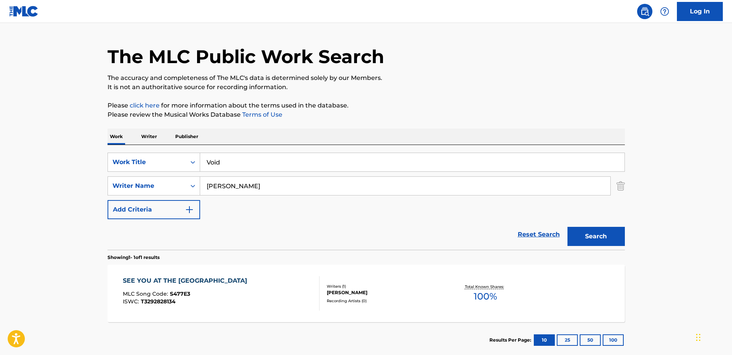
click at [242, 234] on div "Reset Search Search" at bounding box center [365, 234] width 517 height 31
click at [262, 196] on div "SearchWithCriteriabc560486-734f-4ffe-8355-eb358aedfb4c Work Title Void SearchWi…" at bounding box center [365, 186] width 517 height 67
click at [275, 191] on input "[PERSON_NAME]" at bounding box center [405, 186] width 410 height 18
drag, startPoint x: 286, startPoint y: 188, endPoint x: 153, endPoint y: 187, distance: 133.1
click at [153, 185] on div "SearchWithCriteria85b22f44-f96f-4be5-9233-43bb7fcc3db6 Writer Name [PERSON_NAME]" at bounding box center [365, 185] width 517 height 19
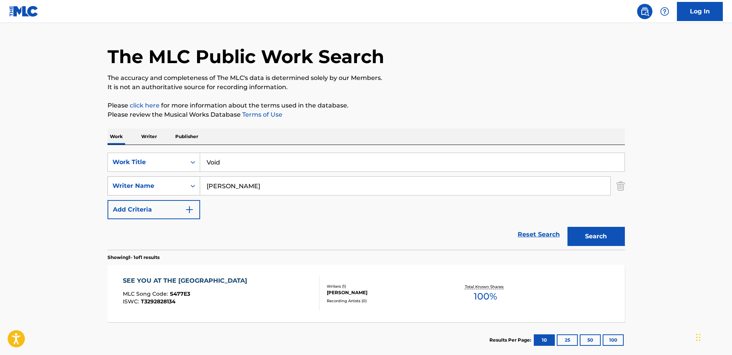
click at [567, 227] on button "Search" at bounding box center [595, 236] width 57 height 19
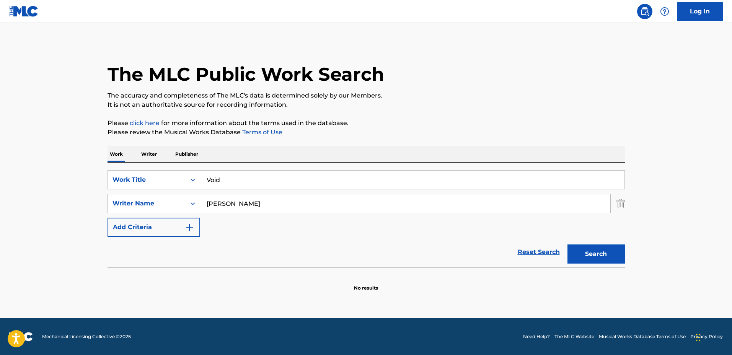
scroll to position [0, 0]
drag, startPoint x: 250, startPoint y: 206, endPoint x: 221, endPoint y: 204, distance: 29.1
click at [221, 204] on input "[PERSON_NAME]" at bounding box center [405, 203] width 410 height 18
click at [567, 244] on button "Search" at bounding box center [595, 253] width 57 height 19
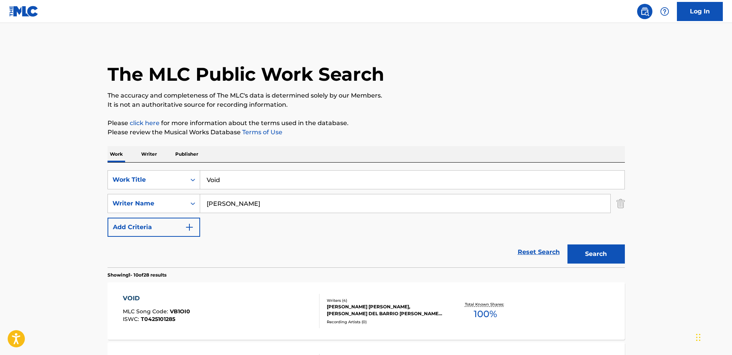
type input "[PERSON_NAME]"
click at [567, 244] on button "Search" at bounding box center [595, 253] width 57 height 19
drag, startPoint x: 262, startPoint y: 182, endPoint x: 148, endPoint y: 165, distance: 115.3
click at [150, 165] on div "SearchWithCriteriabc560486-734f-4ffe-8355-eb358aedfb4c Work Title Void SearchWi…" at bounding box center [365, 215] width 517 height 105
type input "Passage"
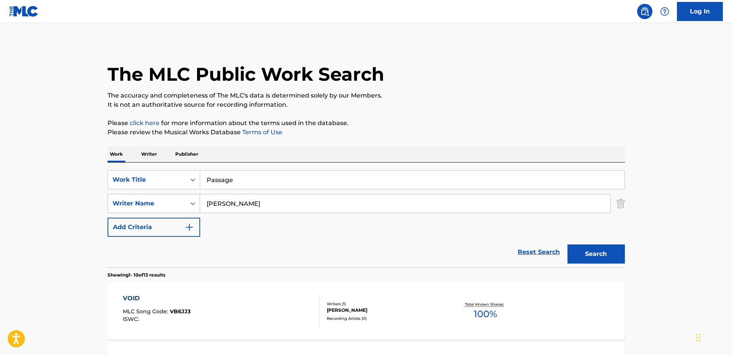
drag, startPoint x: 247, startPoint y: 207, endPoint x: 183, endPoint y: 199, distance: 64.4
click at [183, 199] on div "SearchWithCriteria85b22f44-f96f-4be5-9233-43bb7fcc3db6 Writer Name [PERSON_NAME]" at bounding box center [365, 203] width 517 height 19
type input "[PERSON_NAME]"
click at [567, 244] on button "Search" at bounding box center [595, 253] width 57 height 19
click at [380, 296] on div "PASSAGE MLC Song Code : PO38EQ ISWC : Writers ( 1 ) [PERSON_NAME] Recording Art…" at bounding box center [365, 310] width 517 height 57
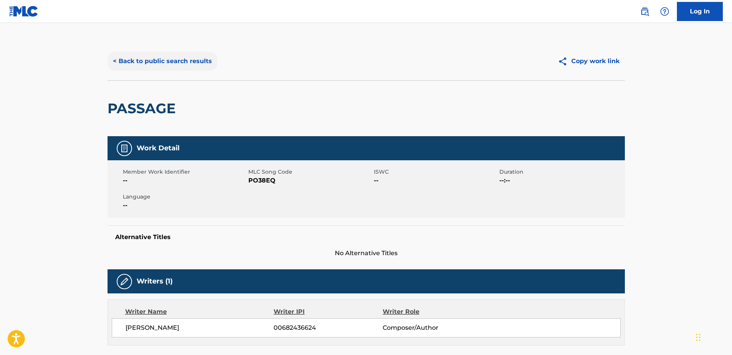
click at [181, 60] on button "< Back to public search results" at bounding box center [162, 61] width 110 height 19
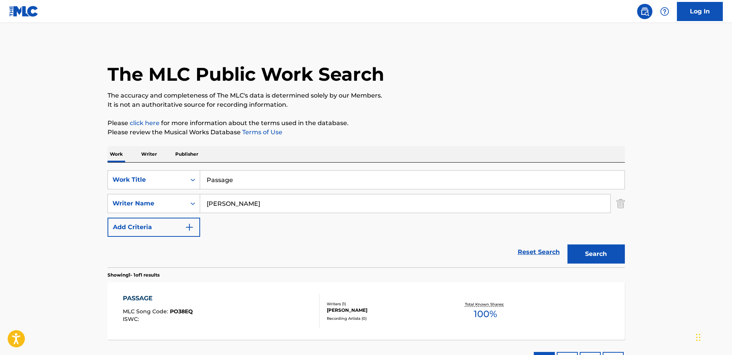
drag, startPoint x: 354, startPoint y: 178, endPoint x: 363, endPoint y: 178, distance: 8.8
click at [354, 178] on input "Passage" at bounding box center [412, 180] width 424 height 18
click at [195, 179] on div "SearchWithCriteriabc560486-734f-4ffe-8355-eb358aedfb4c Work Title Passage" at bounding box center [365, 179] width 517 height 19
type input "Jour de pluie"
drag, startPoint x: 307, startPoint y: 206, endPoint x: 160, endPoint y: 192, distance: 147.9
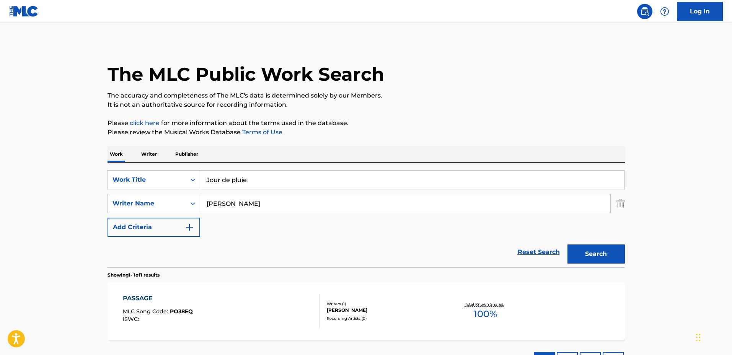
click at [156, 192] on div "SearchWithCriteriabc560486-734f-4ffe-8355-eb358aedfb4c Work Title Jour de pluie…" at bounding box center [365, 203] width 517 height 67
click at [567, 244] on button "Search" at bounding box center [595, 253] width 57 height 19
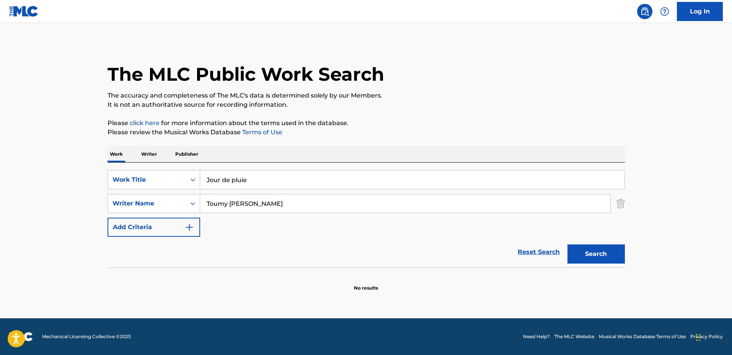
click at [272, 210] on input "Toumy [PERSON_NAME]" at bounding box center [405, 203] width 410 height 18
click at [567, 244] on button "Search" at bounding box center [595, 253] width 57 height 19
drag, startPoint x: 288, startPoint y: 206, endPoint x: 233, endPoint y: 202, distance: 55.2
click at [228, 202] on input "Toumy [PERSON_NAME]-Entier" at bounding box center [405, 203] width 410 height 18
type input "Toumy"
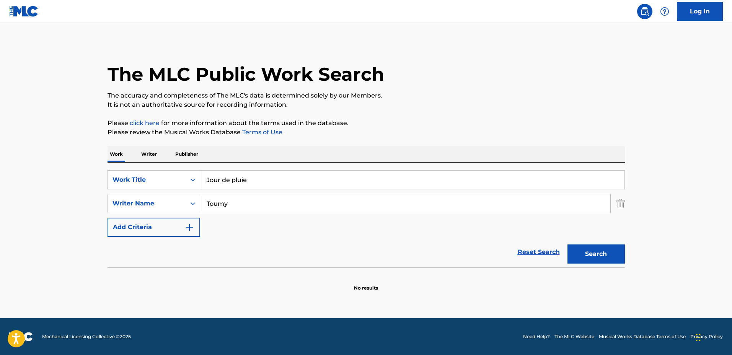
click at [567, 244] on button "Search" at bounding box center [595, 253] width 57 height 19
drag, startPoint x: 271, startPoint y: 205, endPoint x: 174, endPoint y: 195, distance: 97.2
click at [172, 195] on div "SearchWithCriteria85b22f44-f96f-4be5-9233-43bb7fcc3db6 Writer Name Toumy" at bounding box center [365, 203] width 517 height 19
type input "Entier"
click at [567, 244] on button "Search" at bounding box center [595, 253] width 57 height 19
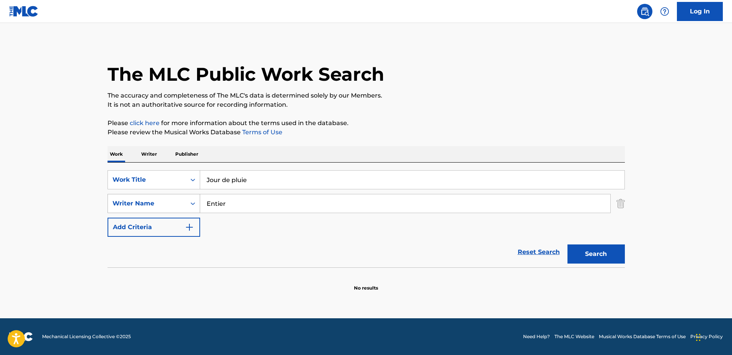
drag, startPoint x: 254, startPoint y: 206, endPoint x: 187, endPoint y: 201, distance: 66.7
click at [188, 201] on div "SearchWithCriteria85b22f44-f96f-4be5-9233-43bb7fcc3db6 Writer Name Entier" at bounding box center [365, 203] width 517 height 19
click at [310, 226] on div "SearchWithCriteriabc560486-734f-4ffe-8355-eb358aedfb4c Work Title Jour de pluie…" at bounding box center [365, 203] width 517 height 67
drag, startPoint x: 272, startPoint y: 180, endPoint x: 152, endPoint y: 172, distance: 120.0
click at [152, 172] on div "SearchWithCriteriabc560486-734f-4ffe-8355-eb358aedfb4c Work Title Jour de pluie" at bounding box center [365, 179] width 517 height 19
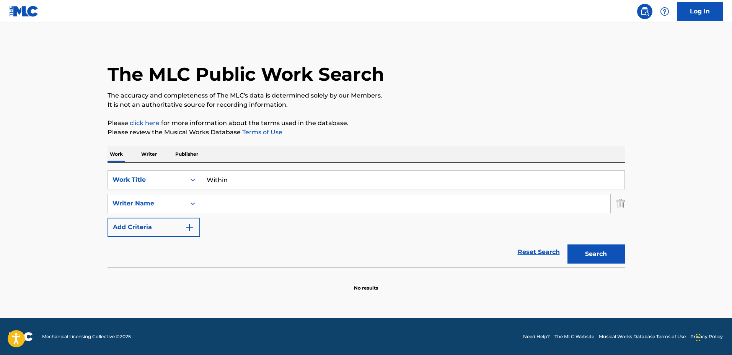
type input "Within"
click at [258, 214] on div "SearchWithCriteriabc560486-734f-4ffe-8355-eb358aedfb4c Work Title Within Search…" at bounding box center [365, 203] width 517 height 67
click at [247, 205] on input "Search Form" at bounding box center [405, 203] width 410 height 18
click at [567, 244] on button "Search" at bounding box center [595, 253] width 57 height 19
click at [252, 203] on input "[PERSON_NAME]" at bounding box center [405, 203] width 410 height 18
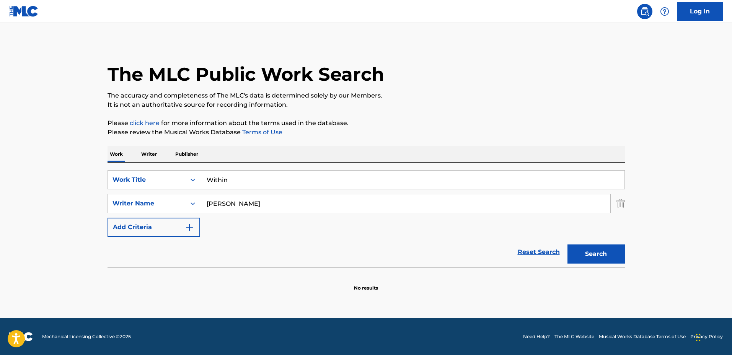
click at [567, 244] on button "Search" at bounding box center [595, 253] width 57 height 19
drag, startPoint x: 281, startPoint y: 205, endPoint x: 235, endPoint y: 199, distance: 46.6
click at [235, 199] on input "[PERSON_NAME]" at bounding box center [405, 203] width 410 height 18
type input "Aurelien"
click at [567, 244] on button "Search" at bounding box center [595, 253] width 57 height 19
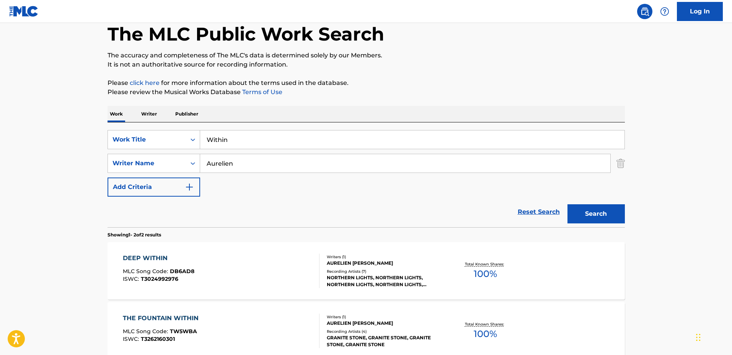
scroll to position [48, 0]
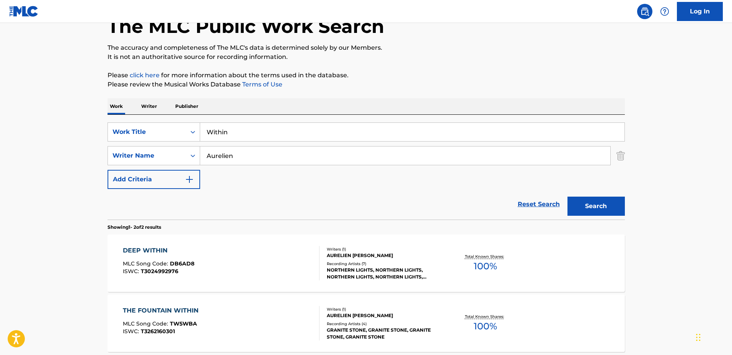
drag, startPoint x: 356, startPoint y: 133, endPoint x: 362, endPoint y: 130, distance: 6.9
click at [356, 133] on input "Within" at bounding box center [412, 132] width 424 height 18
drag, startPoint x: 362, startPoint y: 130, endPoint x: 163, endPoint y: 126, distance: 198.6
click at [163, 126] on div "SearchWithCriteriabc560486-734f-4ffe-8355-eb358aedfb4c Work Title Within" at bounding box center [365, 131] width 517 height 19
type input "3am Lullaby"
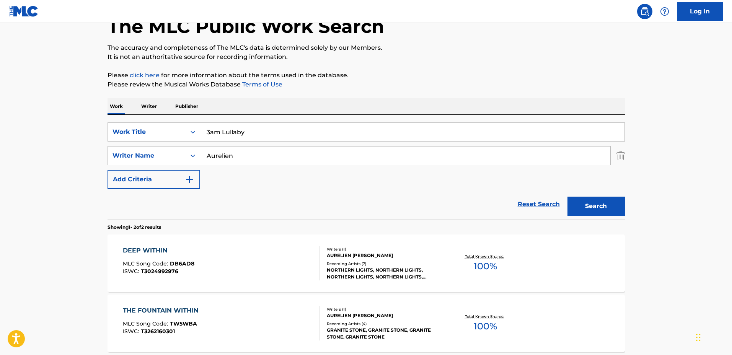
click at [273, 158] on input "Aurelien" at bounding box center [405, 155] width 410 height 18
drag, startPoint x: 219, startPoint y: 155, endPoint x: 150, endPoint y: 149, distance: 69.1
click at [150, 149] on div "SearchWithCriteria85b22f44-f96f-4be5-9233-43bb7fcc3db6 Writer Name [PERSON_NAME]" at bounding box center [365, 155] width 517 height 19
type input "[PERSON_NAME]"
click at [567, 197] on button "Search" at bounding box center [595, 206] width 57 height 19
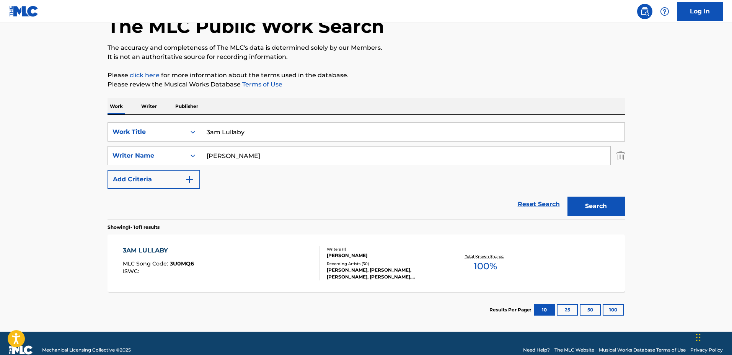
click at [292, 260] on div "3AM LULLABY MLC Song Code : 3U0MQ6 ISWC :" at bounding box center [221, 263] width 197 height 34
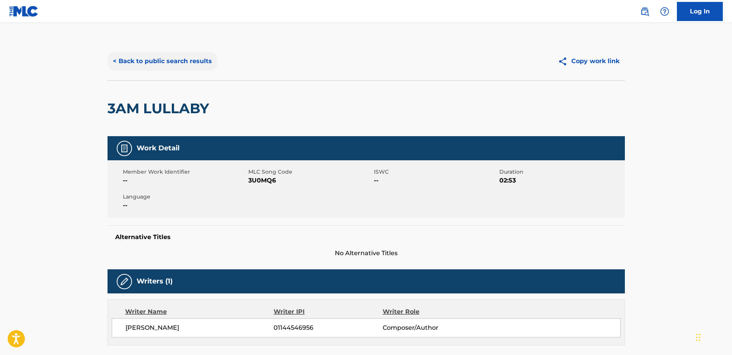
click at [171, 58] on button "< Back to public search results" at bounding box center [162, 61] width 110 height 19
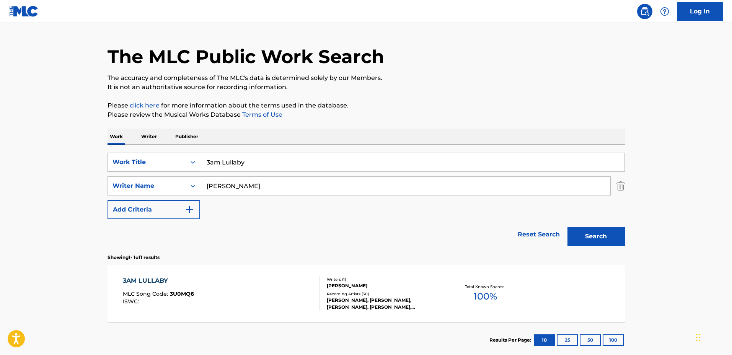
drag, startPoint x: 318, startPoint y: 160, endPoint x: 147, endPoint y: 153, distance: 171.5
click at [147, 153] on div "SearchWithCriteriabc560486-734f-4ffe-8355-eb358aedfb4c Work Title 3am Lullaby" at bounding box center [365, 162] width 517 height 19
type input "Apparition"
drag, startPoint x: 293, startPoint y: 183, endPoint x: 173, endPoint y: 179, distance: 120.5
click at [173, 179] on div "SearchWithCriteria85b22f44-f96f-4be5-9233-43bb7fcc3db6 Writer Name [PERSON_NAME]" at bounding box center [365, 185] width 517 height 19
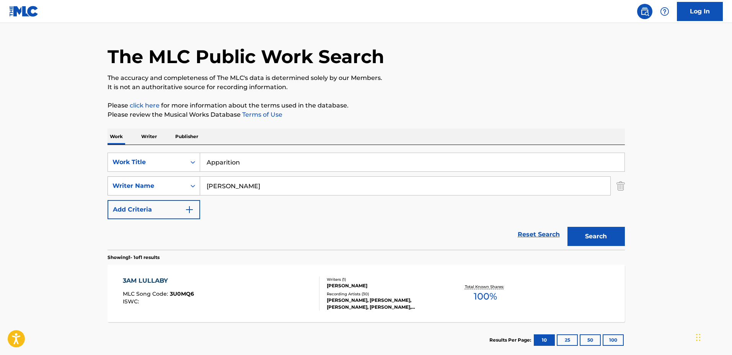
type input "[PERSON_NAME]"
click at [567, 227] on button "Search" at bounding box center [595, 236] width 57 height 19
click at [441, 278] on div "APPARITION MLC Song Code : AX6FYK ISWC : T3277248810 Writers ( 1 ) [PERSON_NAME…" at bounding box center [365, 293] width 517 height 57
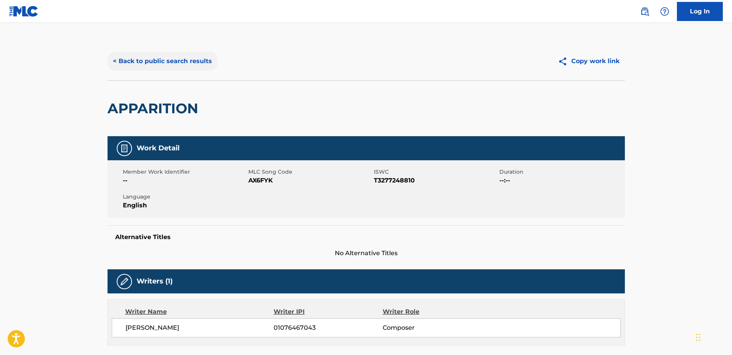
click at [178, 63] on button "< Back to public search results" at bounding box center [162, 61] width 110 height 19
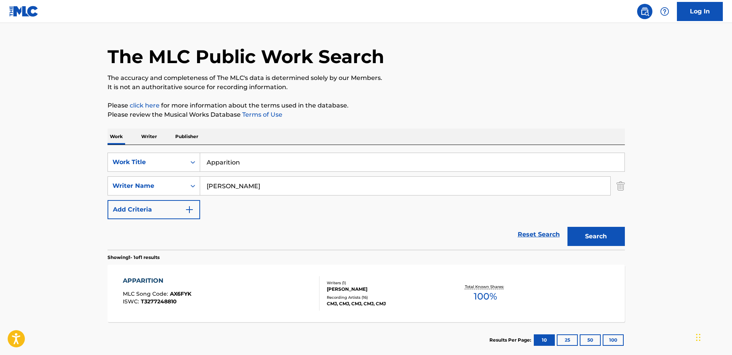
click at [296, 172] on div "SearchWithCriteriabc560486-734f-4ffe-8355-eb358aedfb4c Work Title Apparition Se…" at bounding box center [365, 186] width 517 height 67
click at [303, 165] on input "Apparition" at bounding box center [412, 162] width 424 height 18
drag, startPoint x: 197, startPoint y: 156, endPoint x: 165, endPoint y: 156, distance: 32.1
click at [166, 156] on div "SearchWithCriteriabc560486-734f-4ffe-8355-eb358aedfb4c Work Title Apparition" at bounding box center [365, 162] width 517 height 19
type input "ballons"
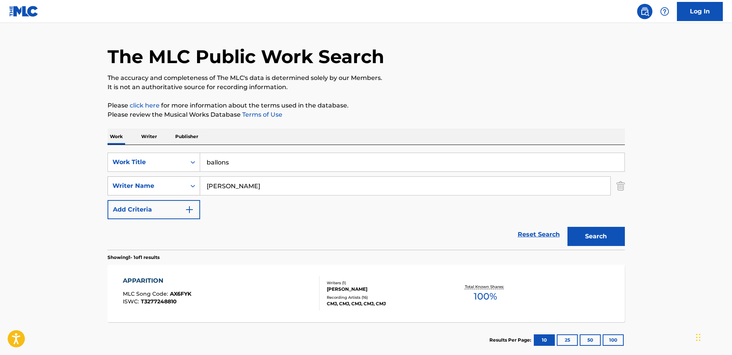
drag, startPoint x: 275, startPoint y: 182, endPoint x: 151, endPoint y: 179, distance: 123.2
click at [151, 179] on div "SearchWithCriteria85b22f44-f96f-4be5-9233-43bb7fcc3db6 Writer Name [PERSON_NAME]" at bounding box center [365, 185] width 517 height 19
type input "[PERSON_NAME]"
click at [567, 227] on button "Search" at bounding box center [595, 236] width 57 height 19
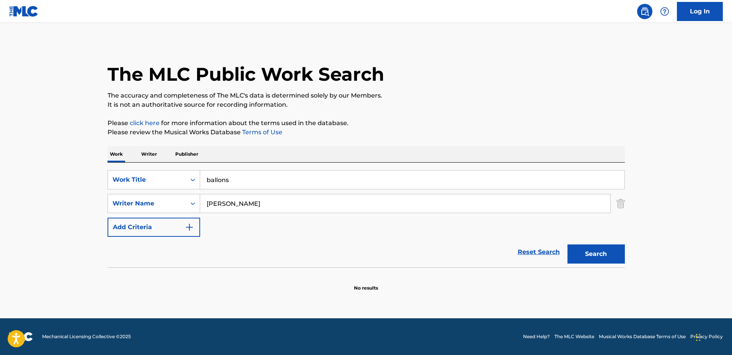
click at [277, 202] on input "[PERSON_NAME]" at bounding box center [405, 203] width 410 height 18
drag, startPoint x: 241, startPoint y: 172, endPoint x: 154, endPoint y: 170, distance: 86.5
click at [154, 170] on div "SearchWithCriteriabc560486-734f-4ffe-8355-eb358aedfb4c Work Title ballons" at bounding box center [365, 179] width 517 height 19
click at [567, 244] on button "Search" at bounding box center [595, 253] width 57 height 19
drag, startPoint x: 184, startPoint y: 170, endPoint x: 150, endPoint y: 168, distance: 34.9
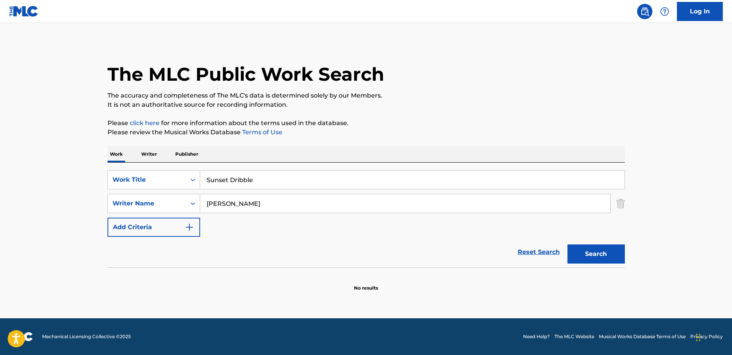
click at [152, 169] on div "SearchWithCriteriabc560486-734f-4ffe-8355-eb358aedfb4c Work Title Sunset Dribbl…" at bounding box center [365, 215] width 517 height 105
type input "Creamy"
click at [567, 244] on button "Search" at bounding box center [595, 253] width 57 height 19
click at [265, 171] on input "Creamy" at bounding box center [412, 180] width 424 height 18
drag, startPoint x: 250, startPoint y: 170, endPoint x: 178, endPoint y: 176, distance: 72.1
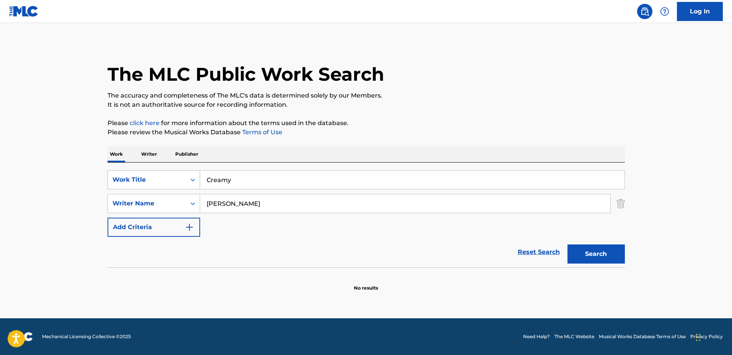
click at [179, 176] on div "SearchWithCriteriabc560486-734f-4ffe-8355-eb358aedfb4c Work Title Creamy" at bounding box center [365, 179] width 517 height 19
type input "Slasher"
drag, startPoint x: 272, startPoint y: 199, endPoint x: 173, endPoint y: 192, distance: 98.5
click at [173, 192] on div "SearchWithCriteriabc560486-734f-4ffe-8355-eb358aedfb4c Work Title Slasher Searc…" at bounding box center [365, 203] width 517 height 67
type input "[PERSON_NAME]"
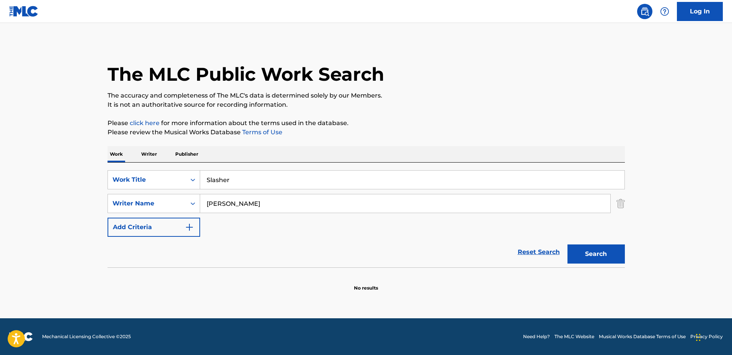
click at [567, 244] on button "Search" at bounding box center [595, 253] width 57 height 19
click at [259, 169] on div "SearchWithCriteriabc560486-734f-4ffe-8355-eb358aedfb4c Work Title Slasher Searc…" at bounding box center [365, 215] width 517 height 105
drag, startPoint x: 265, startPoint y: 175, endPoint x: 134, endPoint y: 168, distance: 131.8
click at [134, 168] on div "SearchWithCriteriabc560486-734f-4ffe-8355-eb358aedfb4c Work Title Slasher Searc…" at bounding box center [365, 215] width 517 height 105
type input "Behind In The Shadow"
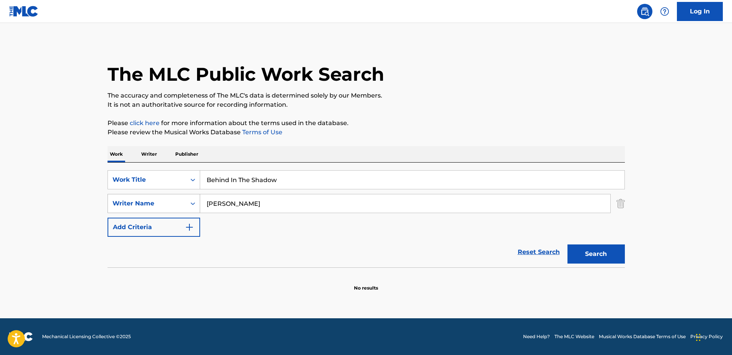
drag, startPoint x: 239, startPoint y: 199, endPoint x: 199, endPoint y: 198, distance: 39.8
click at [199, 198] on div "SearchWithCriteria85b22f44-f96f-4be5-9233-43bb7fcc3db6 Writer Name [PERSON_NAME]" at bounding box center [365, 203] width 517 height 19
type input "[PERSON_NAME]"
click at [567, 244] on button "Search" at bounding box center [595, 253] width 57 height 19
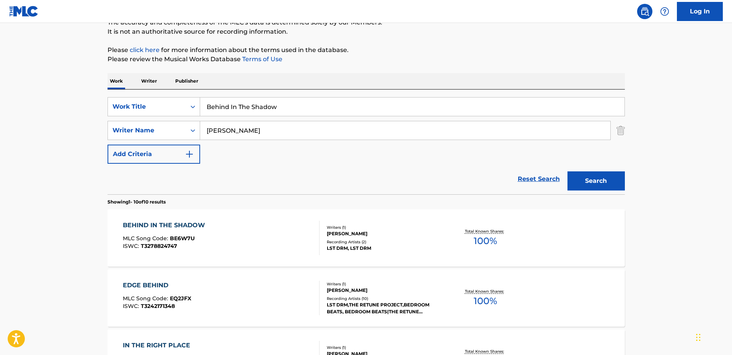
scroll to position [96, 0]
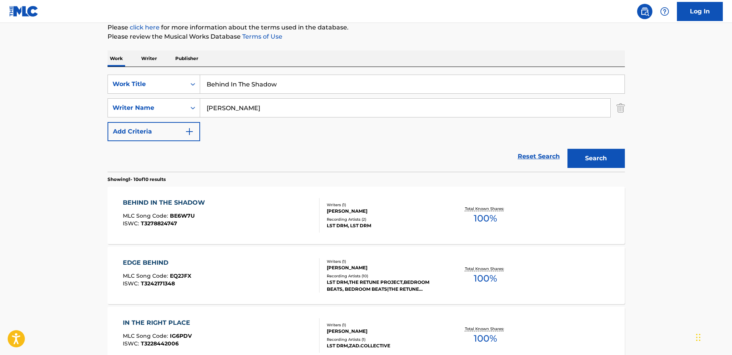
click at [408, 219] on div "Recording Artists ( 2 )" at bounding box center [385, 219] width 116 height 6
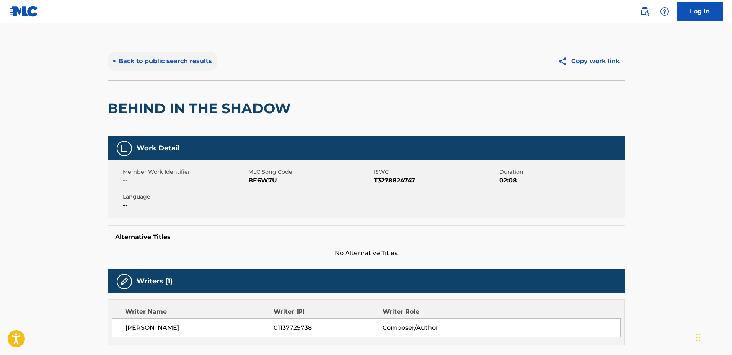
click at [173, 65] on button "< Back to public search results" at bounding box center [162, 61] width 110 height 19
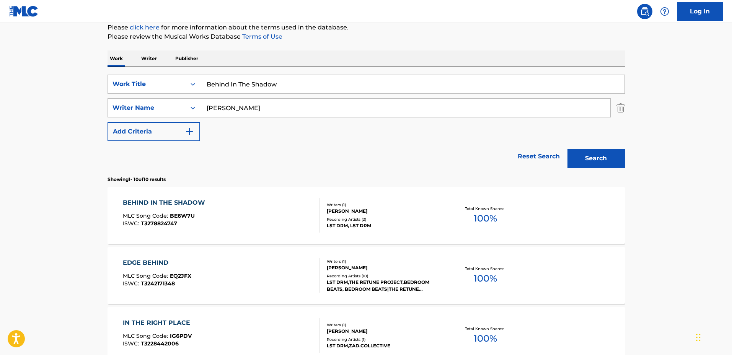
click at [310, 79] on input "Behind In The Shadow" at bounding box center [412, 84] width 424 height 18
drag, startPoint x: 226, startPoint y: 72, endPoint x: 151, endPoint y: 68, distance: 74.7
click at [151, 68] on div "SearchWithCriteriabc560486-734f-4ffe-8355-eb358aedfb4c Work Title Behind In The…" at bounding box center [365, 119] width 517 height 105
type input "the council"
drag, startPoint x: 277, startPoint y: 103, endPoint x: 125, endPoint y: 93, distance: 152.2
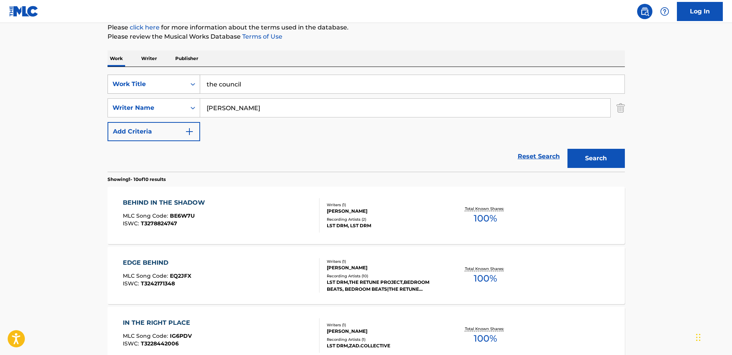
click at [123, 93] on div "SearchWithCriteriabc560486-734f-4ffe-8355-eb358aedfb4c Work Title the council S…" at bounding box center [365, 108] width 517 height 67
click at [567, 149] on button "Search" at bounding box center [595, 158] width 57 height 19
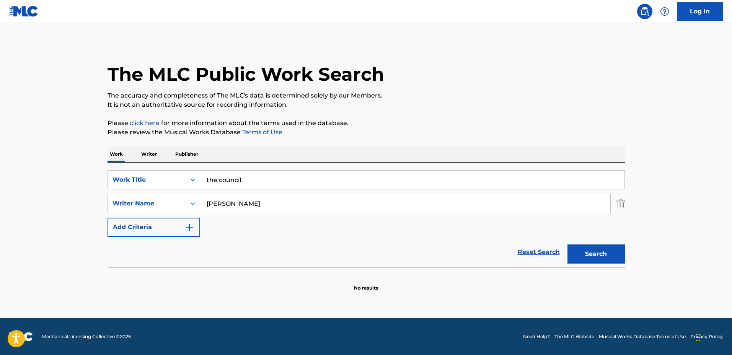
click at [226, 202] on input "[PERSON_NAME]" at bounding box center [405, 203] width 410 height 18
type input "[PERSON_NAME] [PERSON_NAME]"
click at [567, 244] on button "Search" at bounding box center [595, 253] width 57 height 19
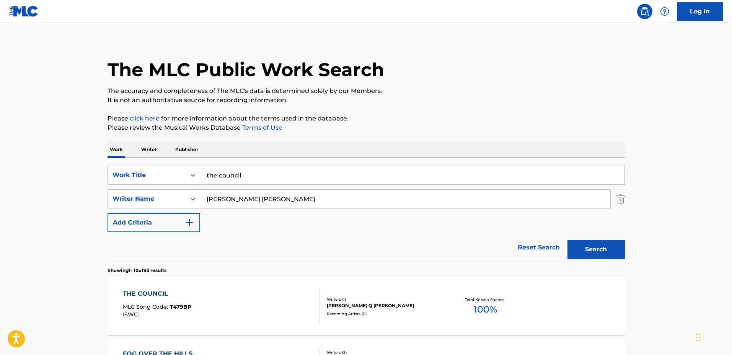
scroll to position [96, 0]
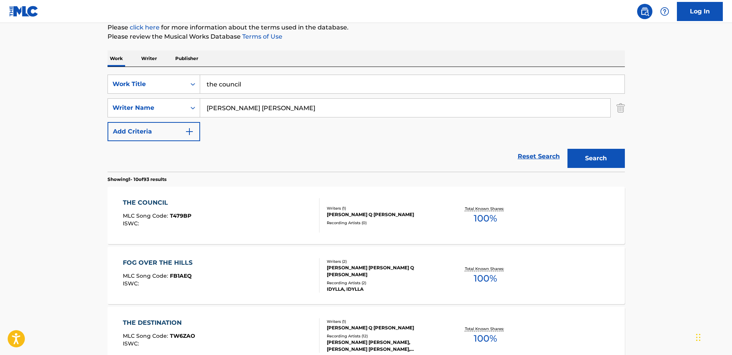
click at [418, 208] on div "Writers ( 1 )" at bounding box center [385, 208] width 116 height 6
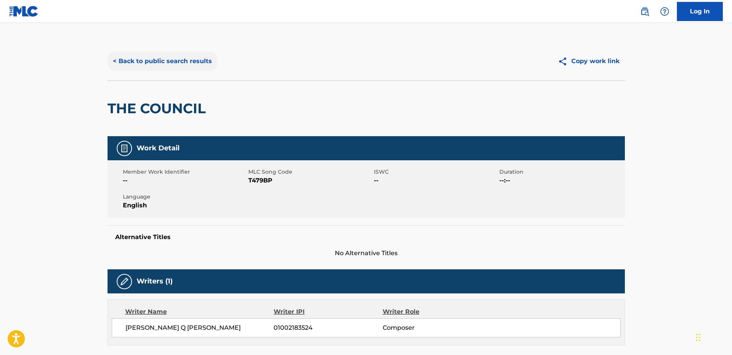
drag, startPoint x: 334, startPoint y: 184, endPoint x: 176, endPoint y: 66, distance: 197.6
click at [176, 66] on button "< Back to public search results" at bounding box center [162, 61] width 110 height 19
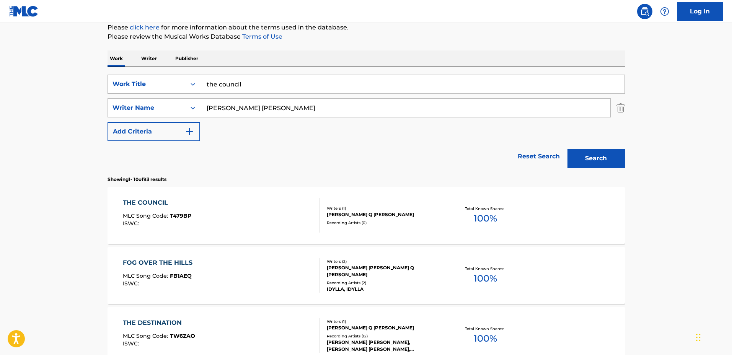
drag, startPoint x: 218, startPoint y: 83, endPoint x: 142, endPoint y: 81, distance: 76.5
click at [142, 81] on div "SearchWithCriteriabc560486-734f-4ffe-8355-eb358aedfb4c Work Title the council" at bounding box center [365, 84] width 517 height 19
type input "creepy crawler"
drag, startPoint x: 248, startPoint y: 104, endPoint x: 166, endPoint y: 95, distance: 82.3
click at [165, 95] on div "SearchWithCriteriabc560486-734f-4ffe-8355-eb358aedfb4c Work Title creepy crawle…" at bounding box center [365, 108] width 517 height 67
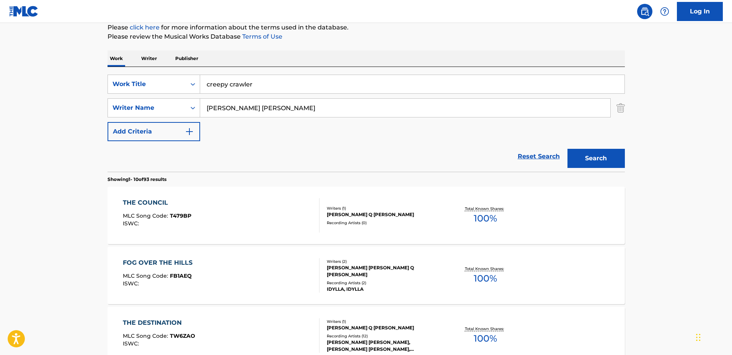
type input "[PERSON_NAME] [PERSON_NAME]"
click at [567, 149] on button "Search" at bounding box center [595, 158] width 57 height 19
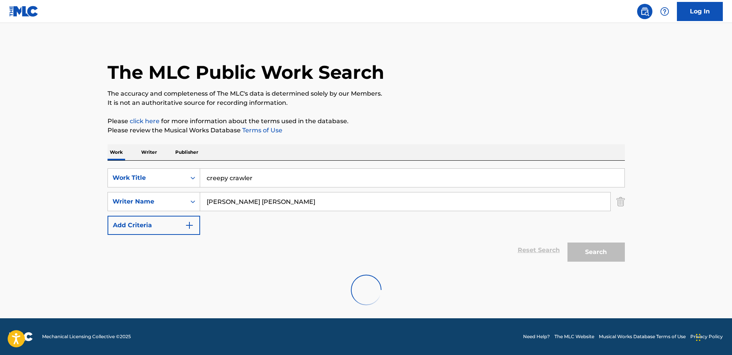
scroll to position [0, 0]
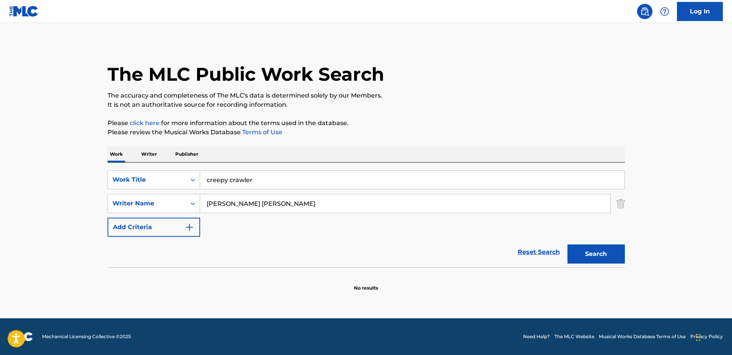
drag, startPoint x: 282, startPoint y: 179, endPoint x: 130, endPoint y: 169, distance: 151.8
click at [130, 169] on div "SearchWithCriteriabc560486-734f-4ffe-8355-eb358aedfb4c Work Title creepy crawle…" at bounding box center [365, 215] width 517 height 105
type input "a dark night"
drag, startPoint x: 293, startPoint y: 200, endPoint x: 114, endPoint y: 189, distance: 180.2
click at [114, 188] on div "SearchWithCriteriabc560486-734f-4ffe-8355-eb358aedfb4c Work Title a dark night …" at bounding box center [365, 203] width 517 height 67
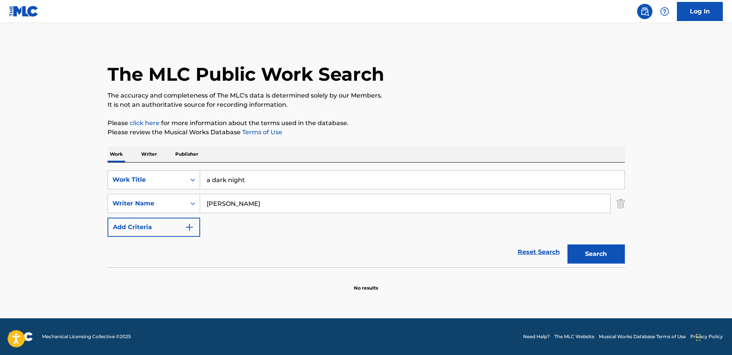
type input "[PERSON_NAME]"
click at [567, 244] on button "Search" at bounding box center [595, 253] width 57 height 19
click at [325, 168] on div "SearchWithCriteriabc560486-734f-4ffe-8355-eb358aedfb4c Work Title a dark night …" at bounding box center [365, 215] width 517 height 105
drag, startPoint x: 333, startPoint y: 171, endPoint x: 184, endPoint y: 175, distance: 148.8
click at [184, 175] on div "SearchWithCriteriabc560486-734f-4ffe-8355-eb358aedfb4c Work Title a dark night" at bounding box center [365, 179] width 517 height 19
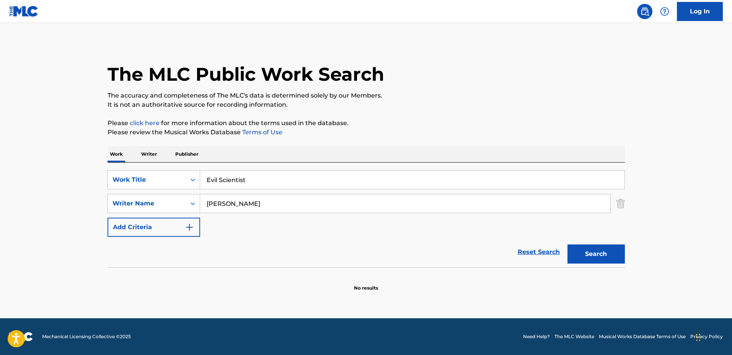
type input "Evil Scientist"
drag, startPoint x: 221, startPoint y: 199, endPoint x: 133, endPoint y: 194, distance: 87.7
click at [133, 194] on div "SearchWithCriteria85b22f44-f96f-4be5-9233-43bb7fcc3db6 Writer Name [PERSON_NAME]" at bounding box center [365, 203] width 517 height 19
type input "[PERSON_NAME] [PERSON_NAME]"
click at [567, 244] on button "Search" at bounding box center [595, 253] width 57 height 19
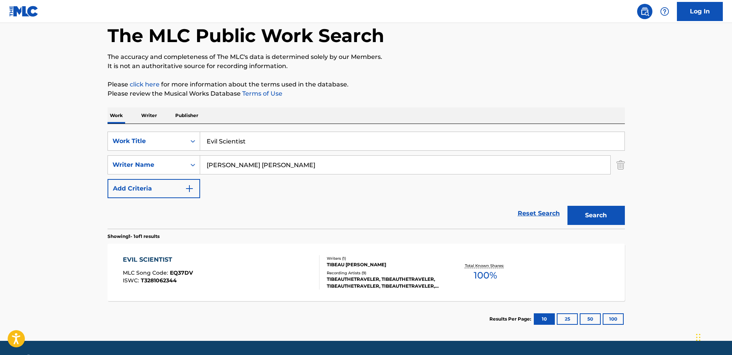
scroll to position [48, 0]
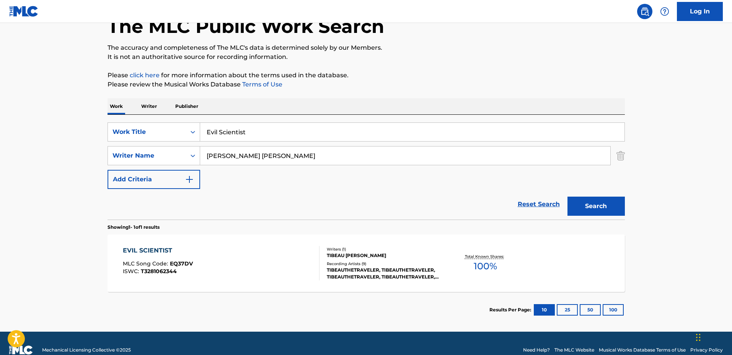
click at [433, 247] on div "Writers ( 1 )" at bounding box center [385, 249] width 116 height 6
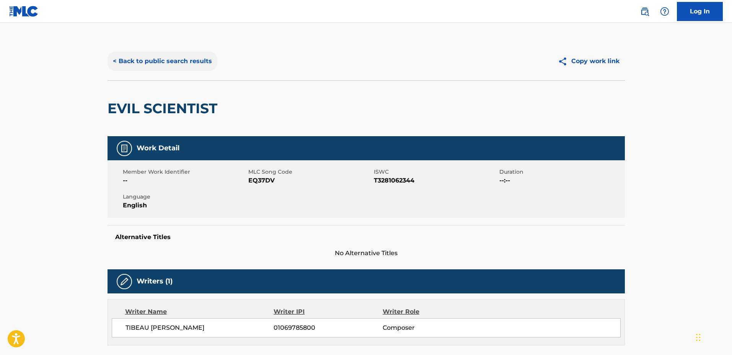
click at [173, 60] on button "< Back to public search results" at bounding box center [162, 61] width 110 height 19
